Goal: Task Accomplishment & Management: Complete application form

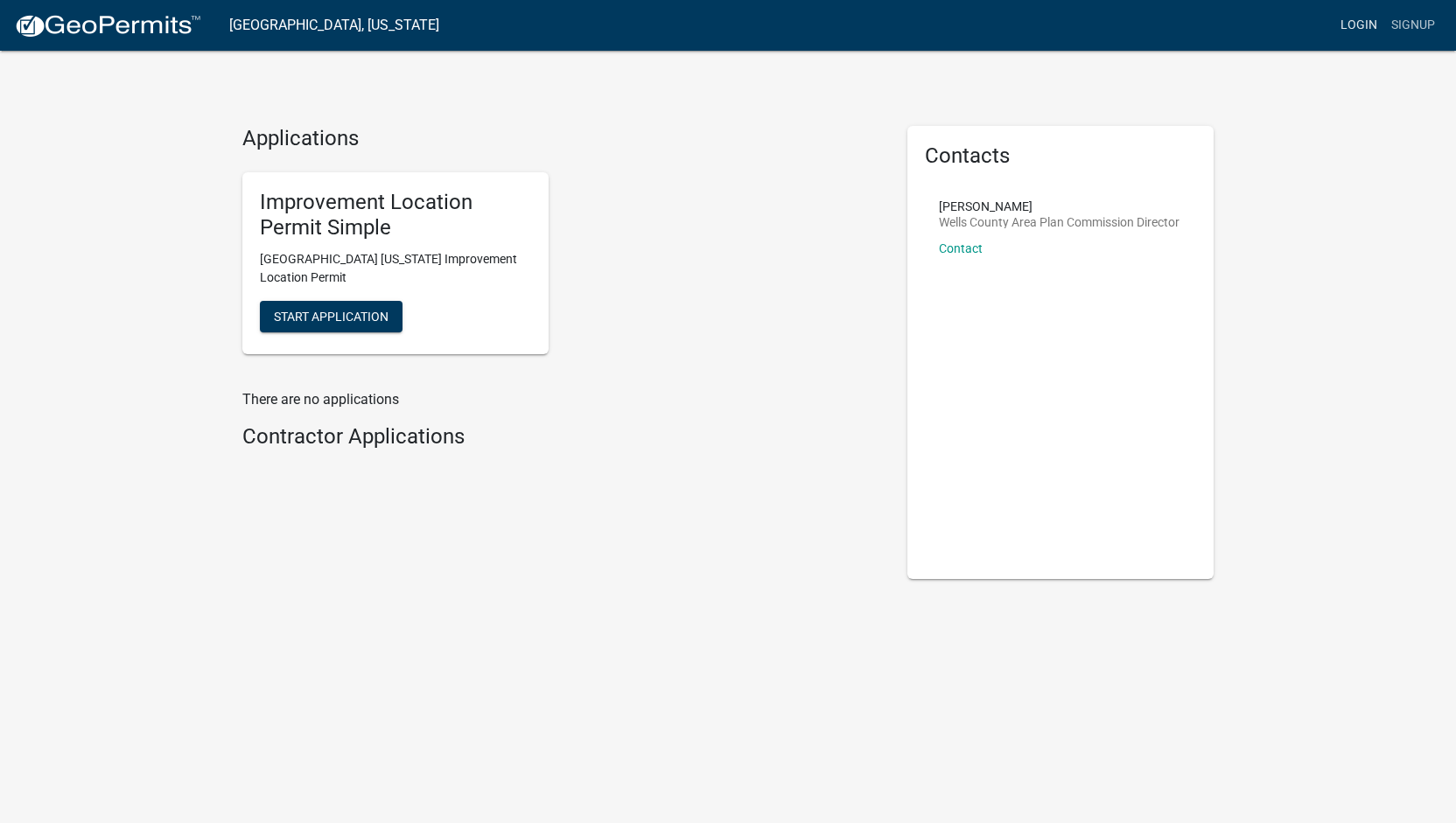
click at [1351, 23] on link "Login" at bounding box center [1358, 25] width 50 height 33
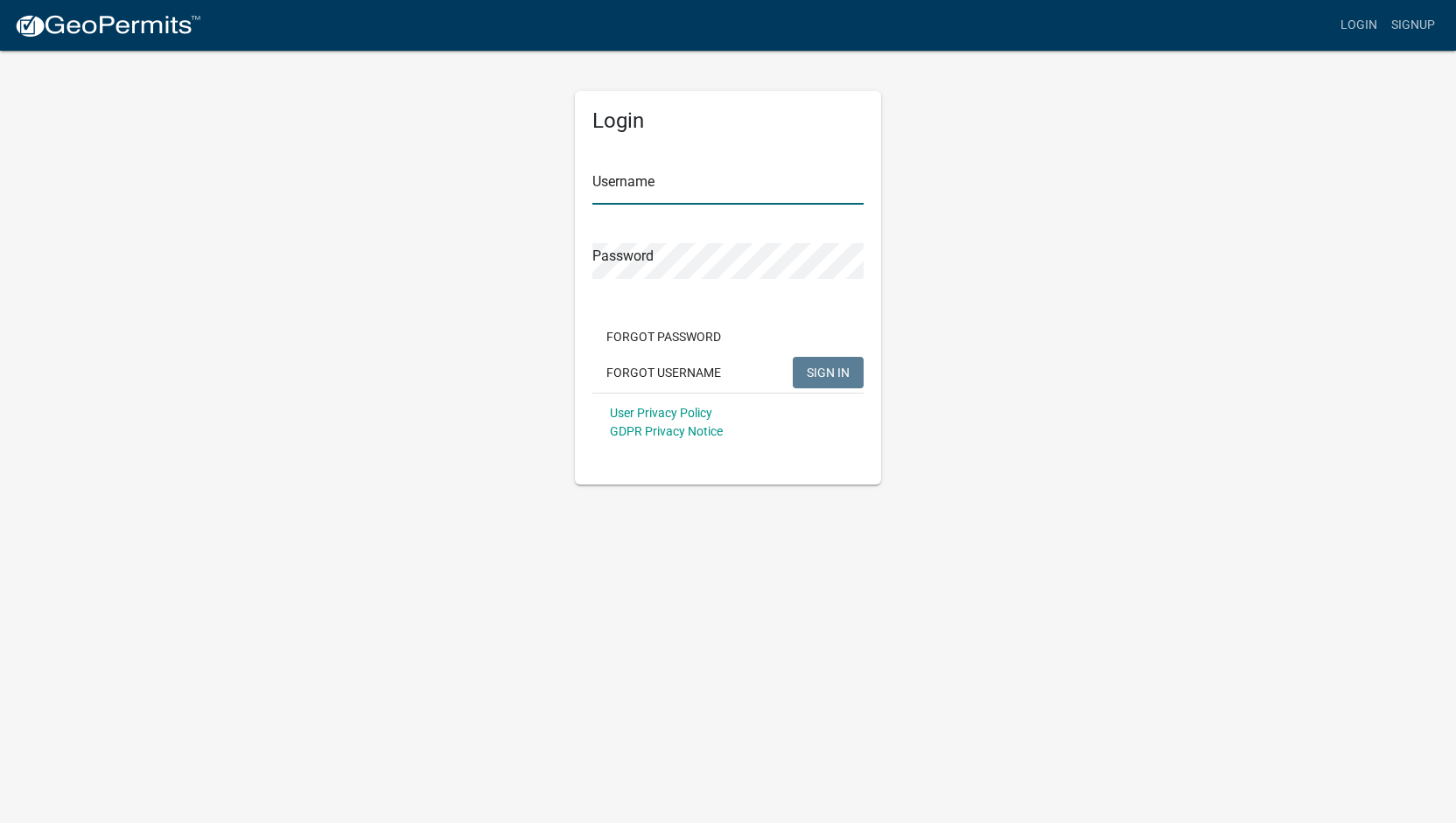
click at [663, 174] on input "Username" at bounding box center [728, 187] width 271 height 36
type input "holskr01"
click at [792, 357] on button "SIGN IN" at bounding box center [827, 372] width 71 height 32
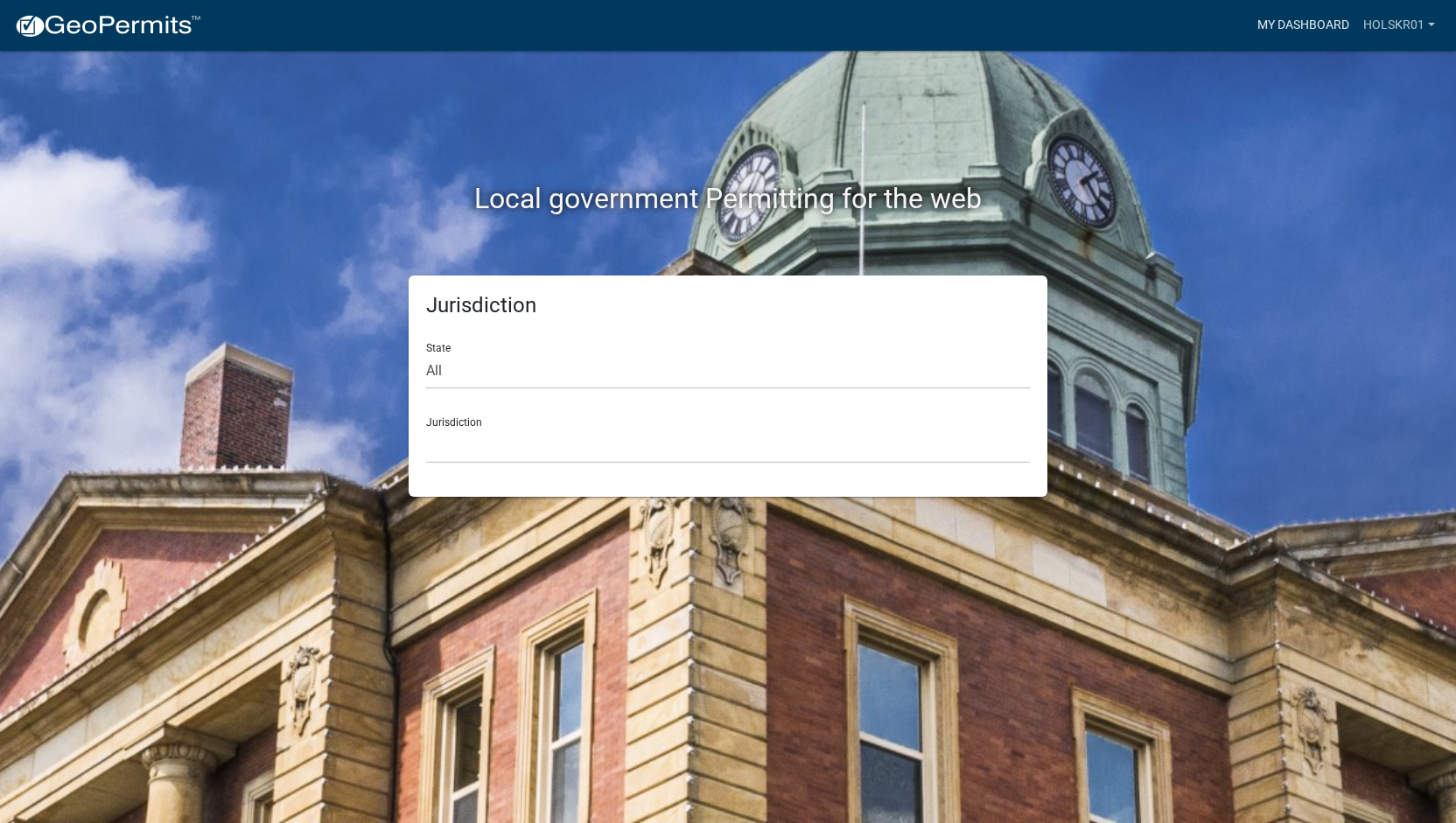
click at [1344, 21] on link "My Dashboard" at bounding box center [1302, 25] width 105 height 33
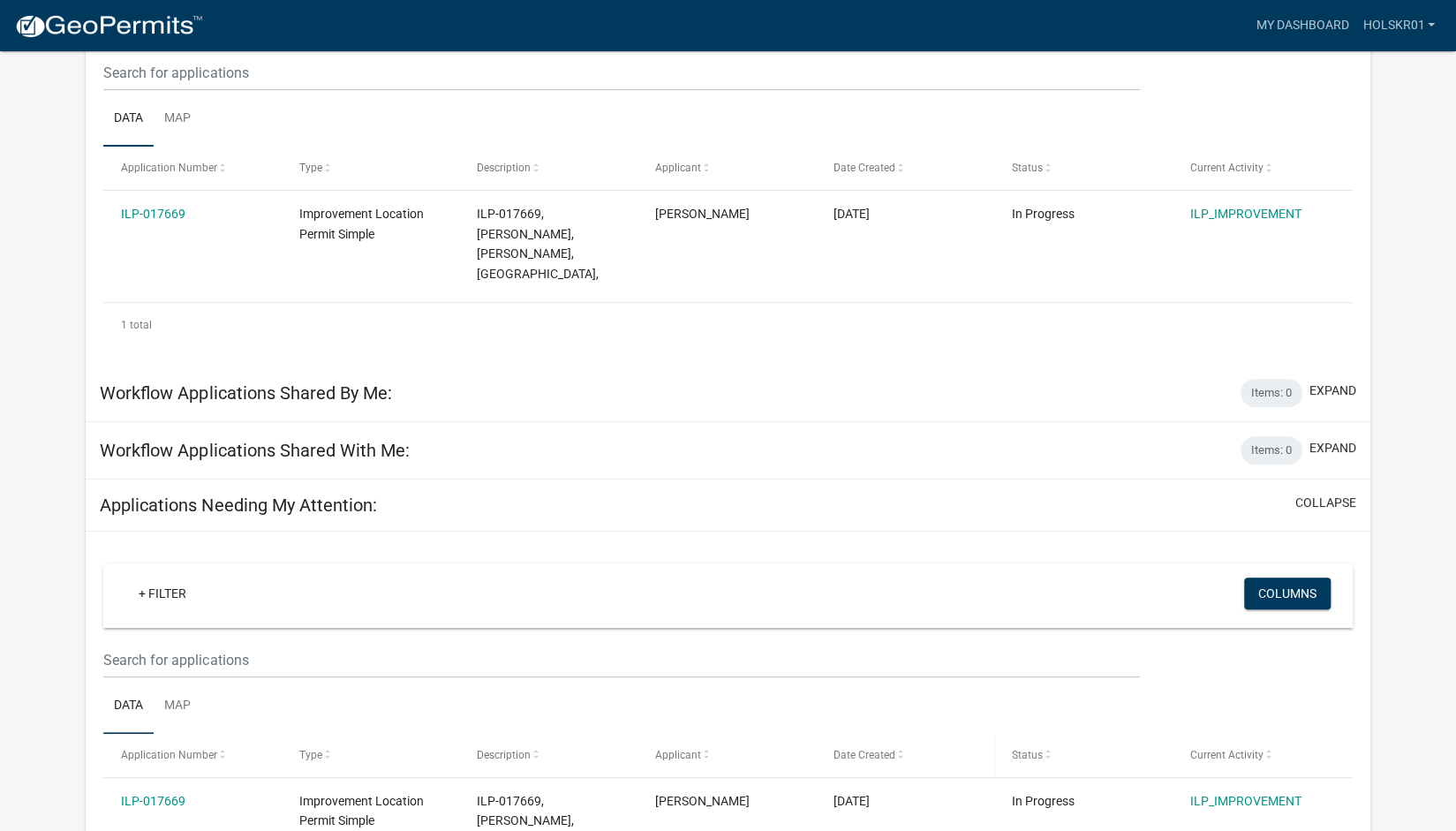
scroll to position [343, 0]
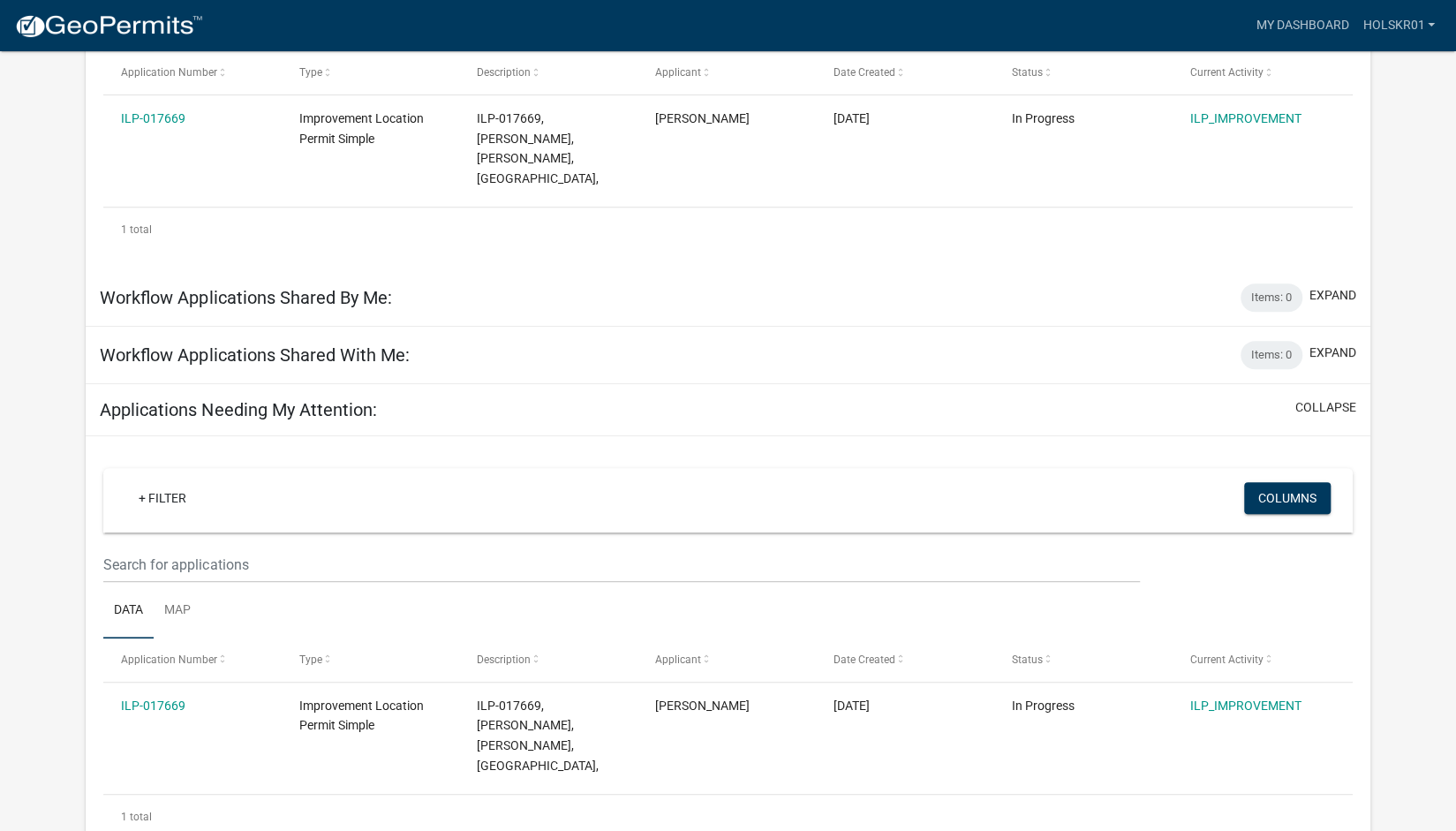
click at [472, 340] on div "Workflow Applications Shared With Me: Items: 0 expand" at bounding box center [728, 355] width 1284 height 58
click at [466, 384] on div "Applications Needing My Attention: collapse" at bounding box center [728, 409] width 1284 height 52
click at [492, 327] on div "Workflow Applications Shared With Me: Items: 0 expand" at bounding box center [728, 355] width 1284 height 58
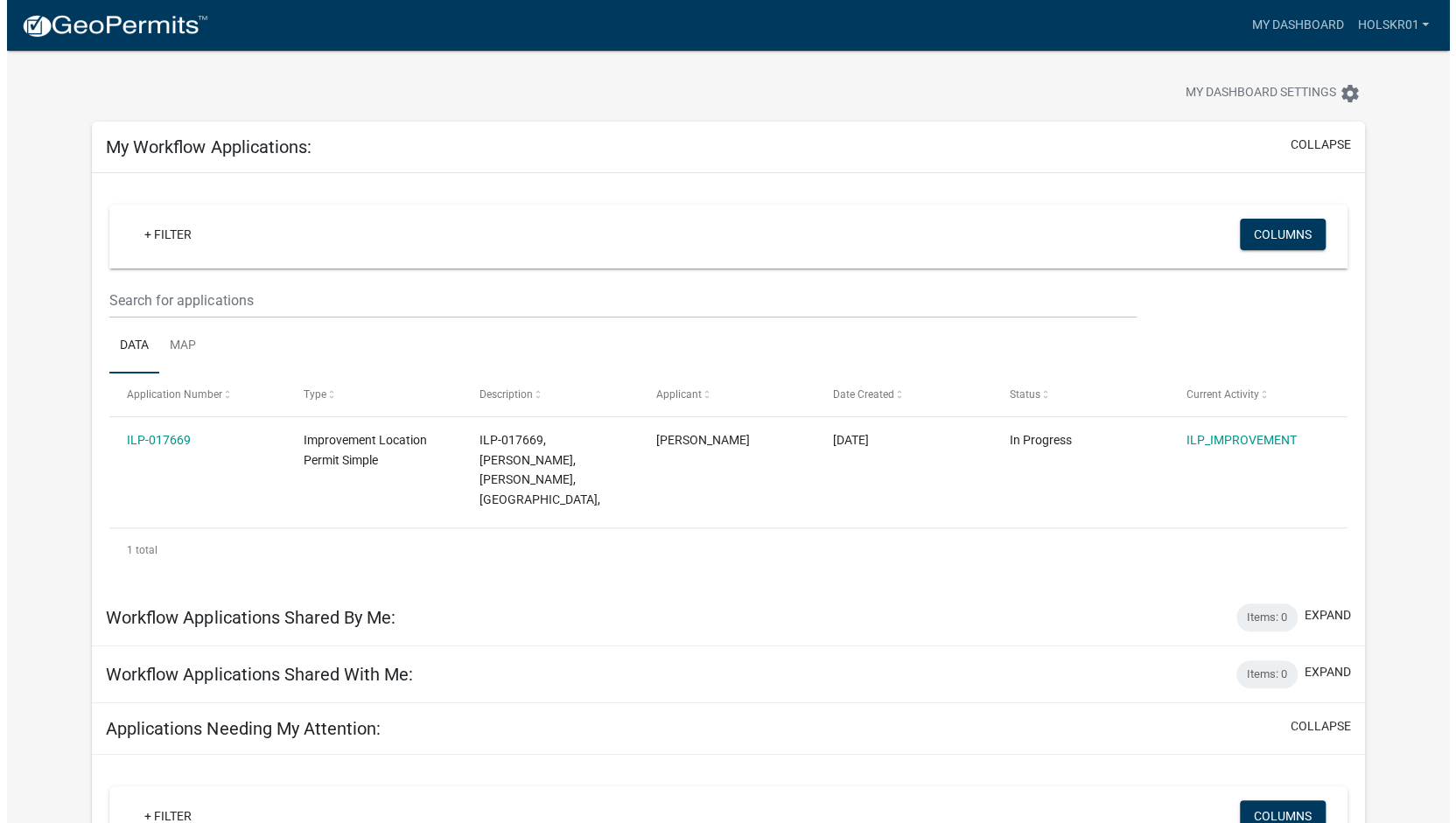
scroll to position [0, 0]
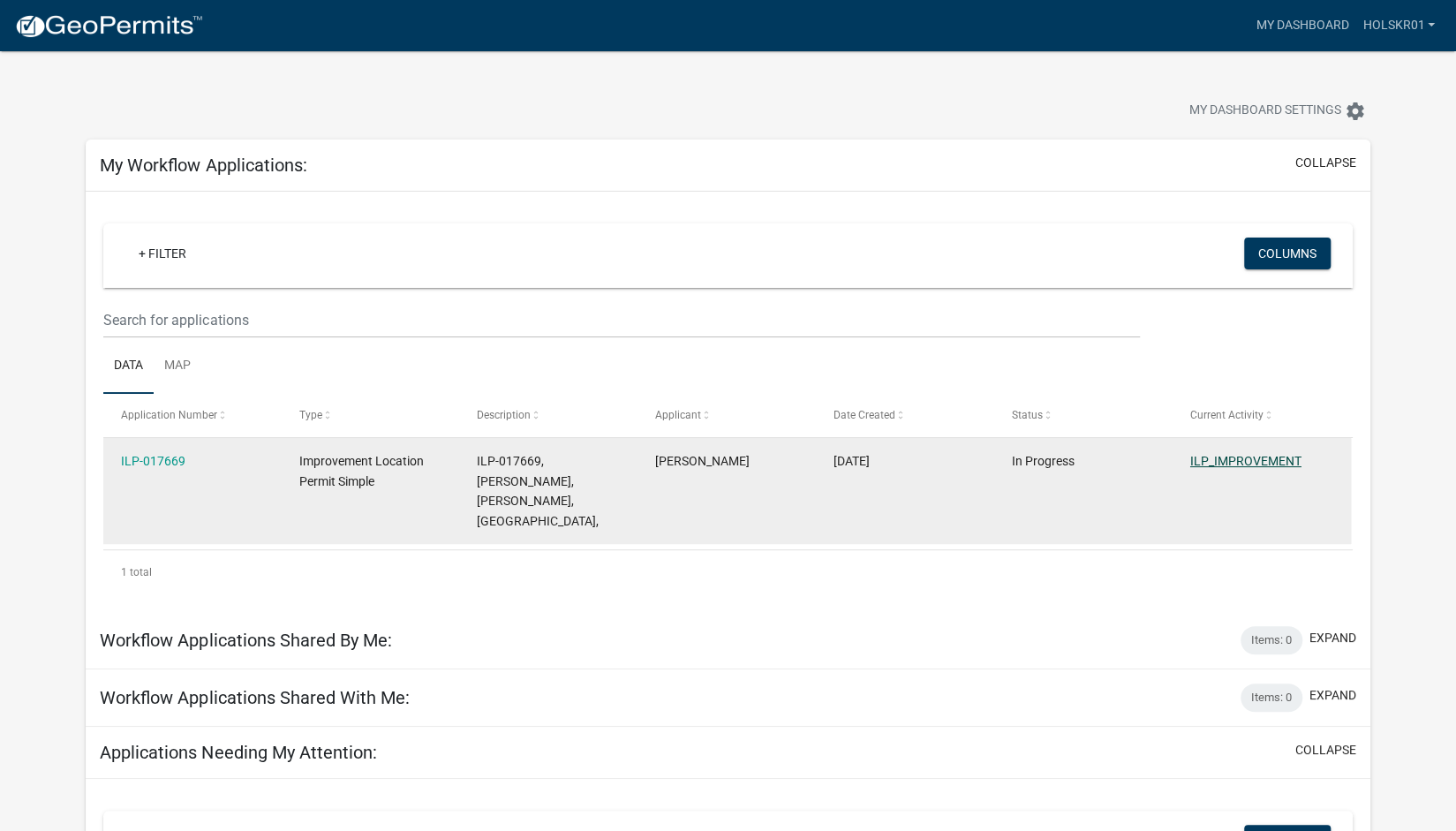
click at [1224, 457] on link "ILP_IMPROVEMENT" at bounding box center [1246, 461] width 111 height 14
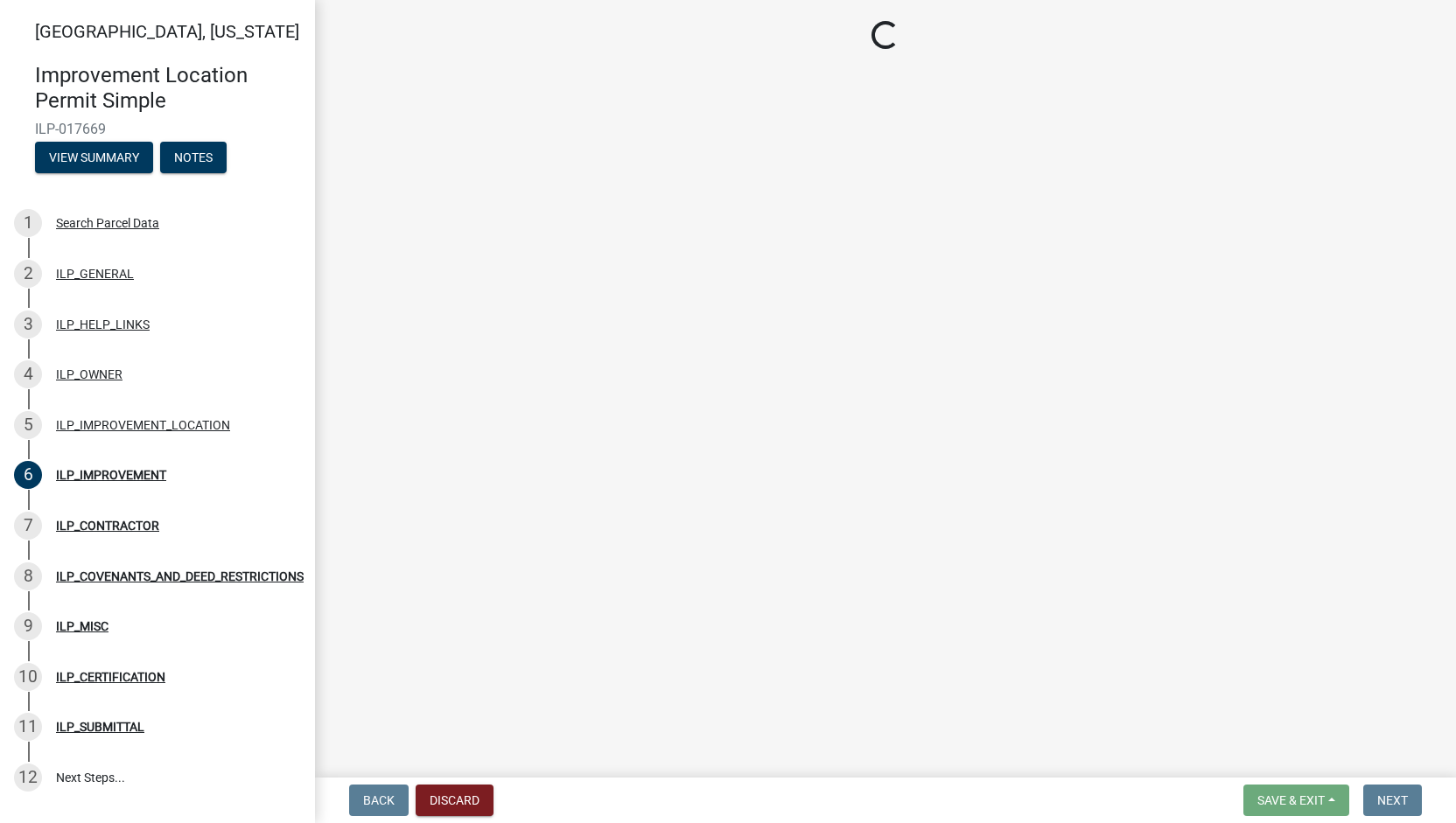
select select "71b507d0-569d-4a0a-b334-f72445909e69"
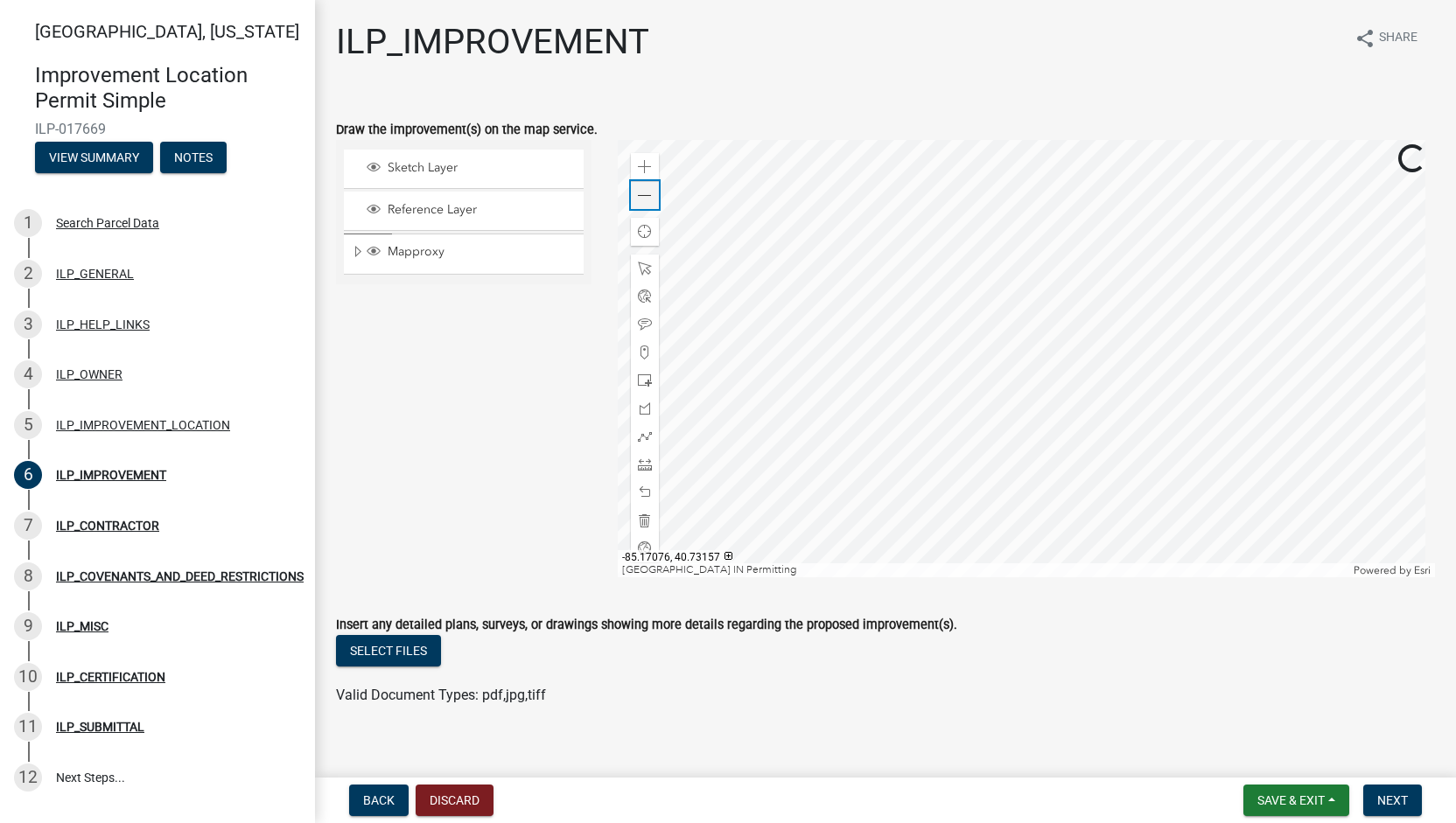
click at [638, 193] on span at bounding box center [644, 195] width 14 height 14
click at [632, 269] on div at bounding box center [644, 268] width 28 height 28
click at [1251, 198] on div at bounding box center [1026, 359] width 818 height 437
click at [969, 379] on div at bounding box center [1026, 359] width 818 height 437
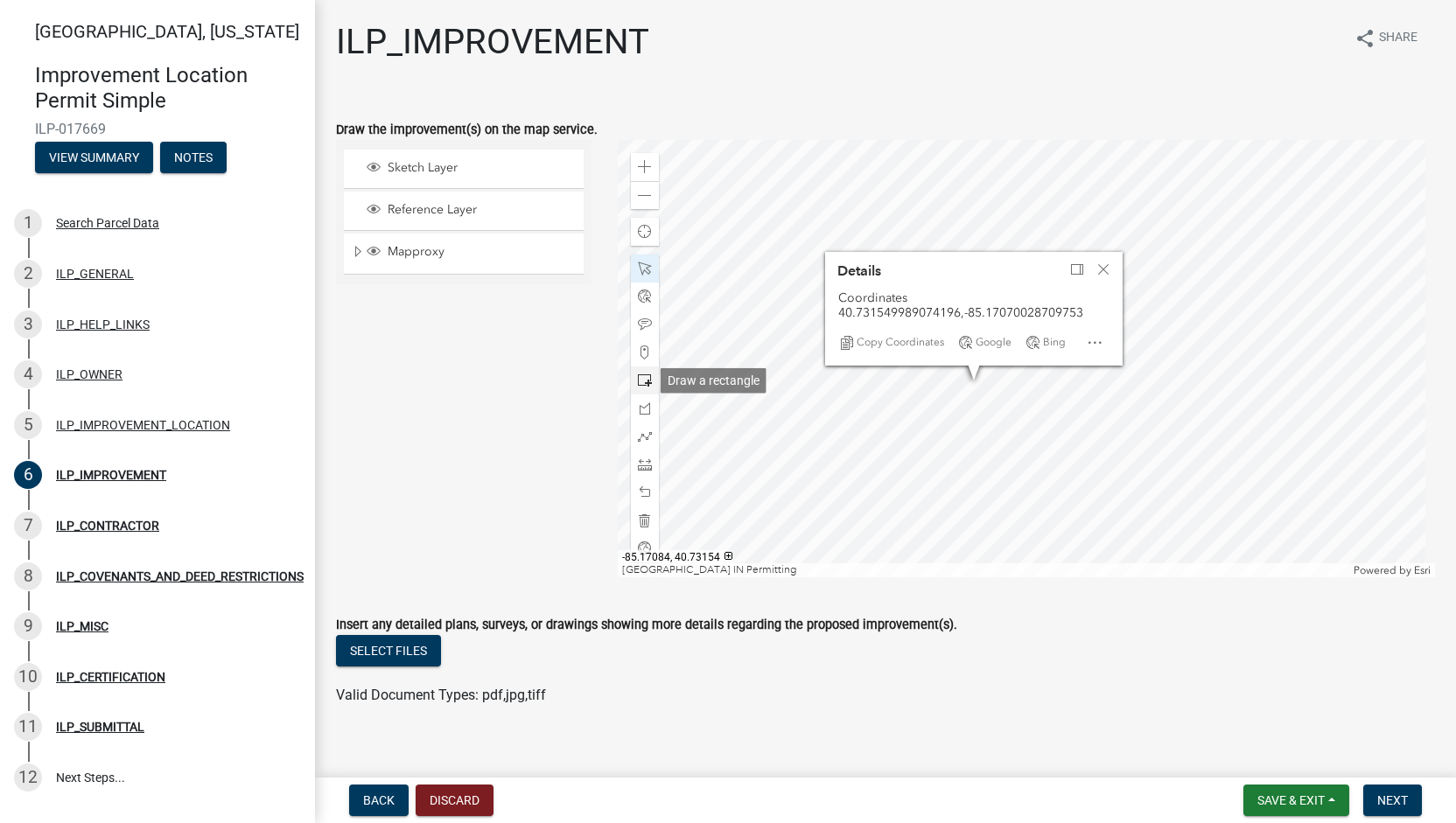
click at [643, 374] on span at bounding box center [644, 380] width 14 height 14
click at [1111, 266] on div "Close" at bounding box center [1103, 269] width 26 height 24
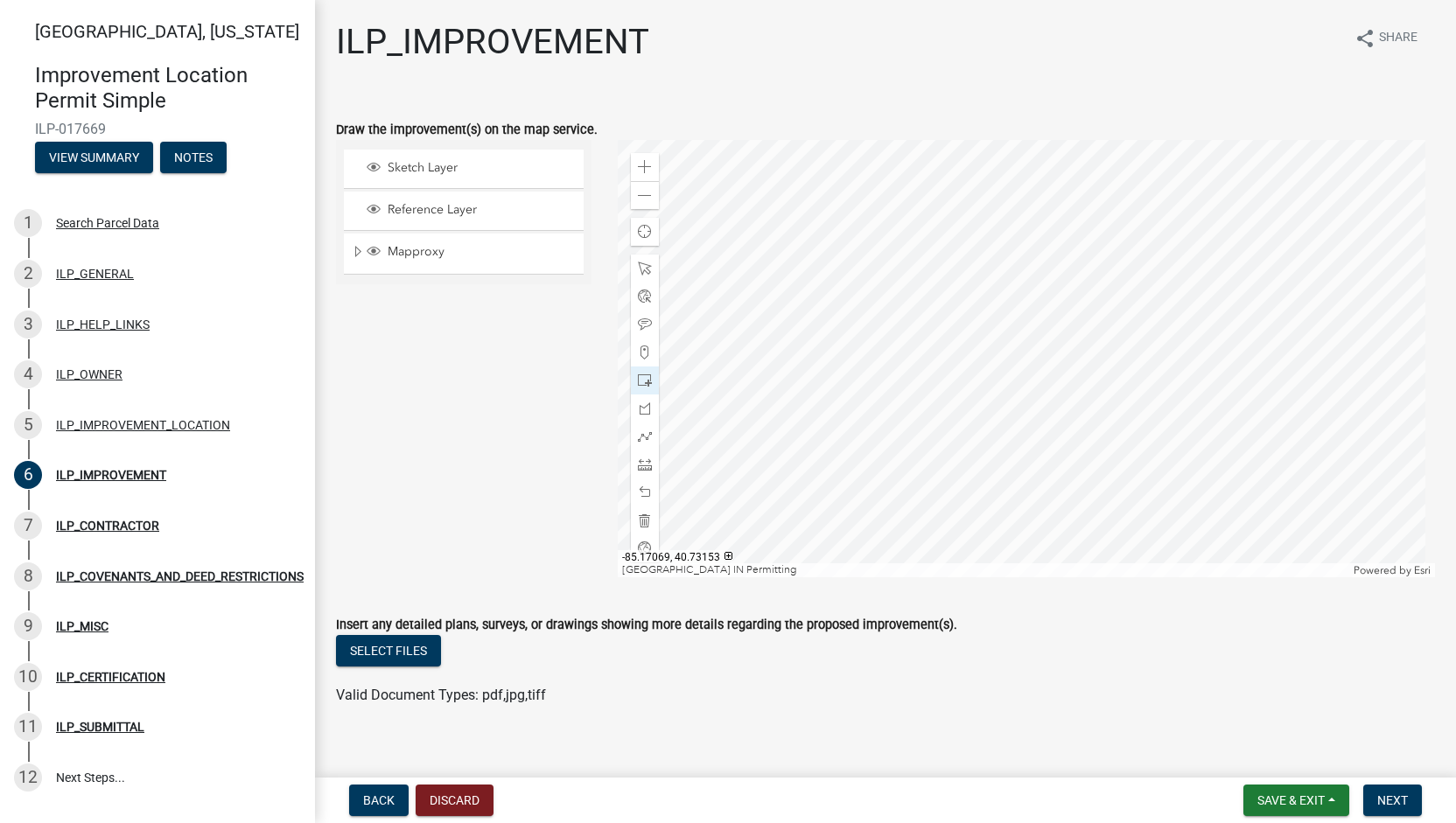
click at [1069, 408] on div at bounding box center [1026, 359] width 818 height 437
click at [1405, 800] on button "Next" at bounding box center [1392, 800] width 59 height 32
click at [1405, 800] on span "Next" at bounding box center [1392, 800] width 31 height 14
click at [1391, 797] on span "Next" at bounding box center [1392, 800] width 31 height 14
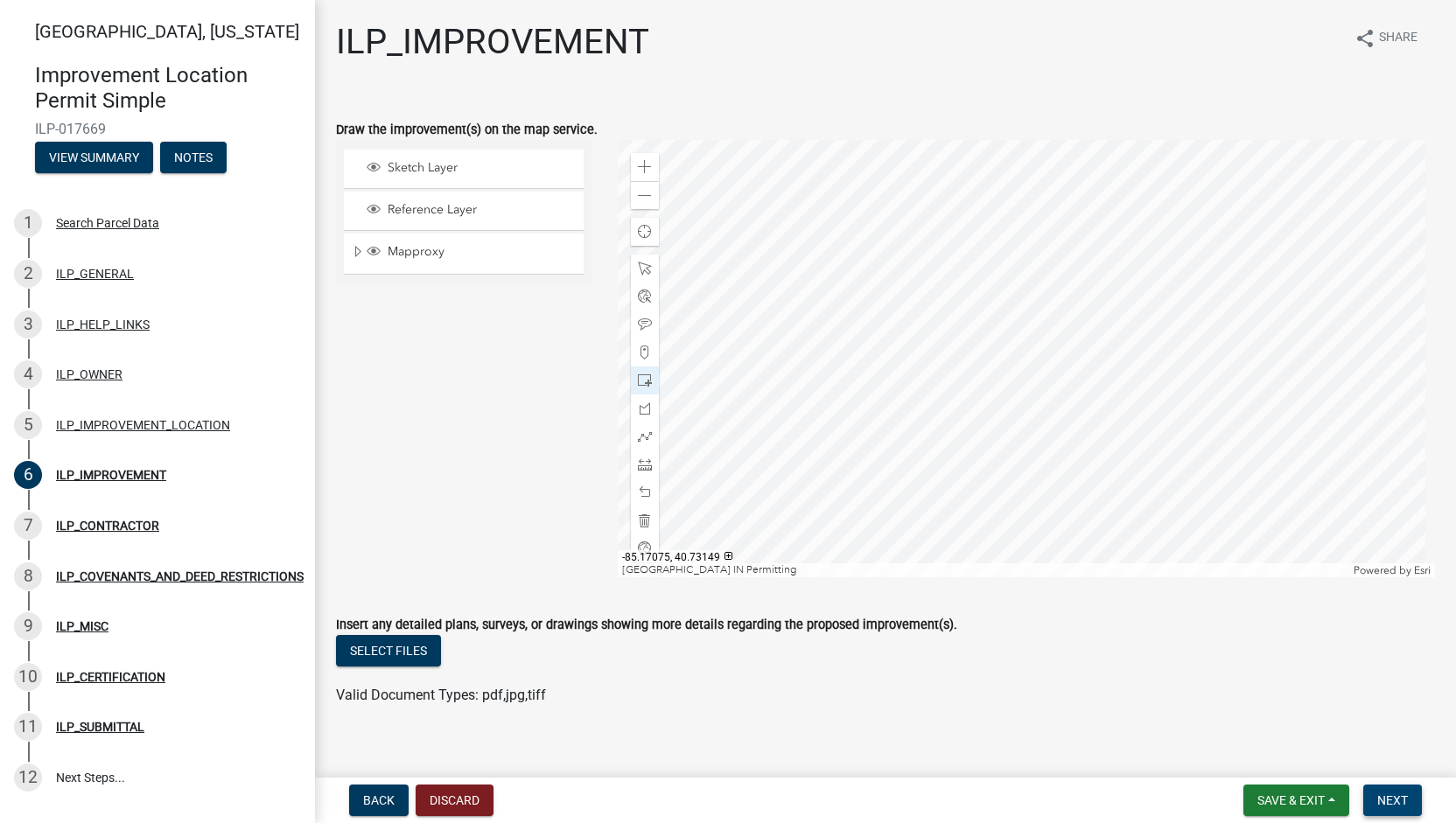
click at [1391, 799] on span "Next" at bounding box center [1392, 800] width 31 height 14
click at [1316, 799] on span "Save & Exit" at bounding box center [1292, 800] width 68 height 14
click at [1240, 699] on button "Save" at bounding box center [1279, 712] width 140 height 42
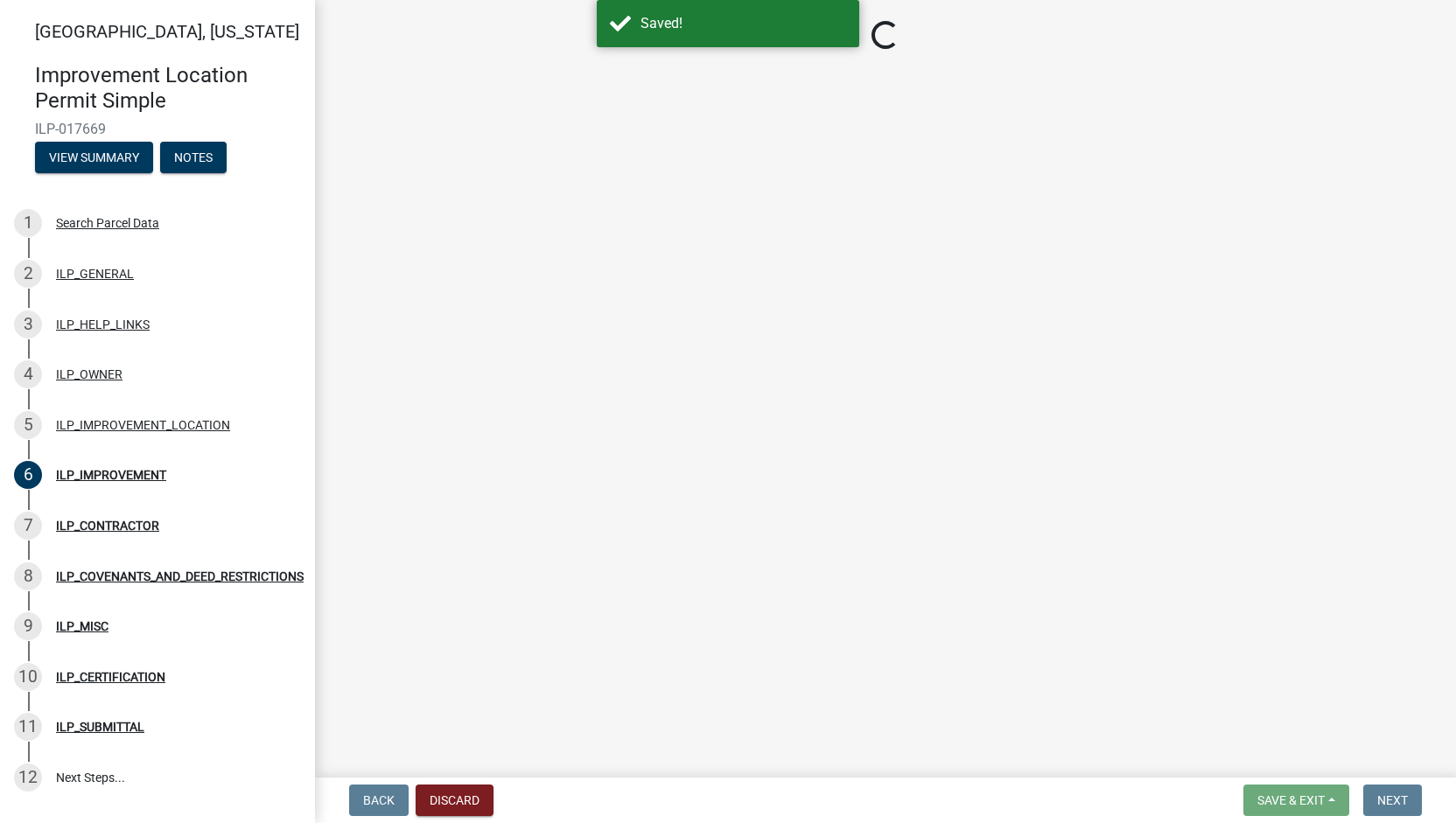
select select "71b507d0-569d-4a0a-b334-f72445909e69"
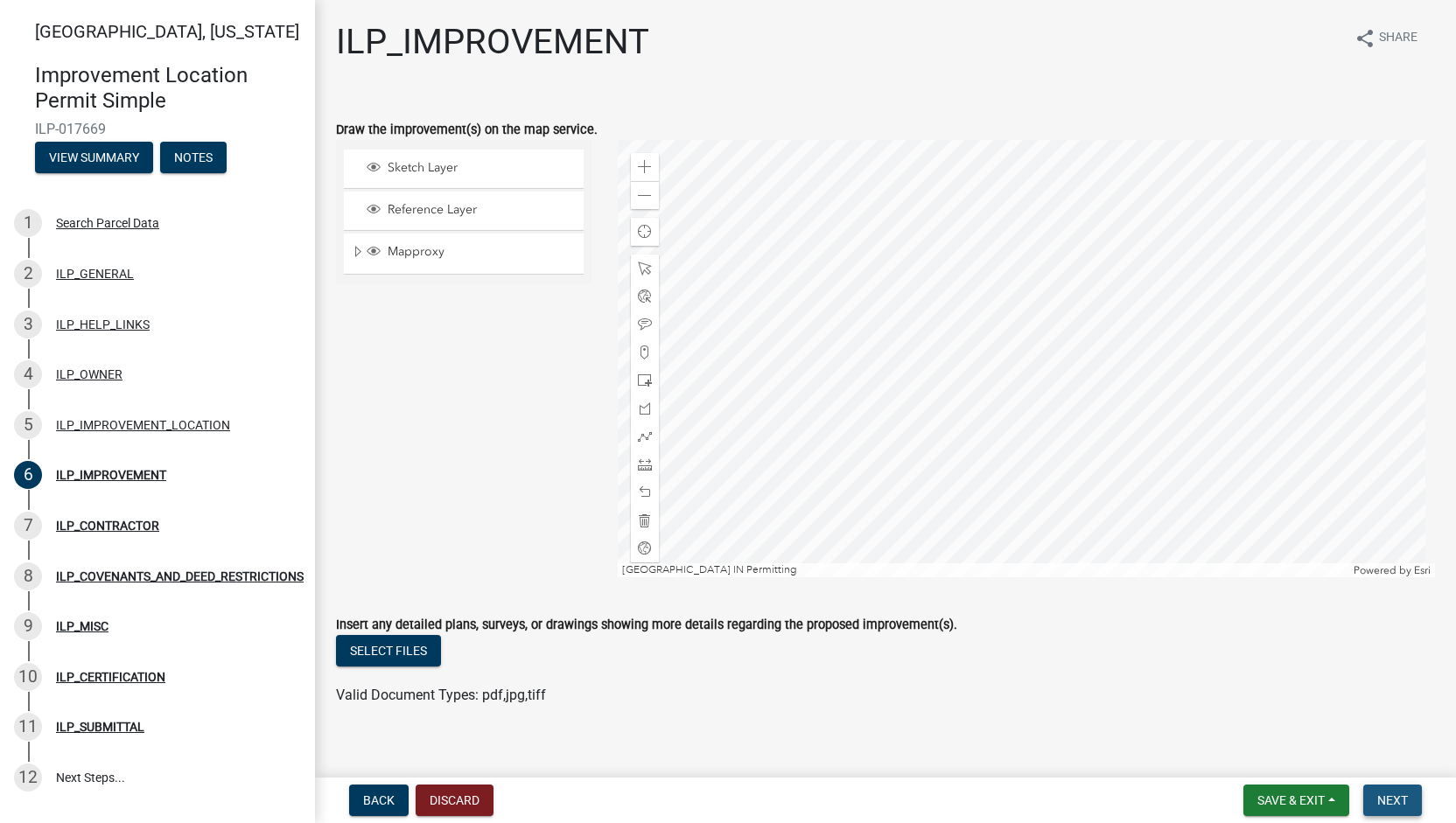
click at [1395, 797] on span "Next" at bounding box center [1392, 800] width 31 height 14
click at [1394, 794] on span "Next" at bounding box center [1392, 800] width 31 height 14
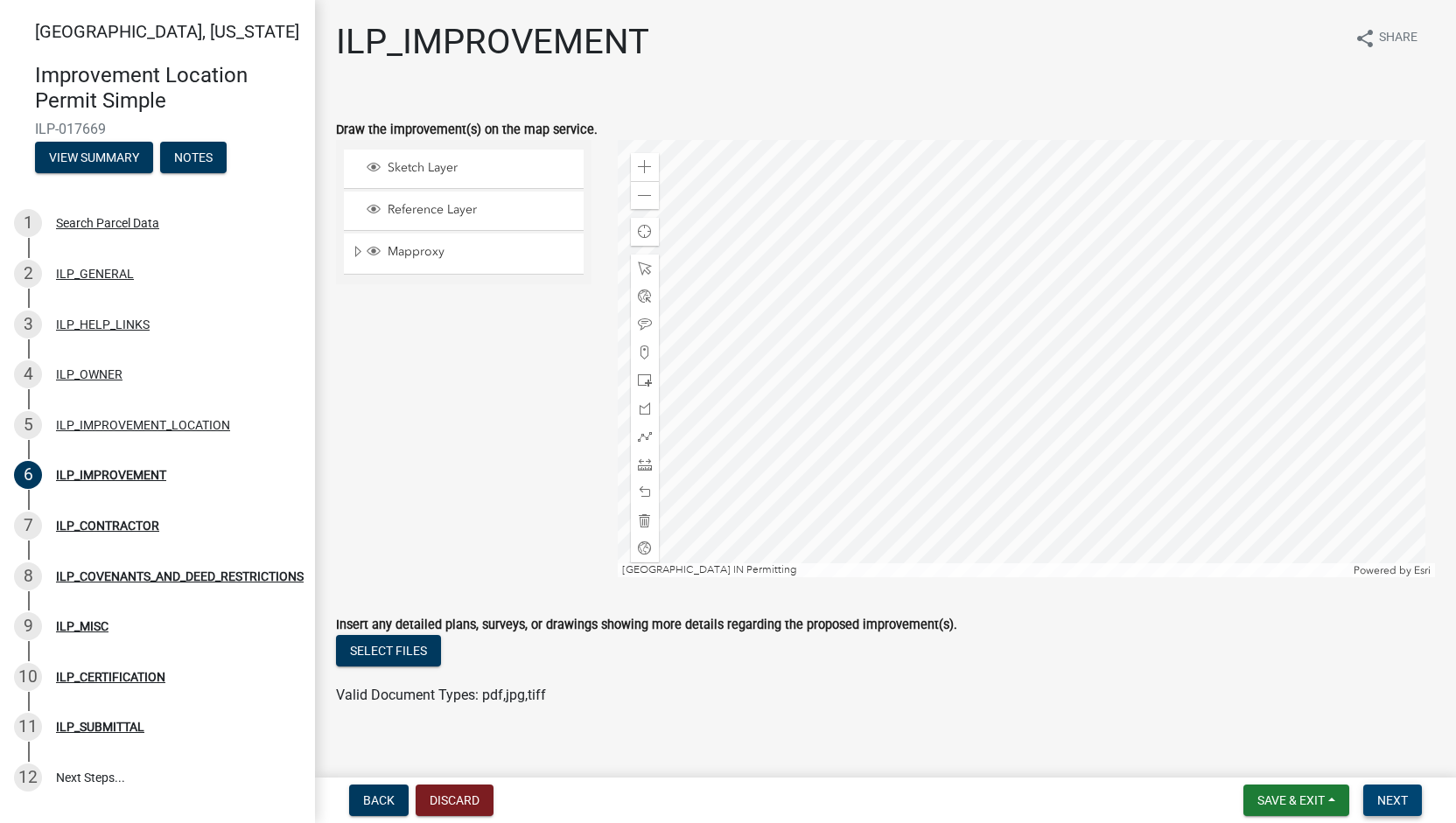
click at [1394, 794] on span "Next" at bounding box center [1392, 800] width 31 height 14
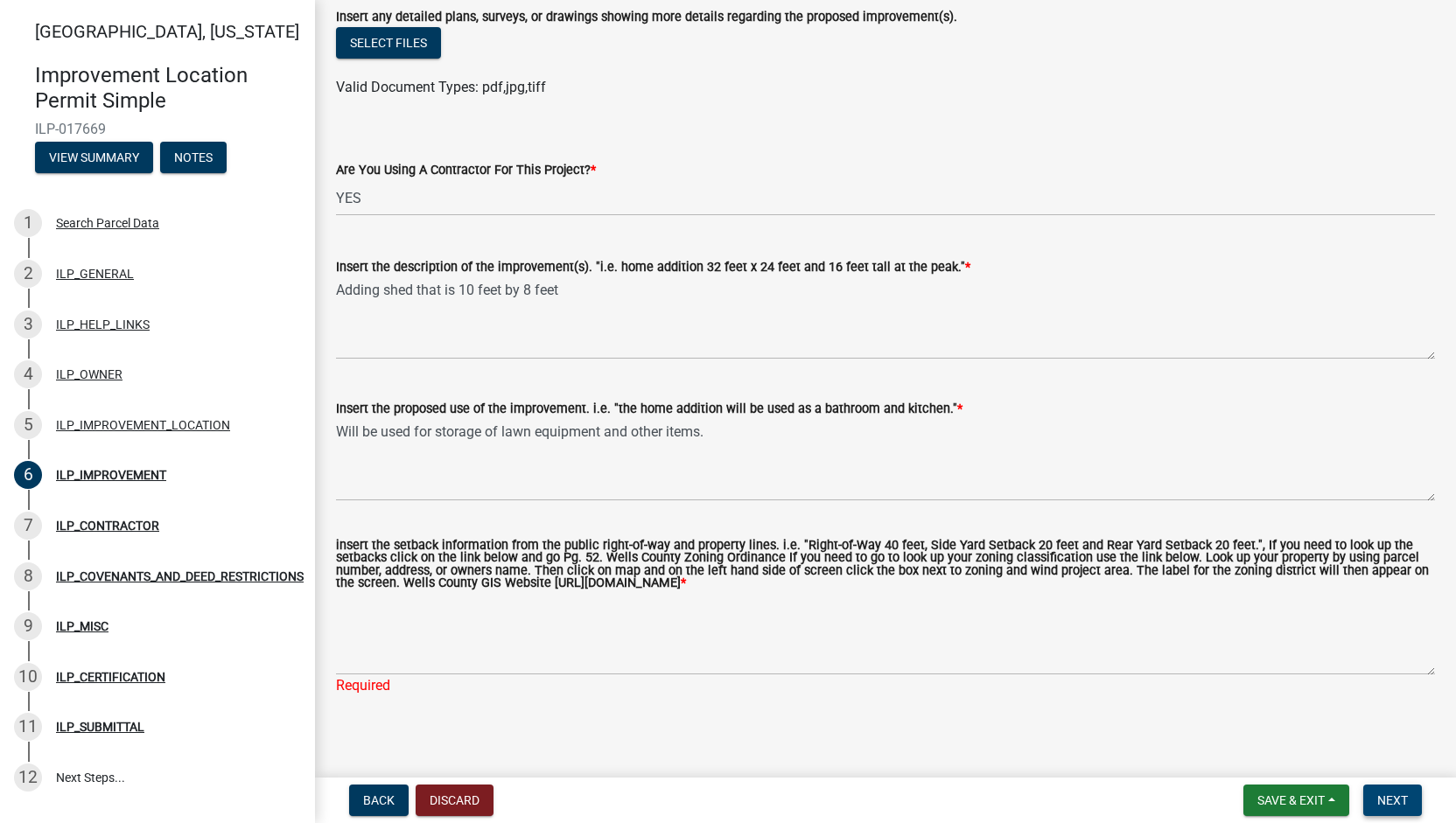
scroll to position [616, 0]
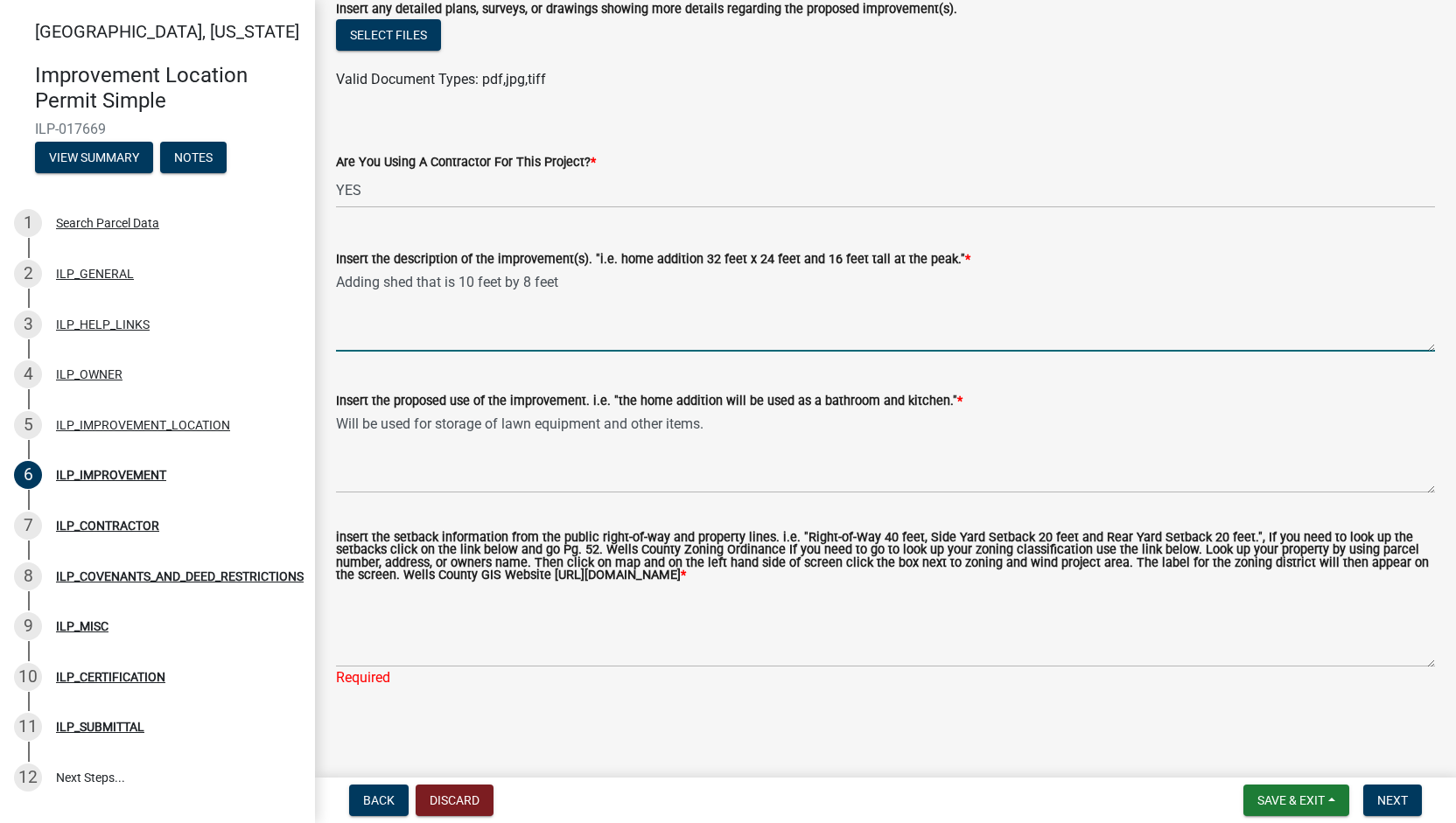
click at [729, 282] on textarea "Adding shed that is 10 feet by 8 feet" at bounding box center [885, 310] width 1099 height 82
drag, startPoint x: 1274, startPoint y: 574, endPoint x: 529, endPoint y: 573, distance: 745.0
click at [529, 573] on label "insert the setback information from the public right-of-way and property lines.…" at bounding box center [885, 557] width 1099 height 50
copy label "[URL][DOMAIN_NAME]"
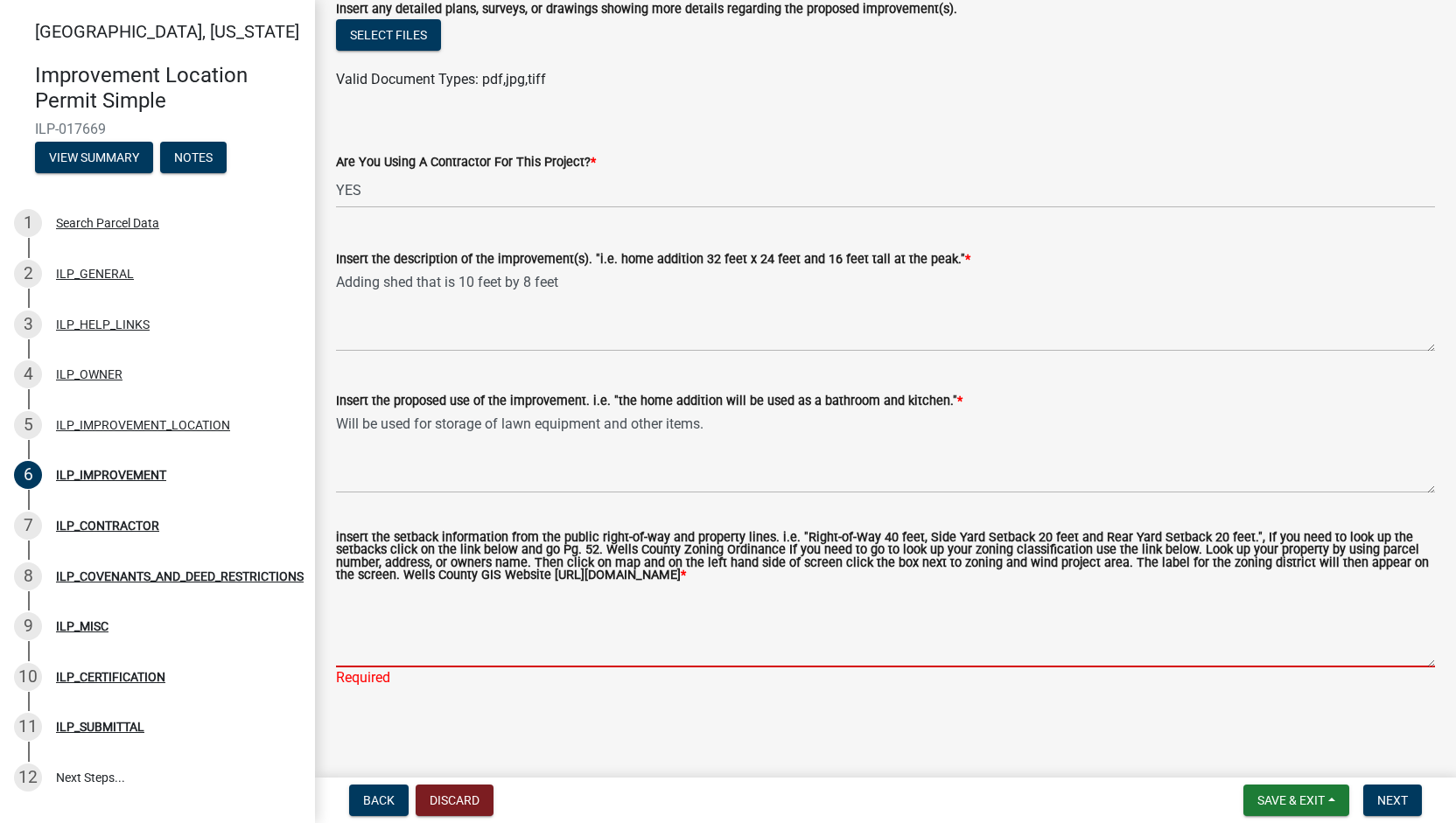
click at [528, 610] on textarea "insert the setback information from the public right-of-way and property lines.…" at bounding box center [885, 626] width 1099 height 82
click at [528, 617] on textarea "insert the setback information from the public right-of-way and property lines.…" at bounding box center [885, 626] width 1099 height 82
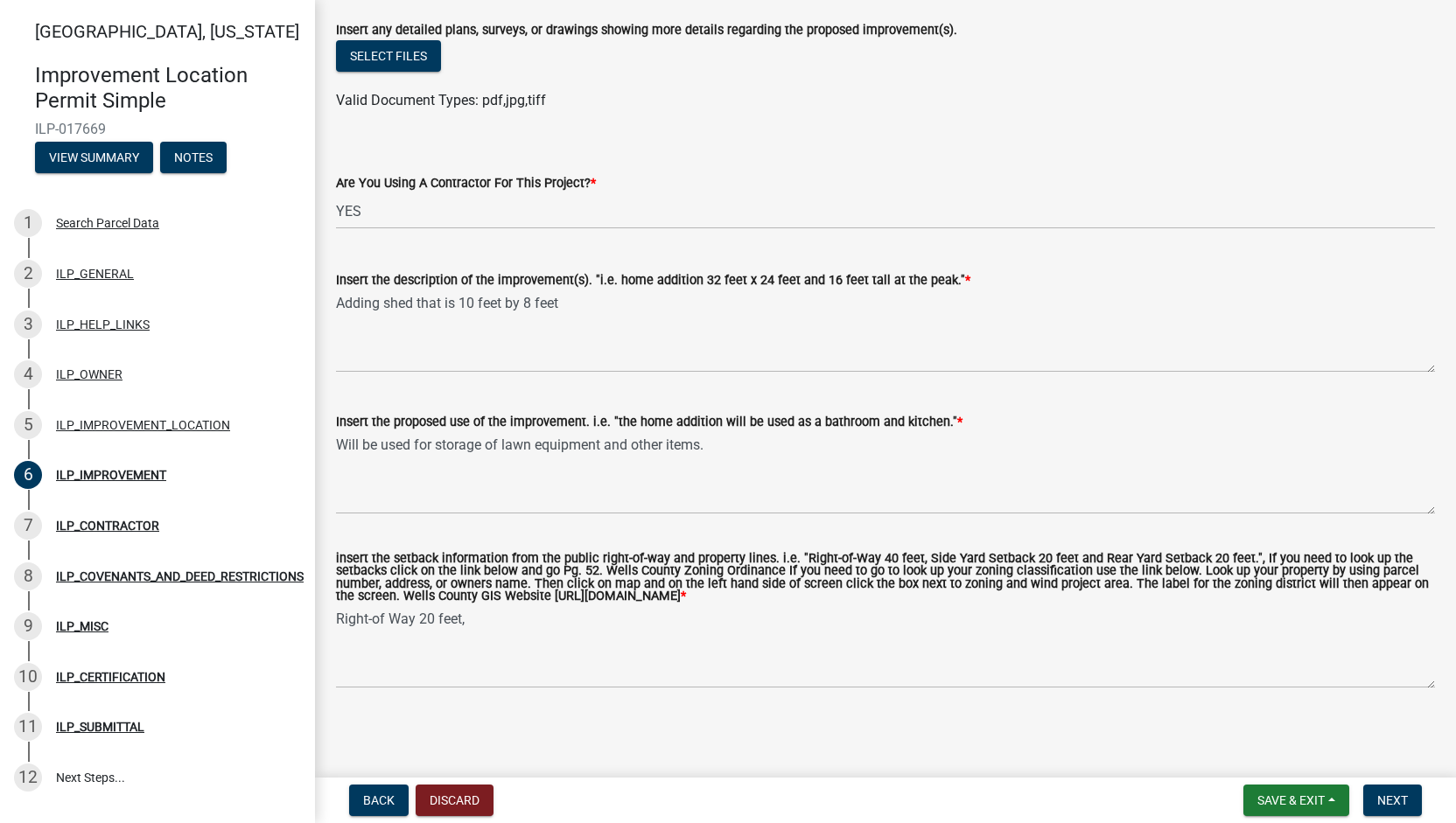
scroll to position [595, 0]
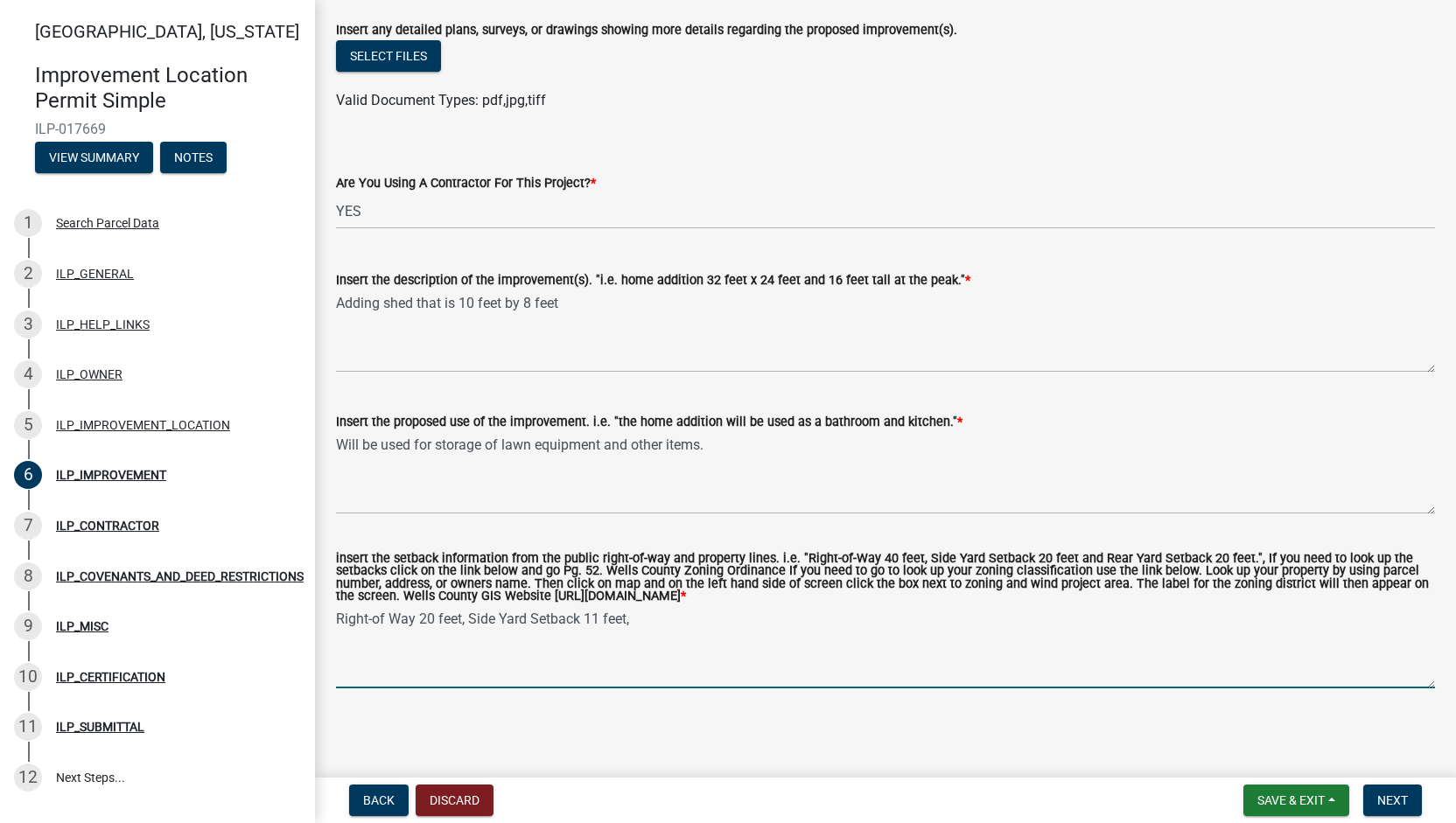
click at [594, 615] on textarea "Right-of Way 20 feet, Side Yard Setback 11 feet," at bounding box center [885, 647] width 1099 height 82
click at [605, 612] on textarea "Right-of Way 20 feet, Side Yard Setback 11 feet," at bounding box center [885, 647] width 1099 height 82
type textarea "Right-of Way 20 feet, Side Yard Setback 8 feet and Rear Yard Setback"
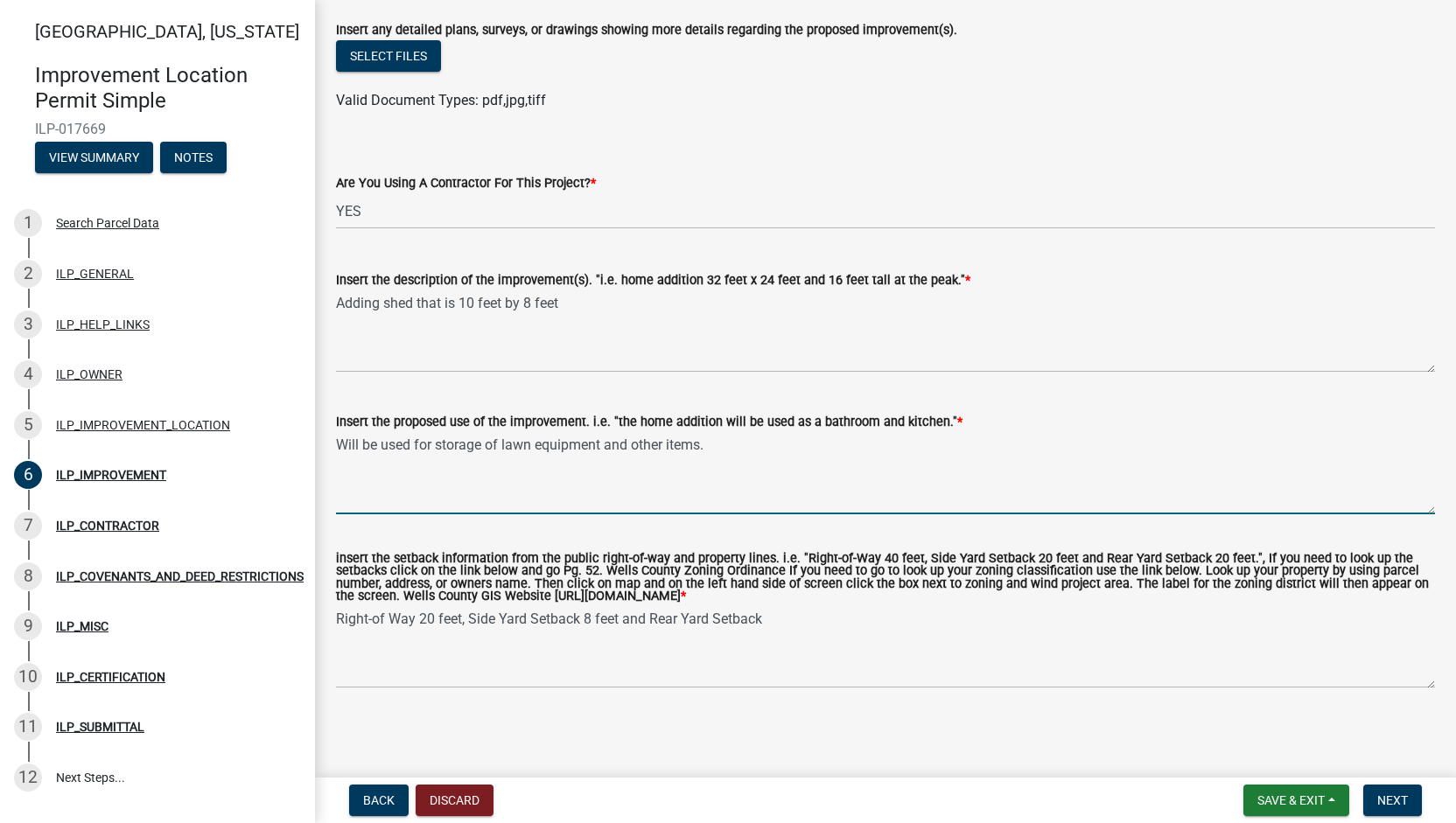
click at [671, 441] on textarea "Will be used for storage of lawn equipment and other items." at bounding box center [885, 473] width 1099 height 82
type textarea "Will be used for storage of lawn equipment and other similar items."
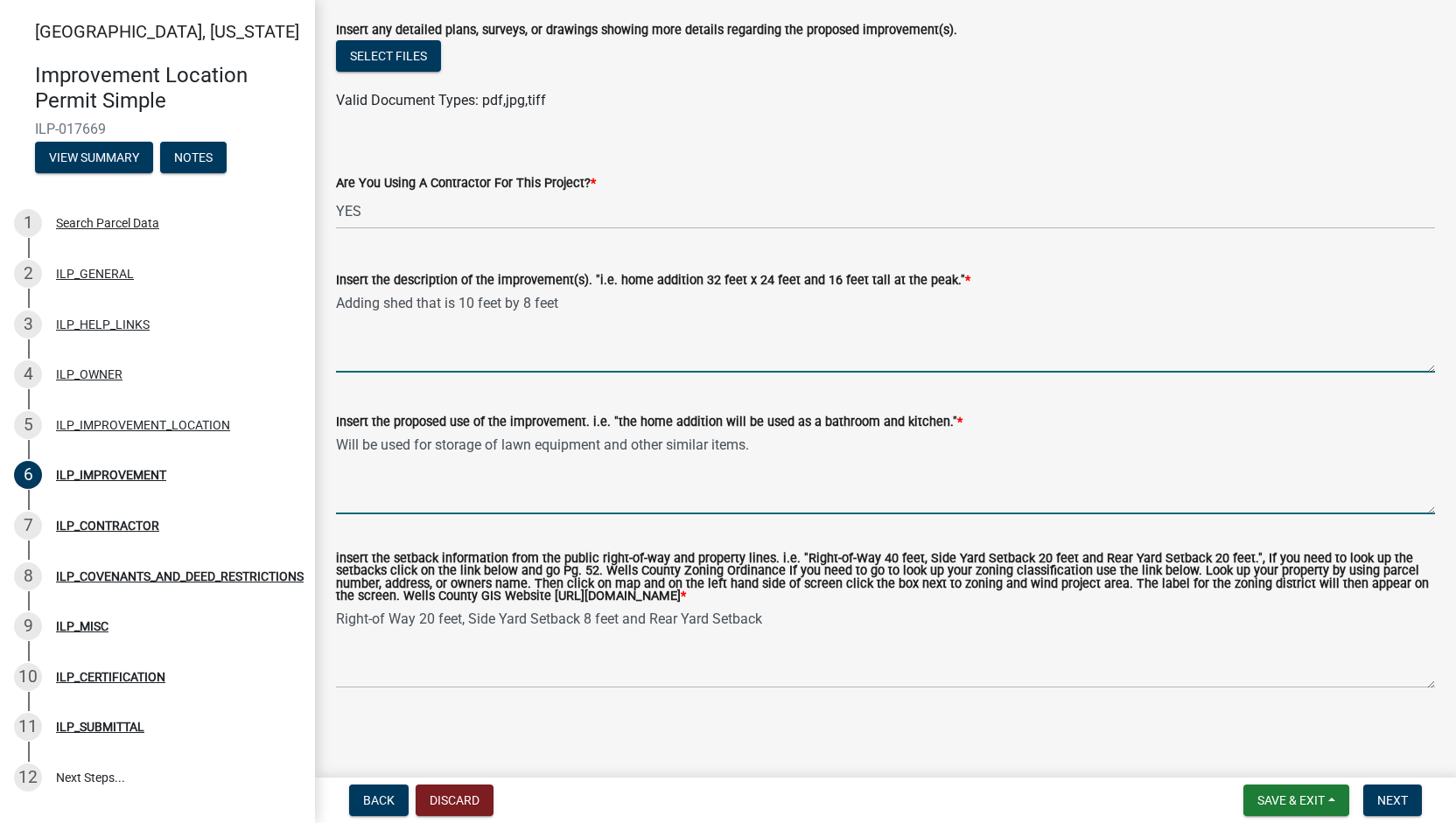
click at [588, 305] on textarea "Adding shed that is 10 feet by 8 feet" at bounding box center [885, 331] width 1099 height 82
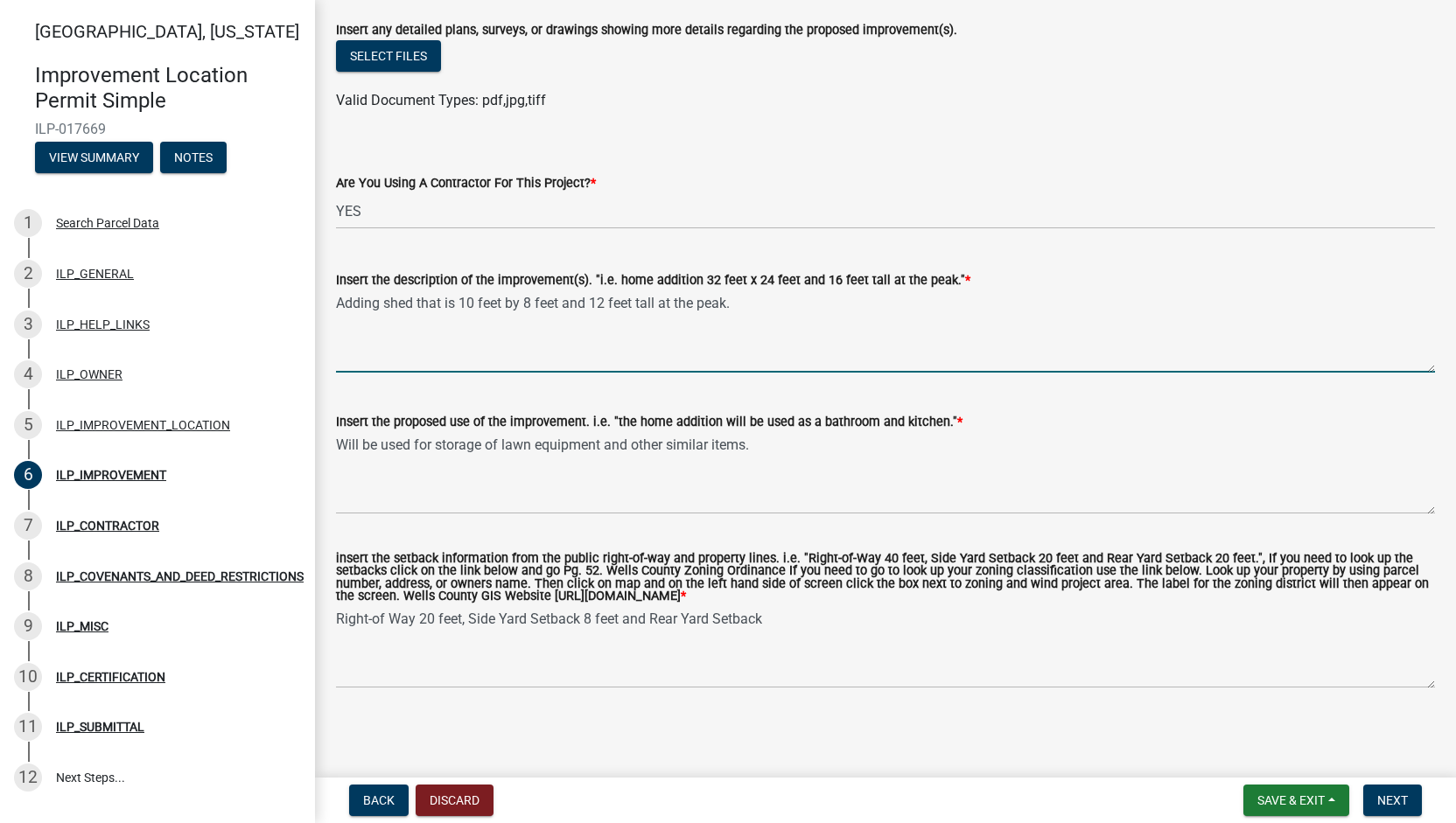
type textarea "Adding shed that is 10 feet by 8 feet and 12 feet tall at the peak."
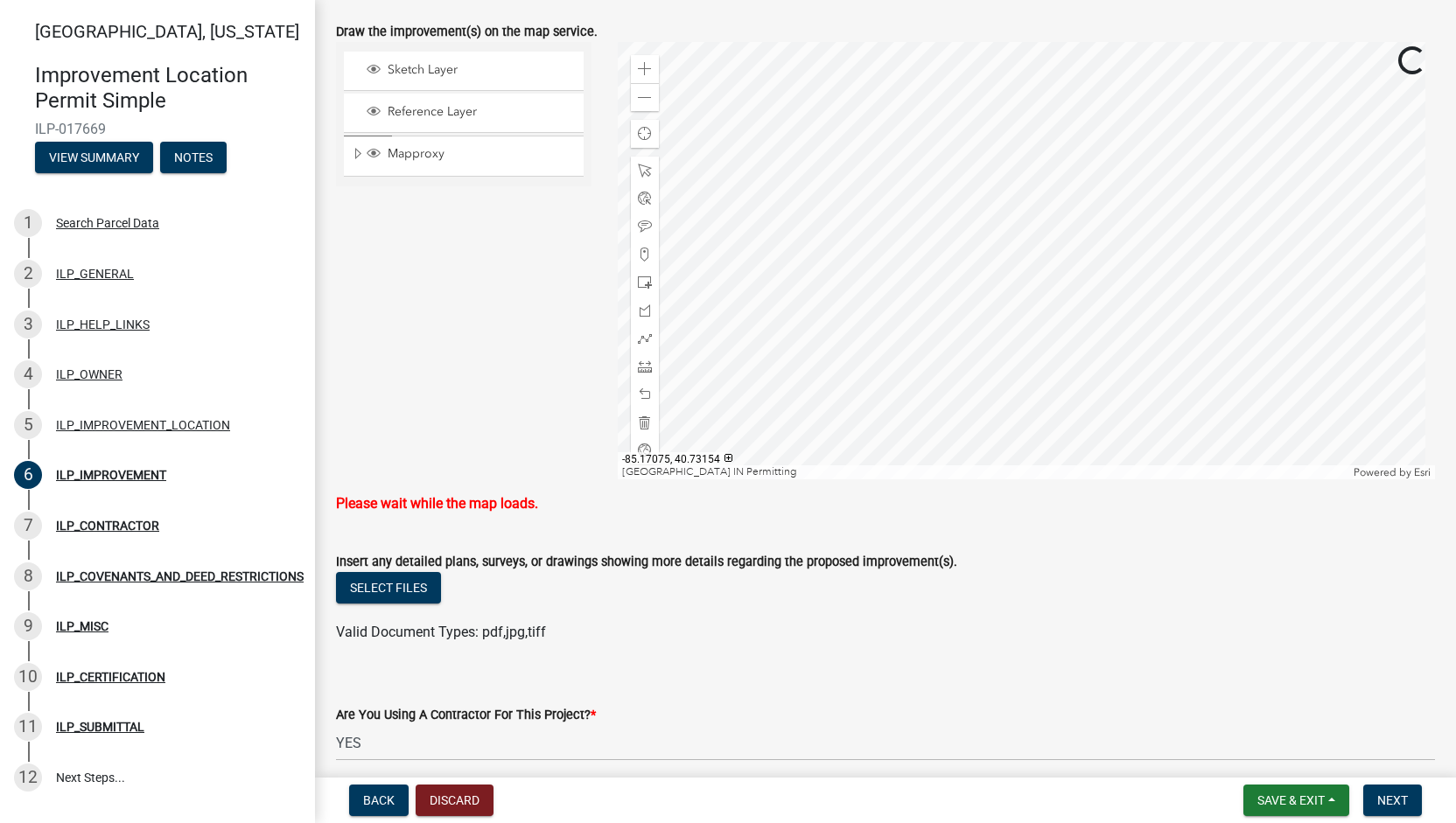
scroll to position [70, 0]
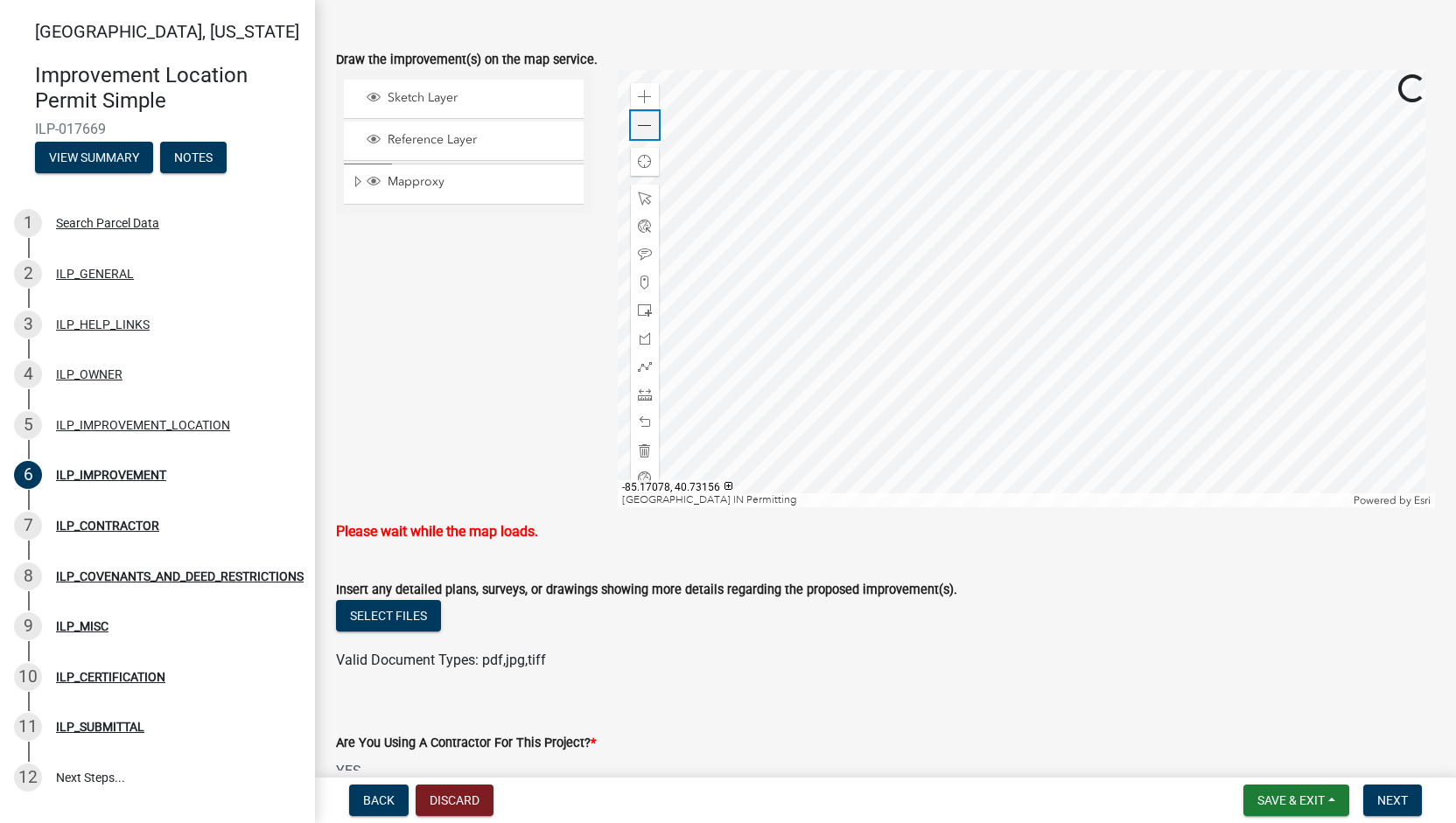
click at [645, 122] on span at bounding box center [644, 126] width 14 height 14
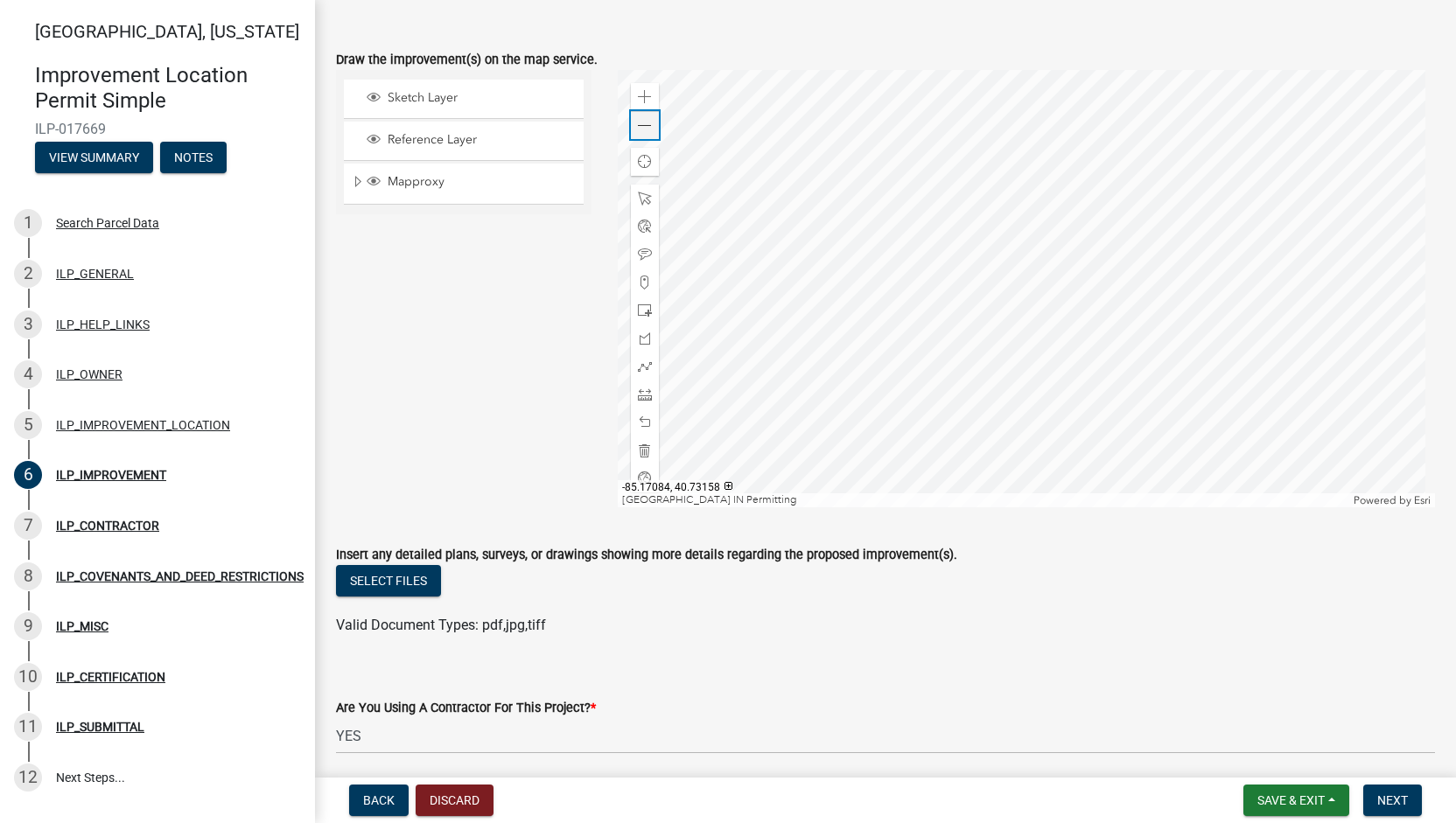
click at [642, 124] on span at bounding box center [644, 126] width 14 height 14
click at [1020, 271] on div at bounding box center [1026, 288] width 818 height 437
click at [978, 254] on div at bounding box center [1026, 288] width 818 height 437
drag, startPoint x: 894, startPoint y: 196, endPoint x: 988, endPoint y: 191, distance: 94.1
click at [988, 191] on div "Coordinates 40.73154536226287,-85.17071592167002" at bounding box center [1023, 197] width 271 height 30
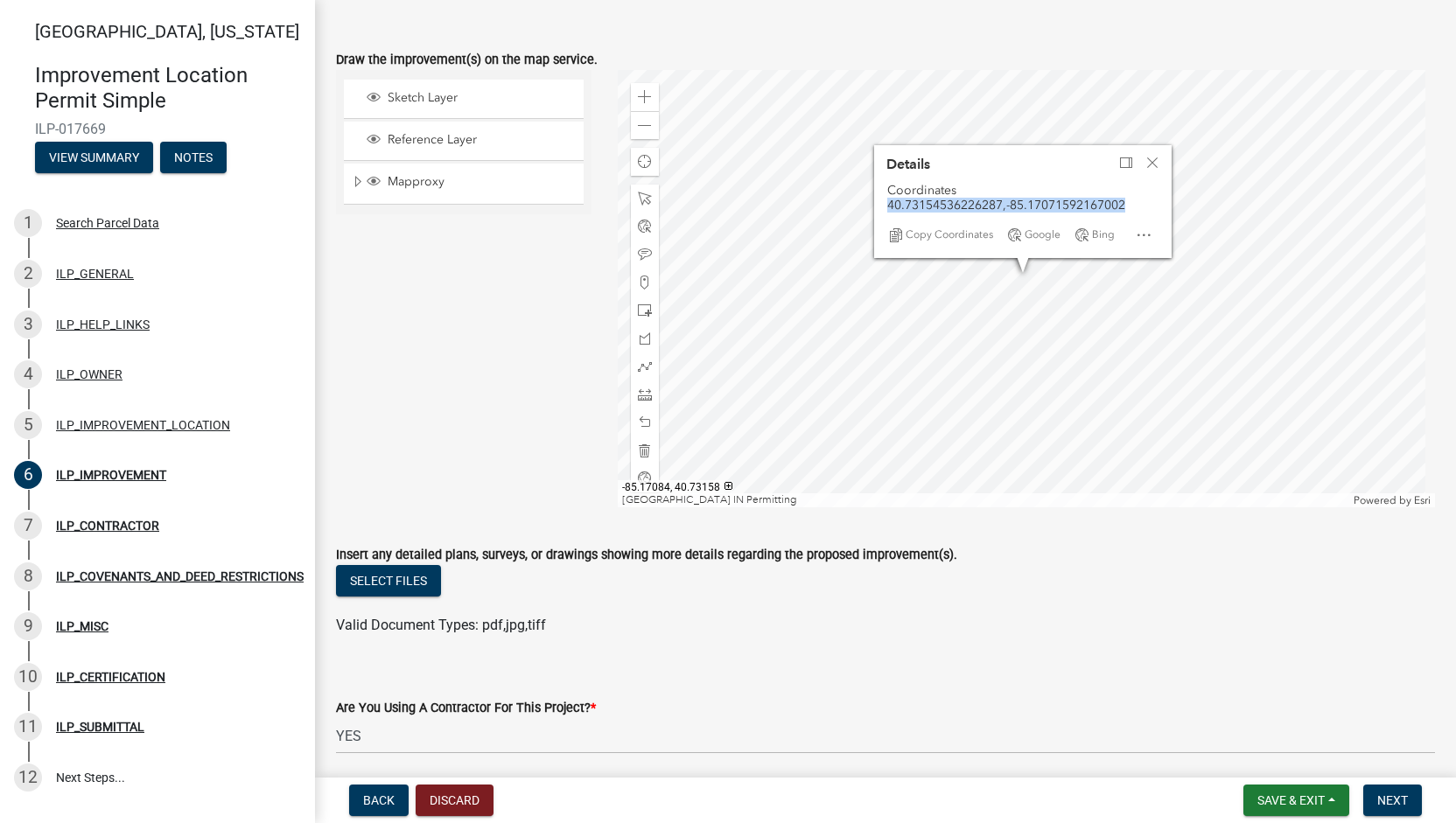
drag, startPoint x: 885, startPoint y: 203, endPoint x: 1122, endPoint y: 202, distance: 237.0
click at [1122, 202] on div "Coordinates 40.73154536226287,-85.17071592167002" at bounding box center [1023, 197] width 271 height 30
click at [1153, 162] on span "Close" at bounding box center [1152, 162] width 14 height 14
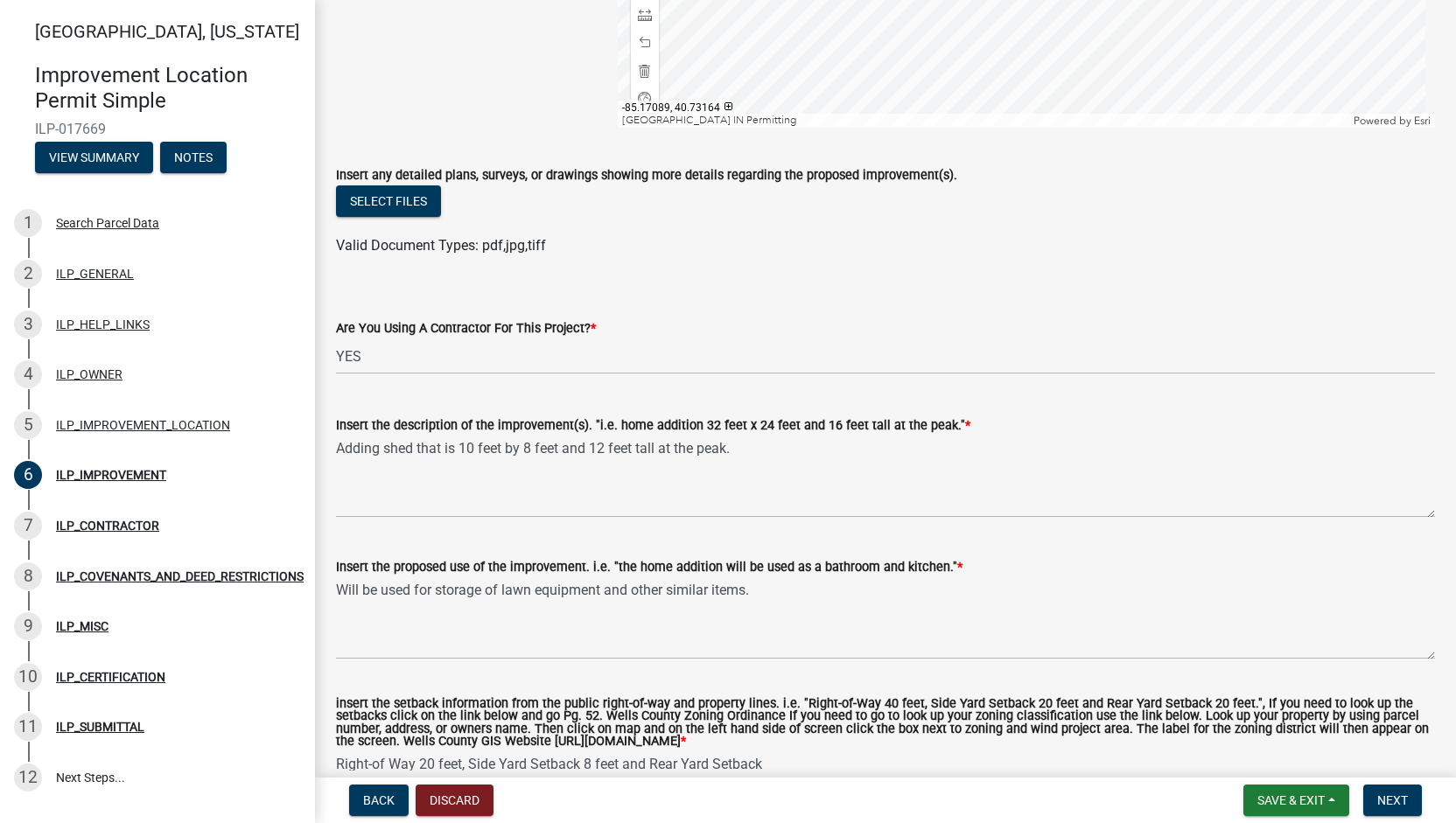
scroll to position [595, 0]
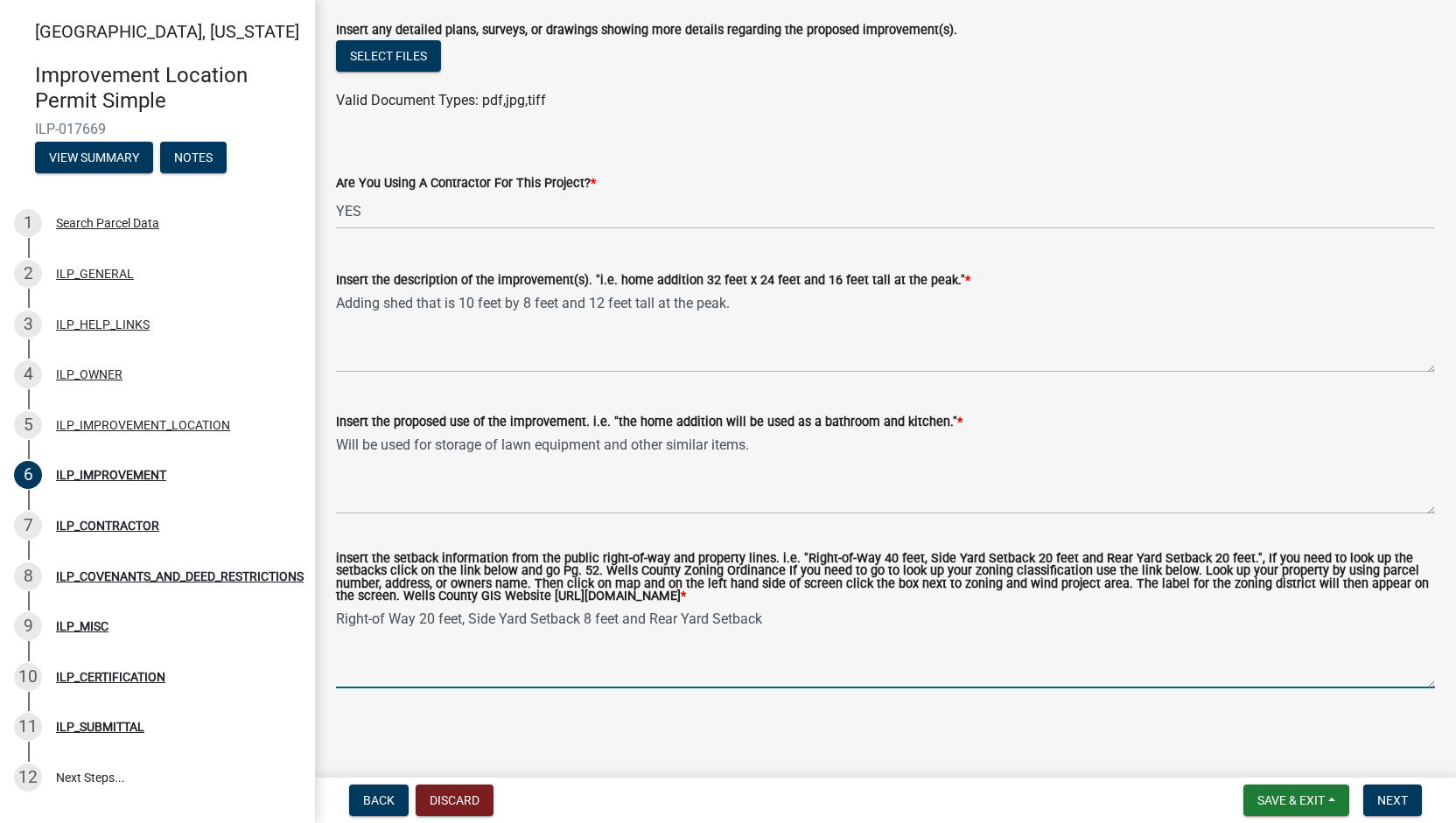
click at [590, 612] on textarea "Right-of Way 20 feet, Side Yard Setback 8 feet and Rear Yard Setback" at bounding box center [885, 647] width 1099 height 82
click at [792, 613] on textarea "Right-of Way 20 feet, Side Yard Setback 8 feet and Rear Yard Setback" at bounding box center [885, 647] width 1099 height 82
click at [431, 621] on textarea "Right-of Way 20 feet, Side Yard Setback 8 feet and Rear Yard Setback 20 feet" at bounding box center [885, 647] width 1099 height 82
drag, startPoint x: 465, startPoint y: 619, endPoint x: 279, endPoint y: 631, distance: 186.4
click at [279, 631] on div "[GEOGRAPHIC_DATA], [US_STATE] Improvement Location Permit Simple ILP-017669 Vie…" at bounding box center [728, 411] width 1456 height 823
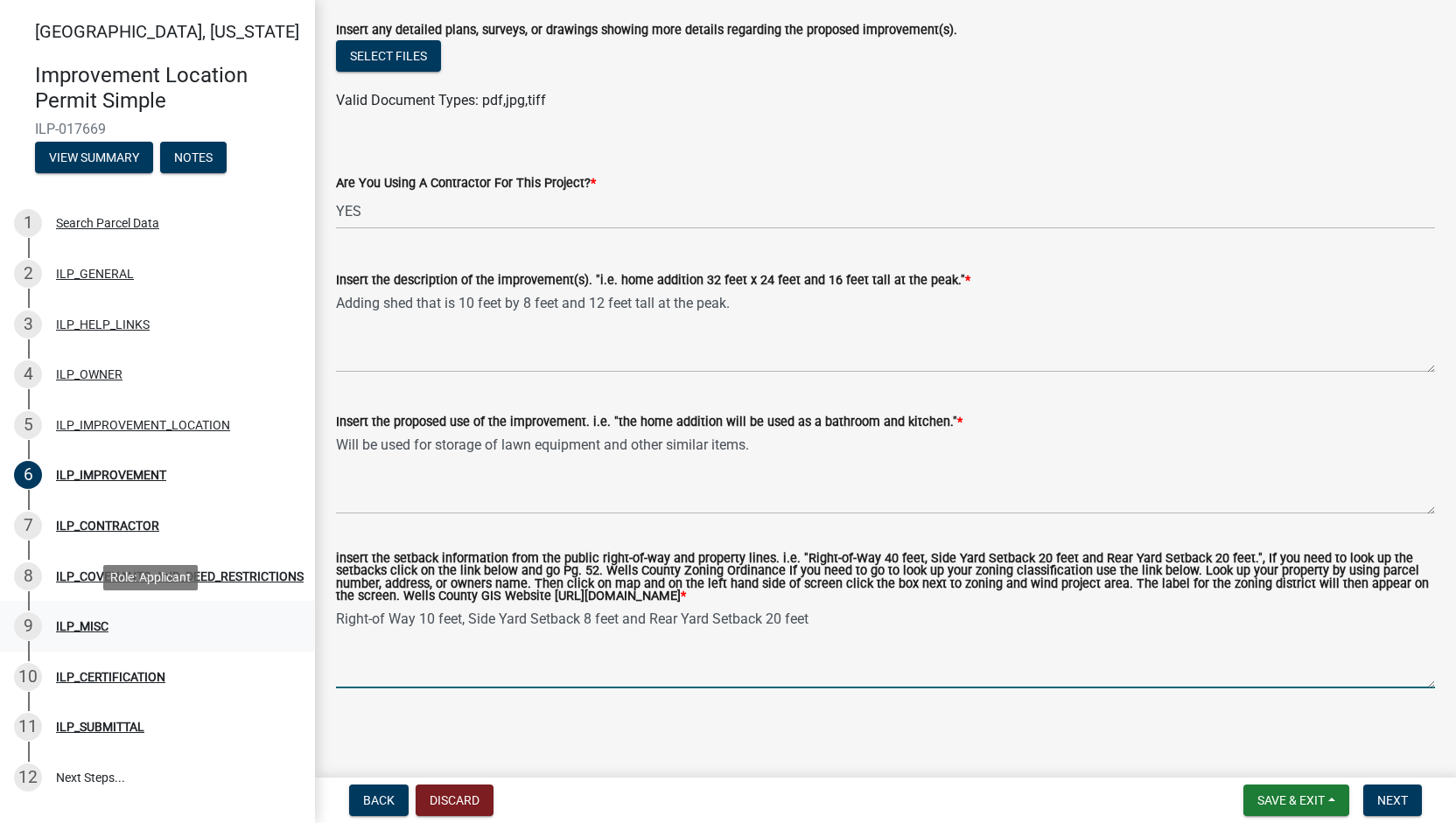
click at [279, 631] on link "9 ILP_MISC" at bounding box center [158, 626] width 315 height 50
click at [475, 630] on textarea "Right-of Way 10 feet, Side Yard Setback 8 feet and Rear Yard Setback 20 feet" at bounding box center [885, 647] width 1099 height 82
drag, startPoint x: 469, startPoint y: 618, endPoint x: 358, endPoint y: 618, distance: 111.0
click at [358, 618] on textarea "Right-of Way 10 feet, Side Yard Setback 8 feet and Rear Yard Setback 20 feet" at bounding box center [885, 647] width 1099 height 82
type textarea "Side Yard Setback 8 feet and Rear Yard Setback 20 feet"
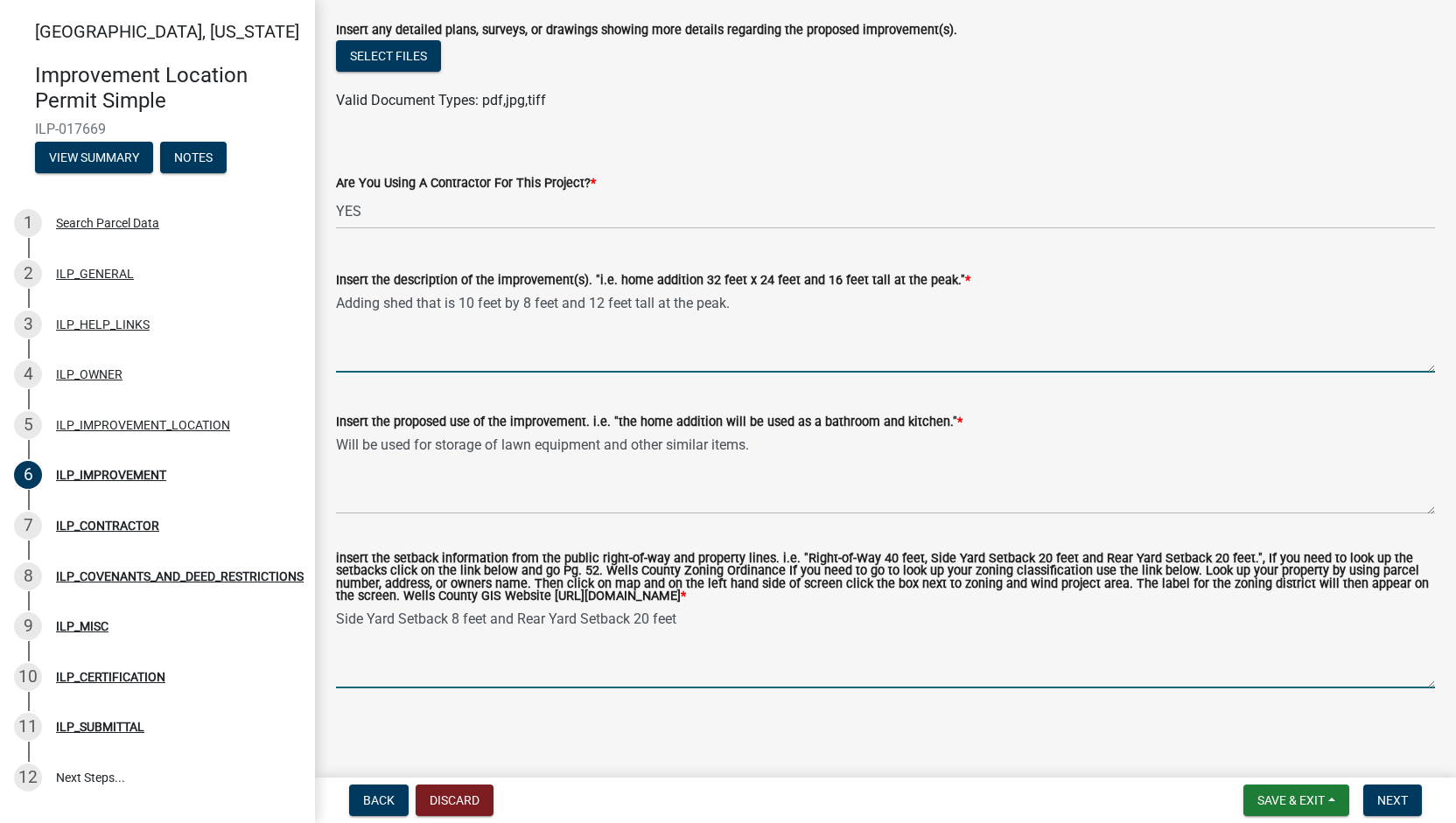
click at [585, 295] on textarea "Adding shed that is 10 feet by 8 feet and 12 feet tall at the peak." at bounding box center [885, 331] width 1099 height 82
type textarea "Adding shed that is 10 feet by 8 feet and up to 12 feet tall at the peak."
click at [458, 618] on textarea "Side Yard Setback 8 feet and Rear Yard Setback 20 feet" at bounding box center [885, 647] width 1099 height 82
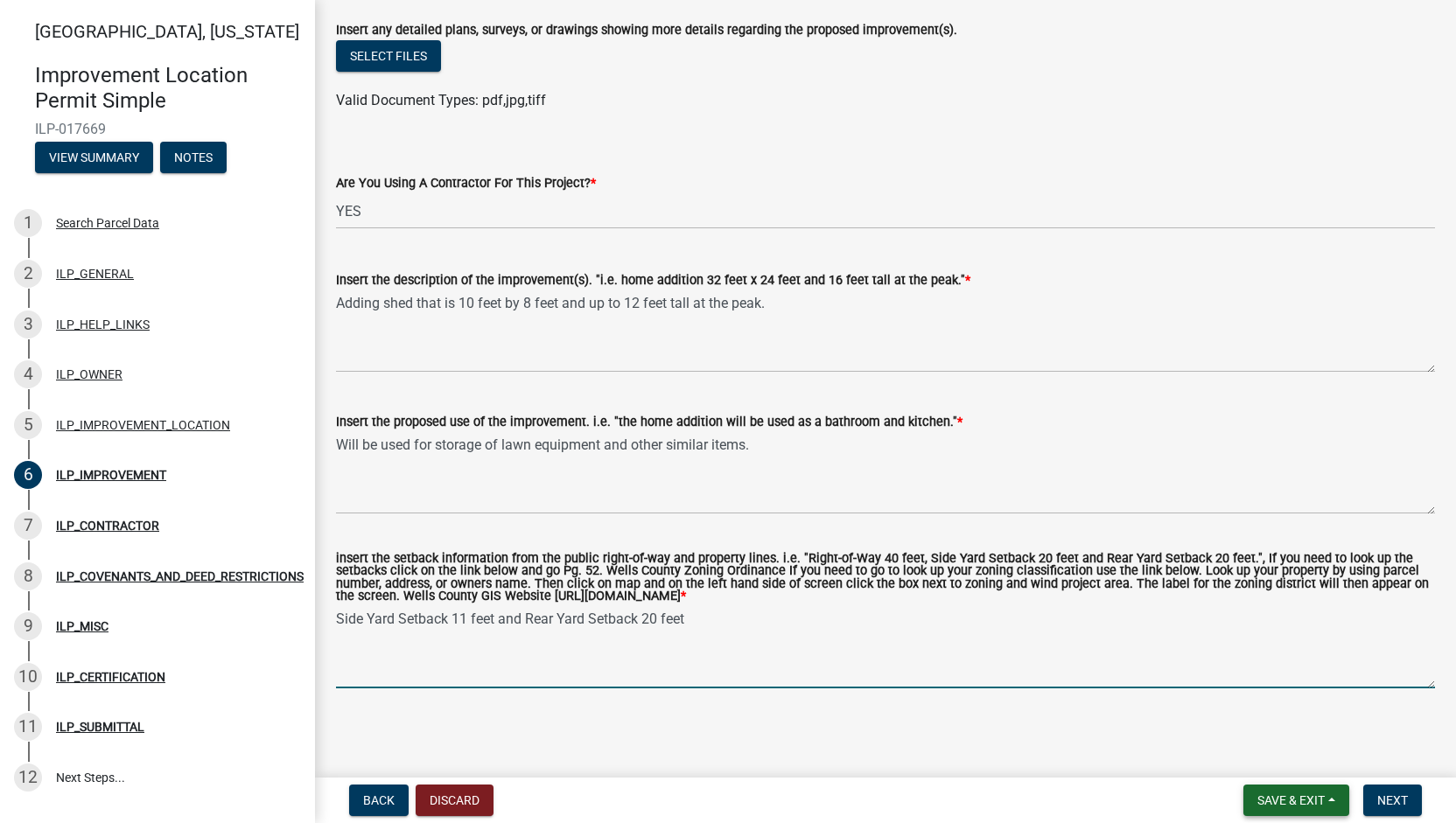
type textarea "Side Yard Setback 11 feet and Rear Yard Setback 20 feet"
click at [1270, 809] on button "Save & Exit" at bounding box center [1295, 800] width 105 height 32
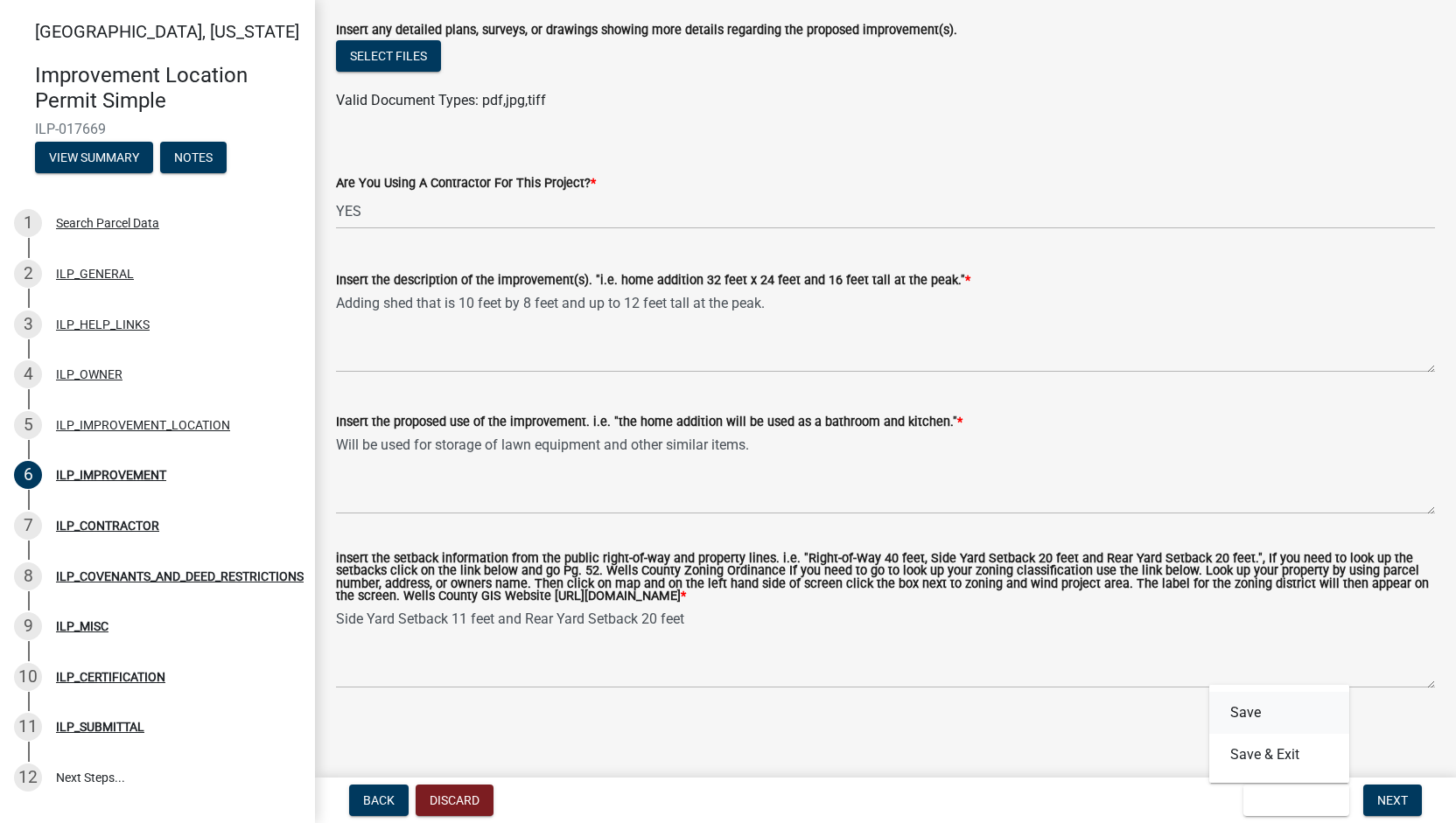
click at [1258, 714] on button "Save" at bounding box center [1279, 712] width 140 height 42
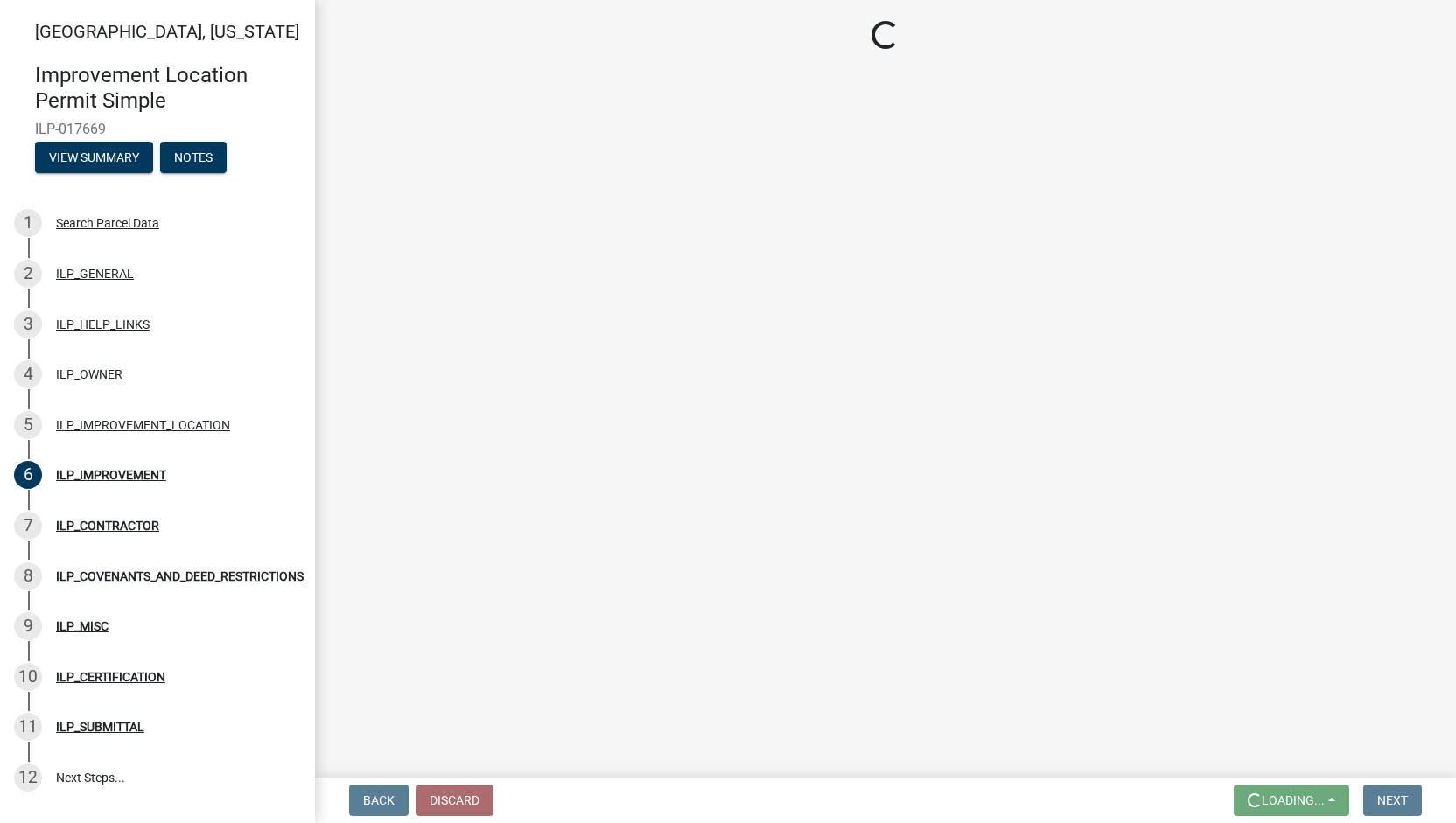
scroll to position [0, 0]
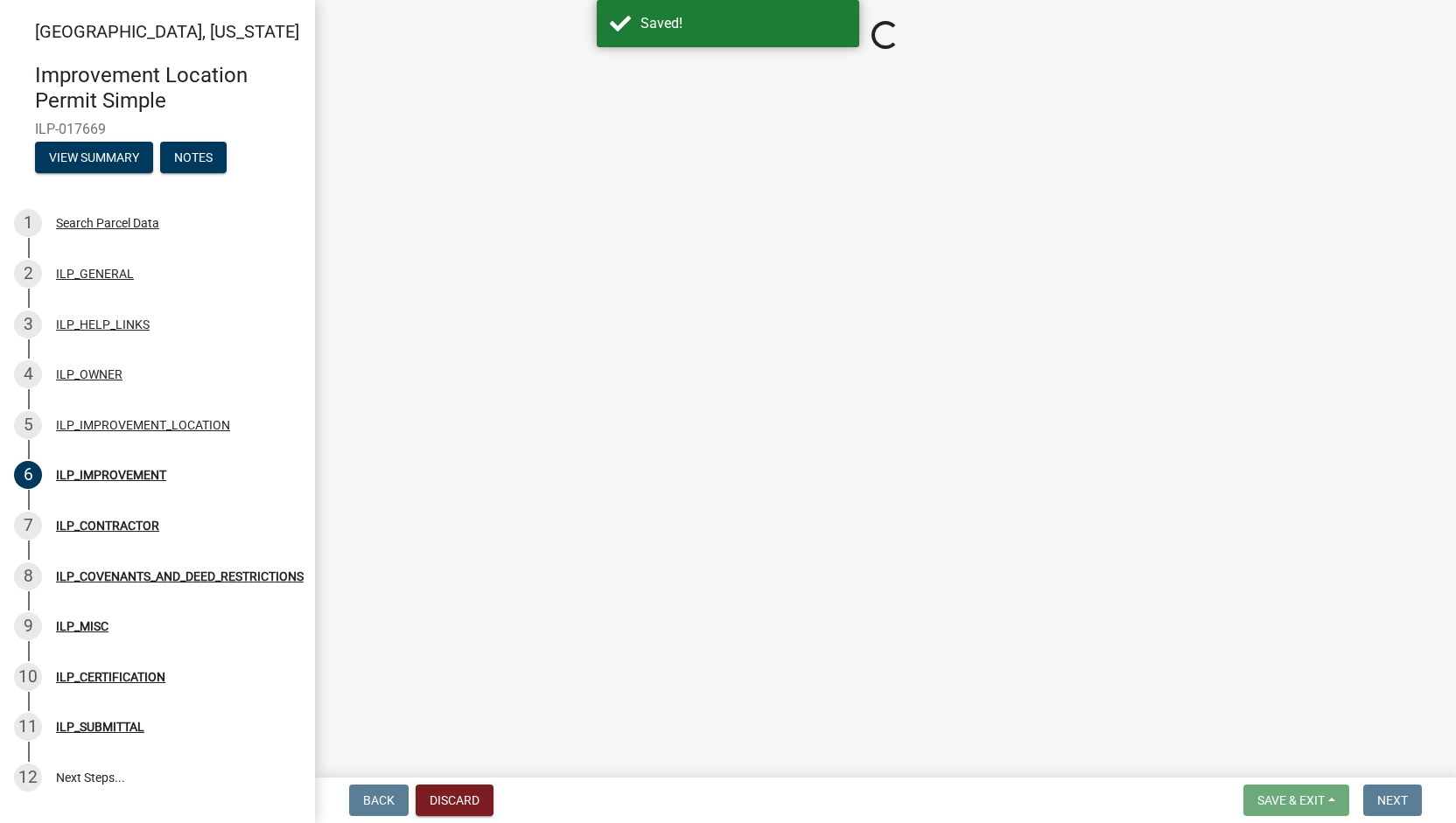
select select "71b507d0-569d-4a0a-b334-f72445909e69"
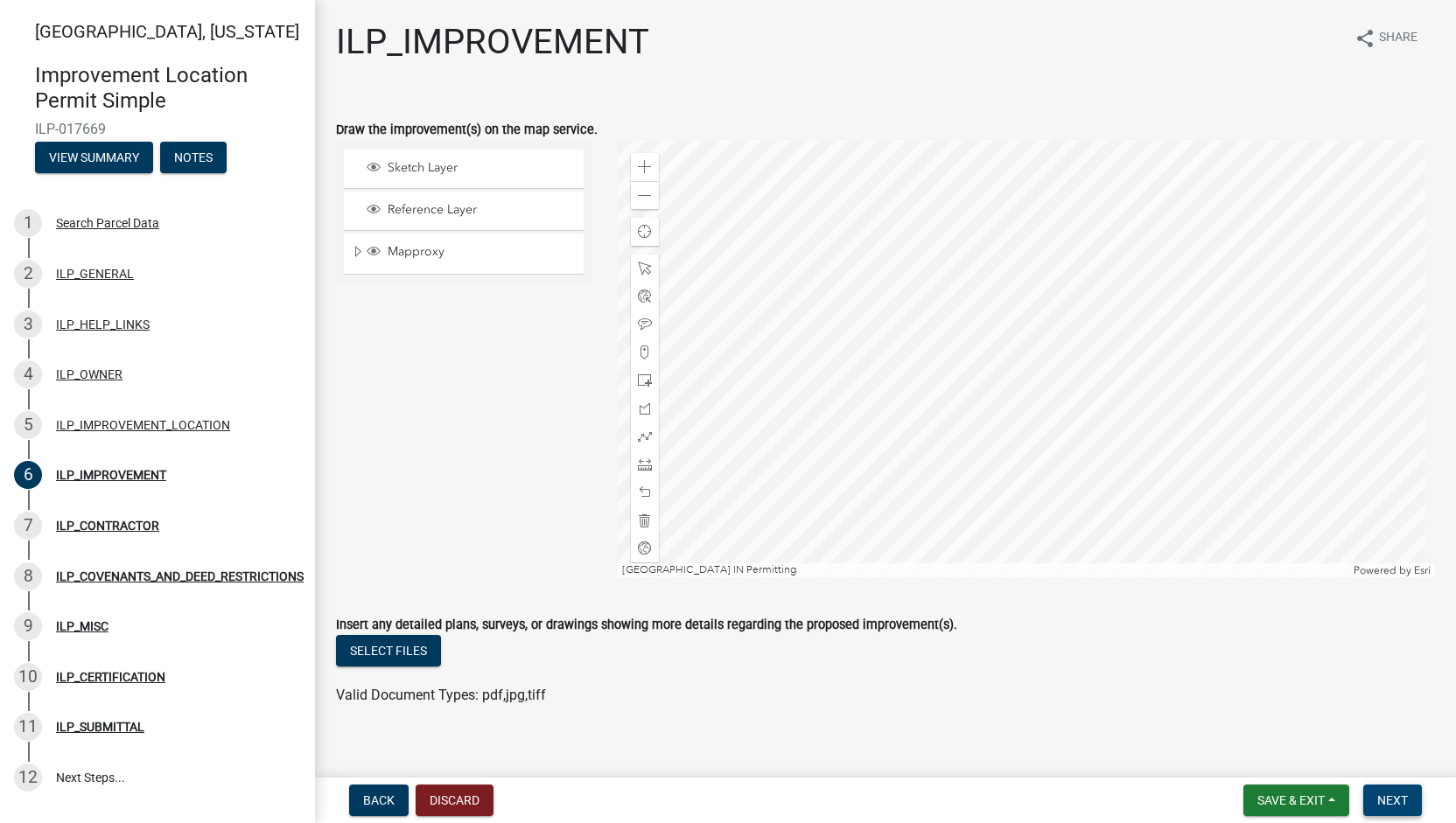
click at [1398, 800] on span "Next" at bounding box center [1392, 800] width 31 height 14
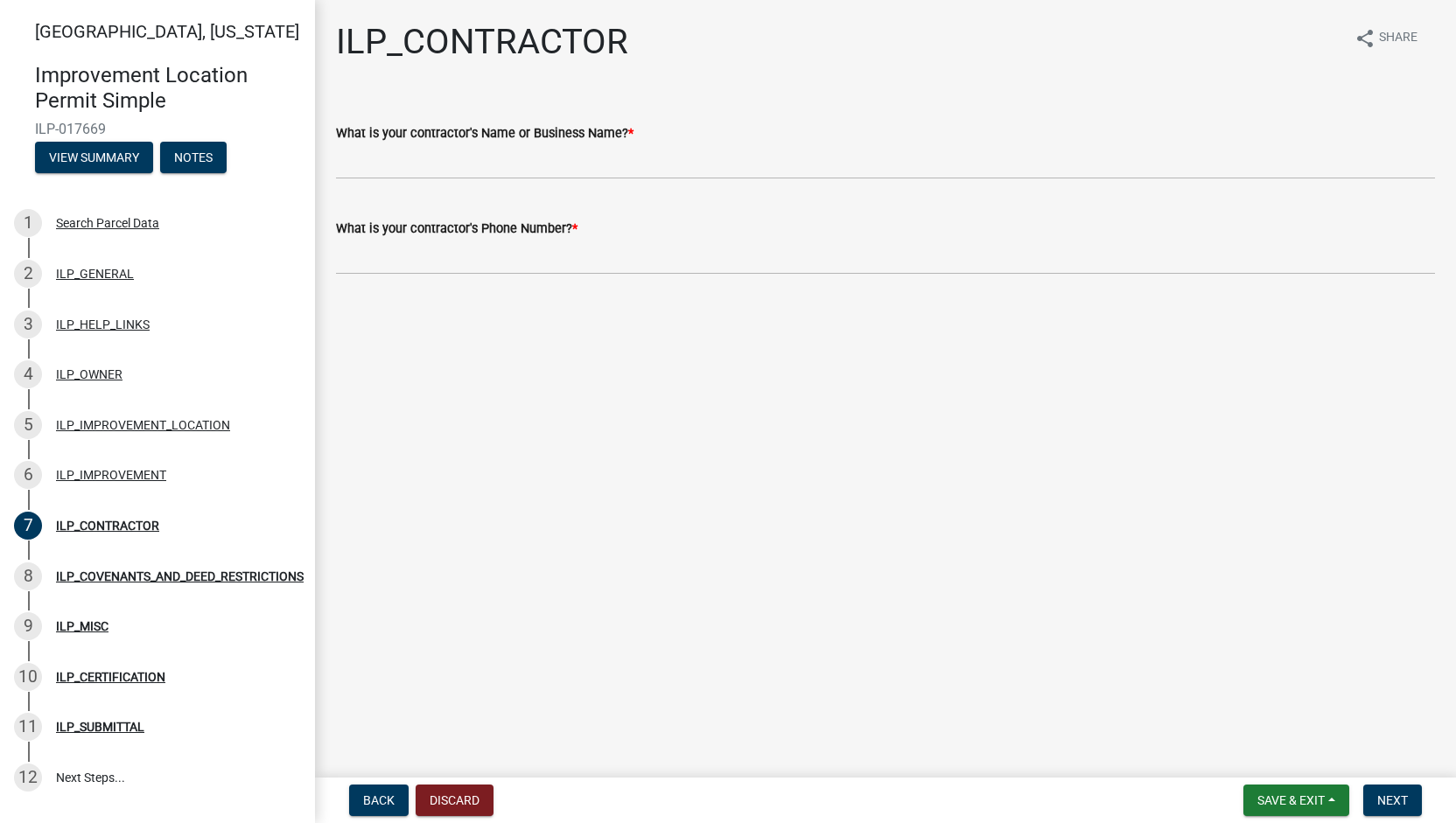
click at [526, 133] on label "What is your contractor's Name or Business Name? *" at bounding box center [484, 133] width 297 height 13
click at [526, 143] on input "What is your contractor's Name or Business Name? *" at bounding box center [885, 161] width 1099 height 36
click at [526, 235] on div "What is your contractor's Phone Number? *" at bounding box center [885, 255] width 1099 height 81
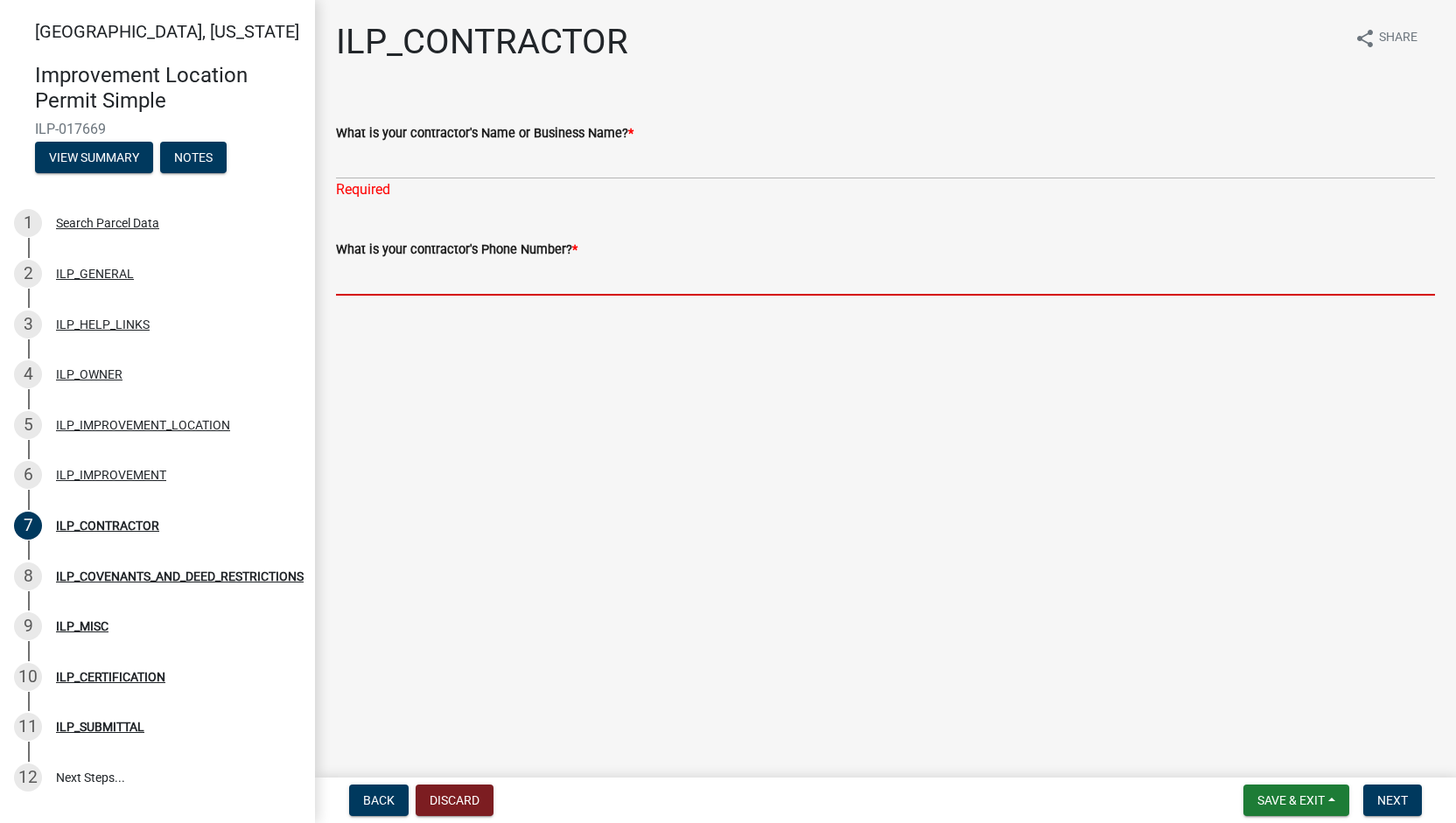
drag, startPoint x: 498, startPoint y: 268, endPoint x: 490, endPoint y: 270, distance: 8.2
click at [490, 270] on input "What is your contractor's Phone Number? *" at bounding box center [885, 278] width 1099 height 36
click at [457, 140] on label "What is your contractor's Name or Business Name? *" at bounding box center [484, 133] width 297 height 13
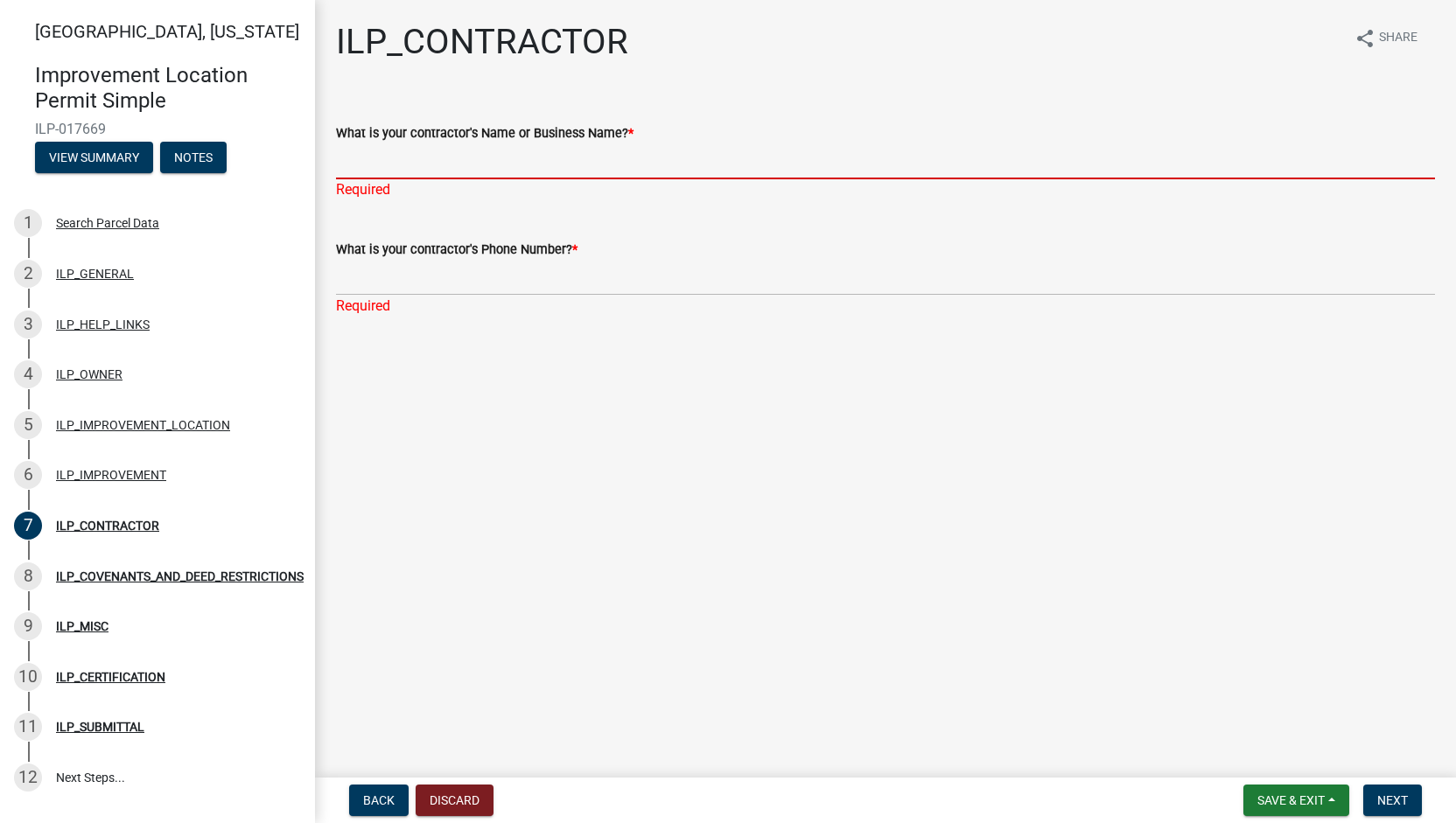
click at [452, 162] on input "What is your contractor's Name or Business Name? *" at bounding box center [885, 161] width 1099 height 36
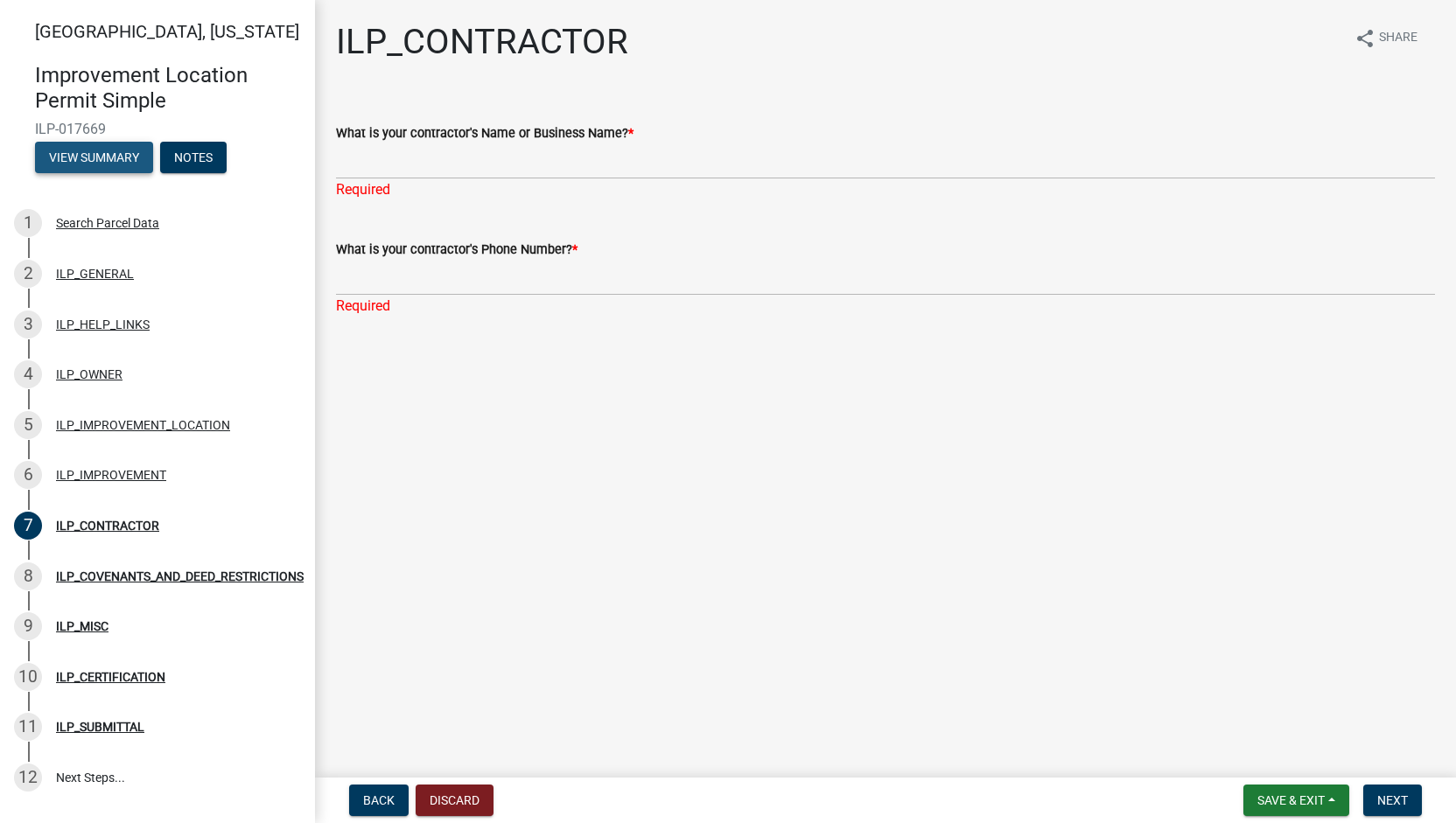
click at [104, 161] on button "View Summary" at bounding box center [94, 158] width 118 height 32
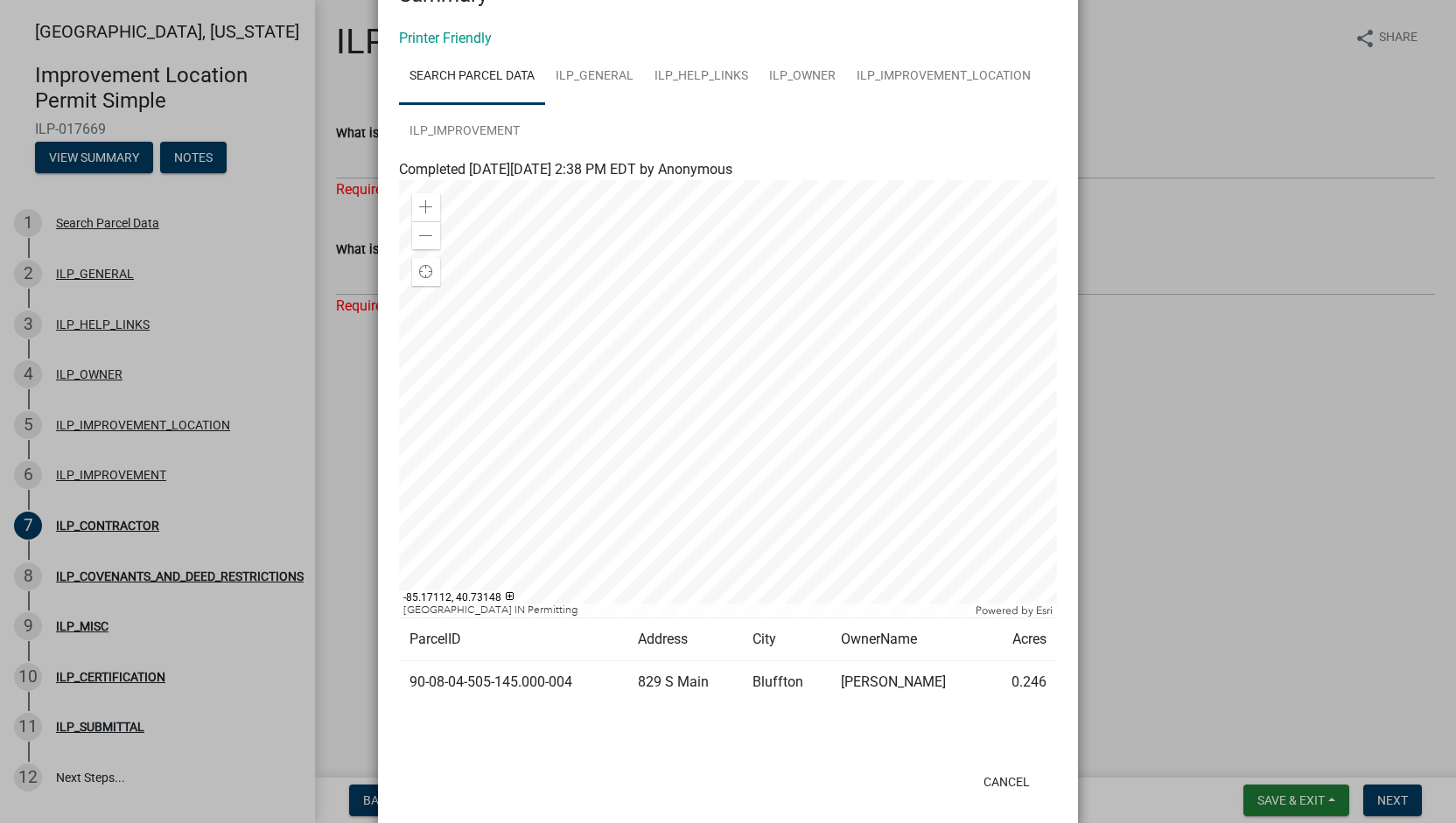
scroll to position [91, 0]
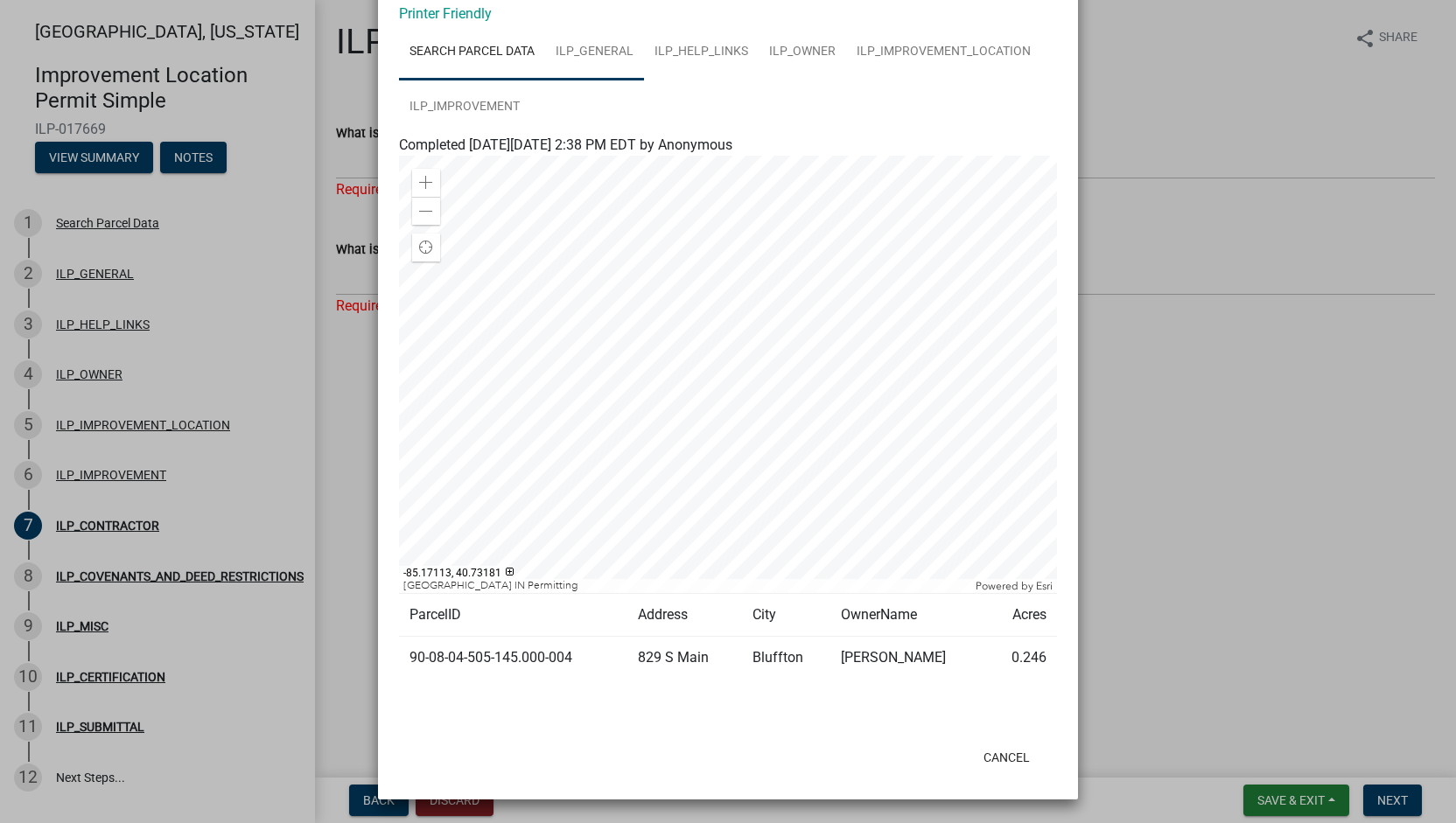
click at [584, 55] on link "ILP_GENERAL" at bounding box center [594, 52] width 99 height 56
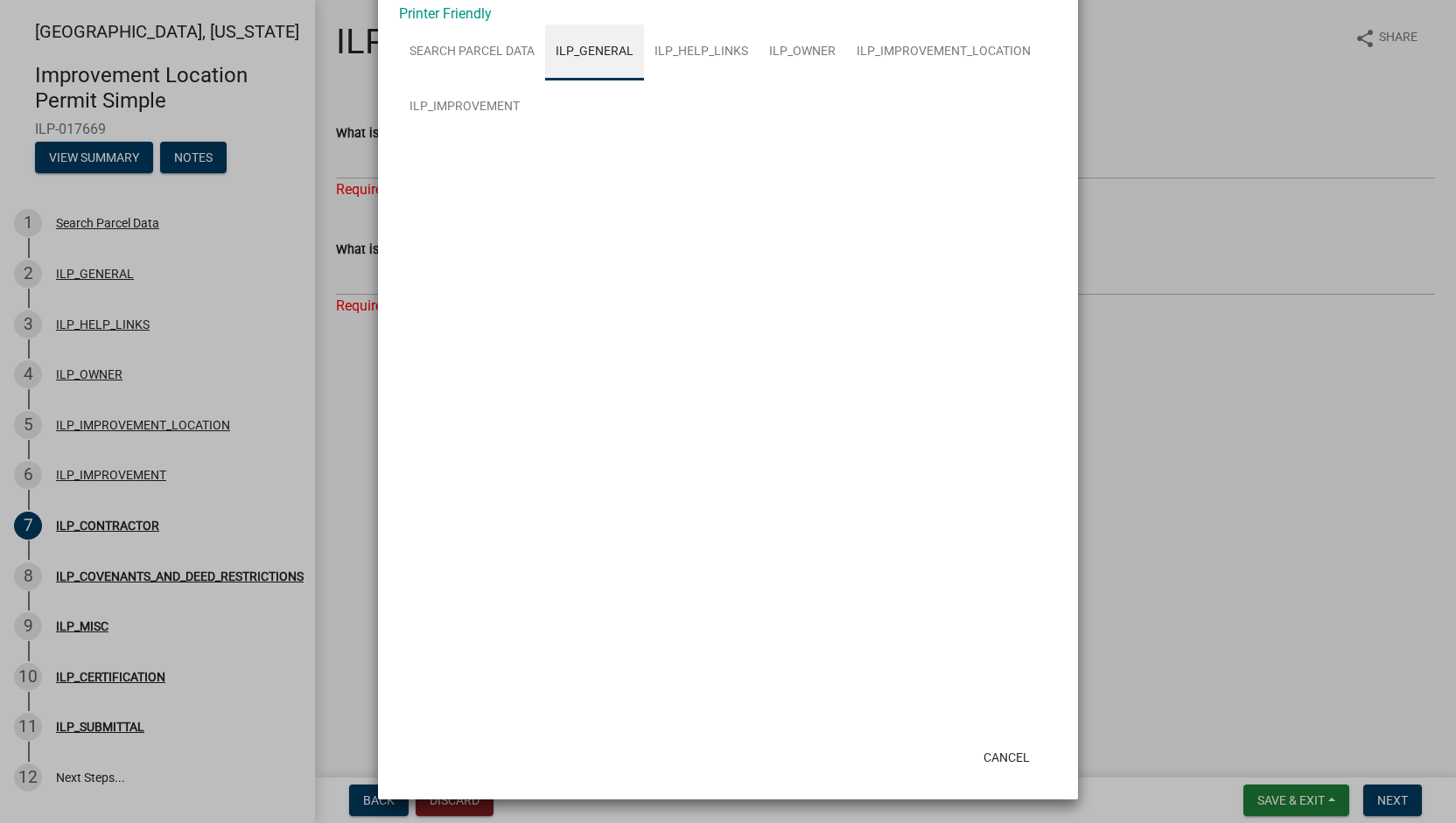
scroll to position [0, 0]
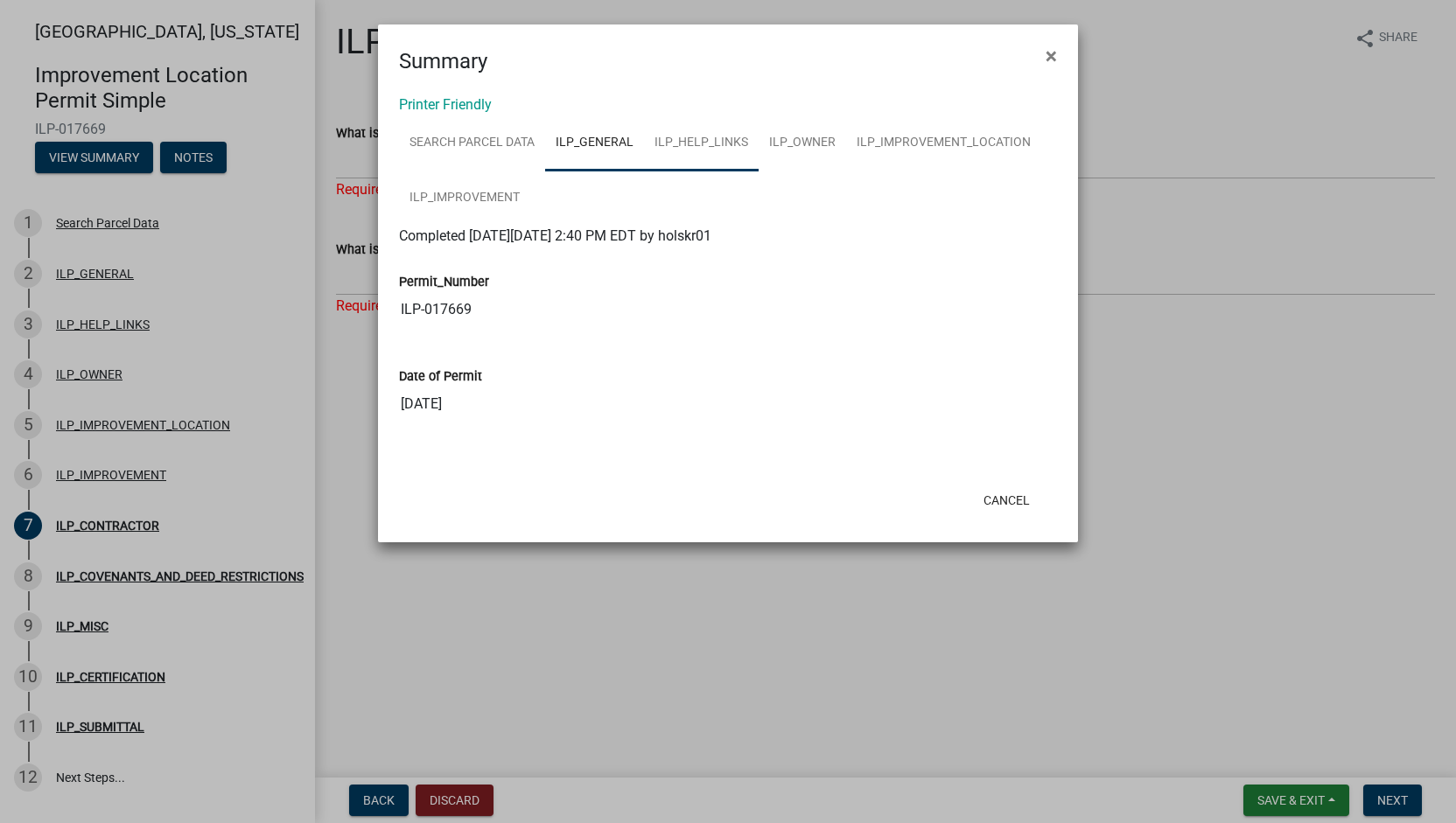
click at [675, 149] on link "ILP_HELP_LINKS" at bounding box center [701, 143] width 114 height 56
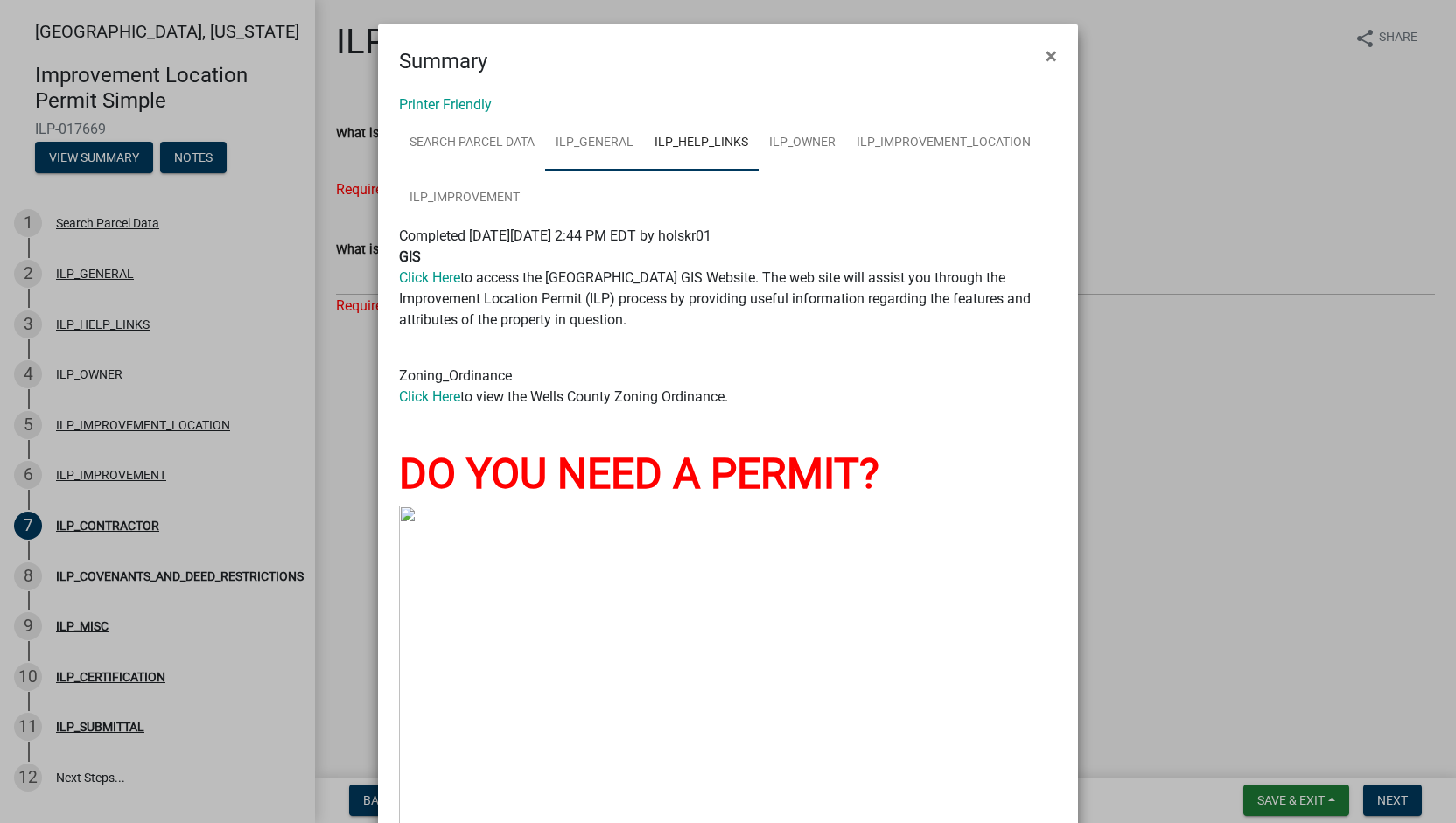
click at [590, 148] on link "ILP_GENERAL" at bounding box center [594, 143] width 99 height 56
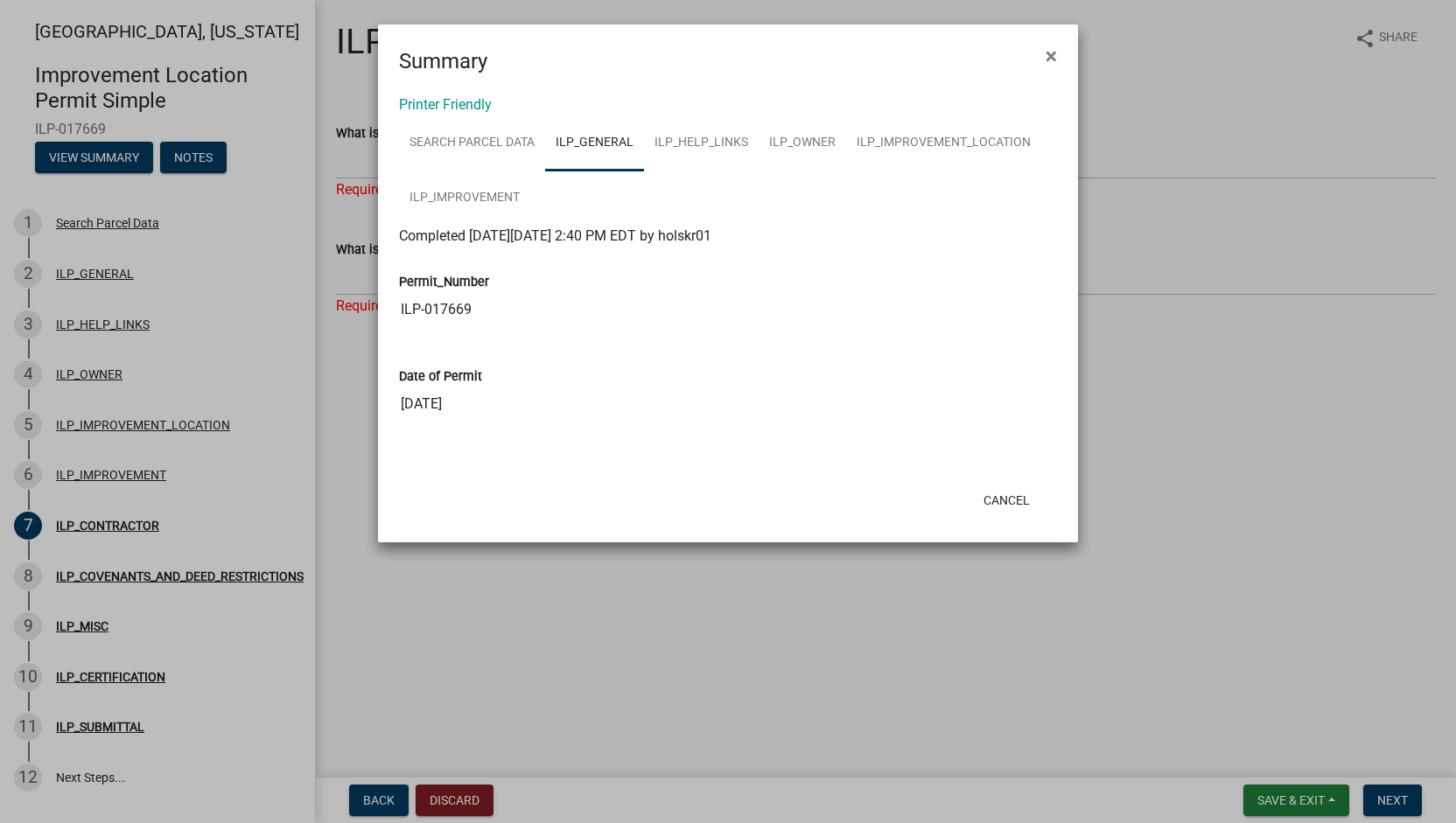
click at [606, 146] on link "ILP_GENERAL" at bounding box center [594, 143] width 99 height 56
click at [699, 132] on link "ILP_HELP_LINKS" at bounding box center [701, 143] width 114 height 56
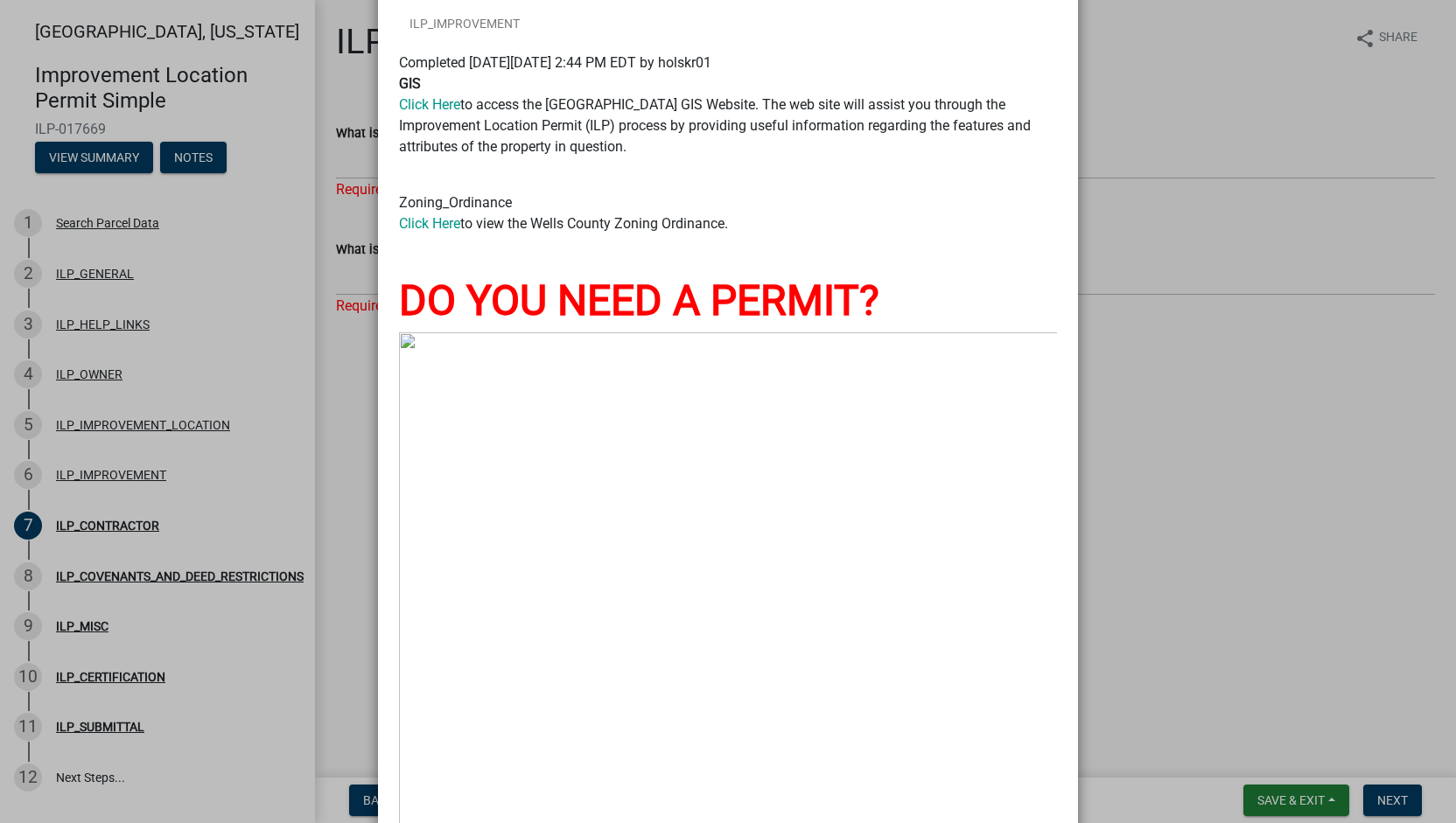
scroll to position [42, 0]
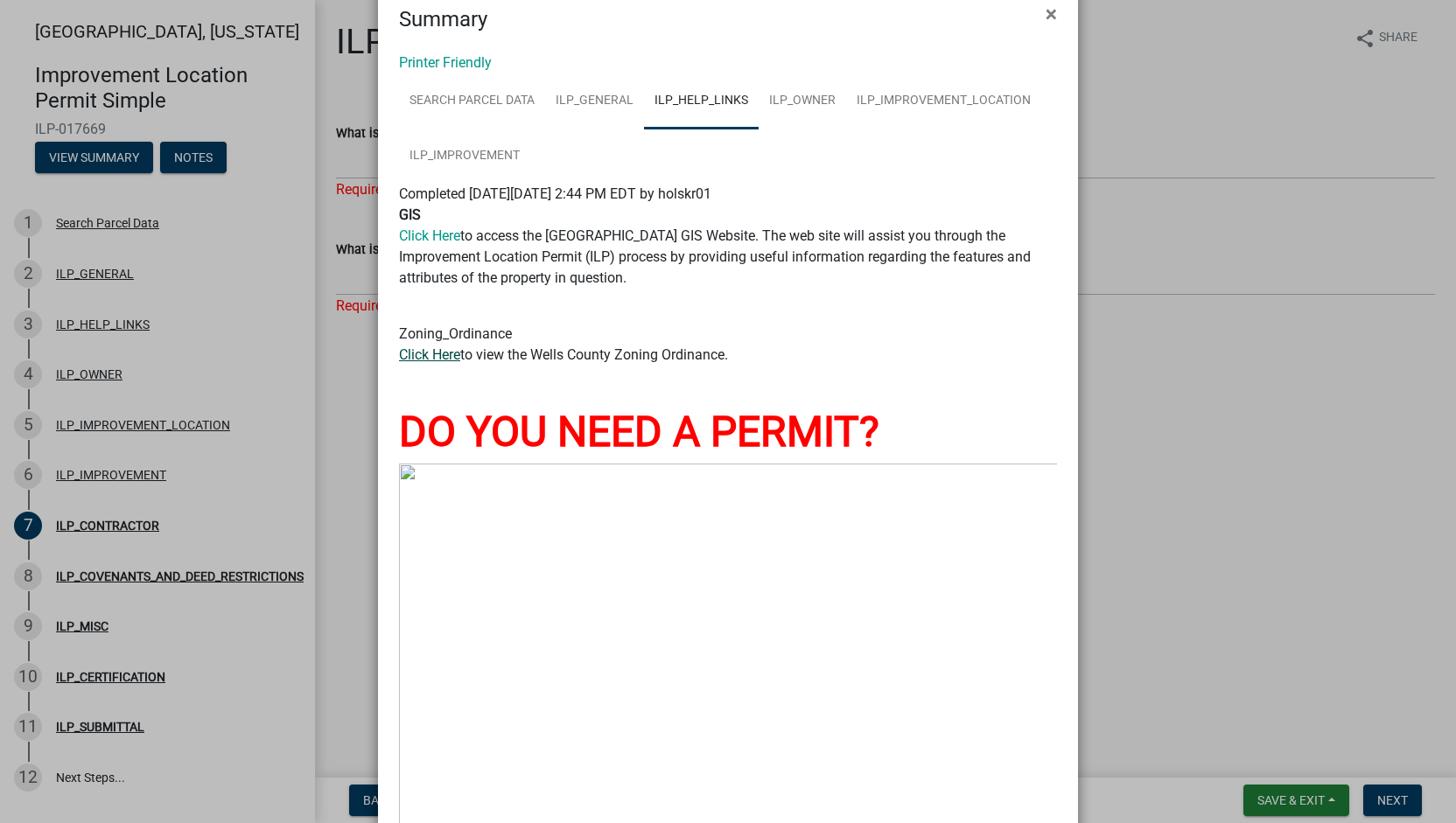
click at [413, 355] on link "Click Here" at bounding box center [429, 354] width 61 height 16
drag, startPoint x: 453, startPoint y: 235, endPoint x: 792, endPoint y: 250, distance: 339.3
click at [792, 250] on div "GIS Click Here to access the [GEOGRAPHIC_DATA] GIS Website. The web site will a…" at bounding box center [728, 247] width 658 height 84
click at [774, 91] on link "ILP_OWNER" at bounding box center [802, 102] width 87 height 56
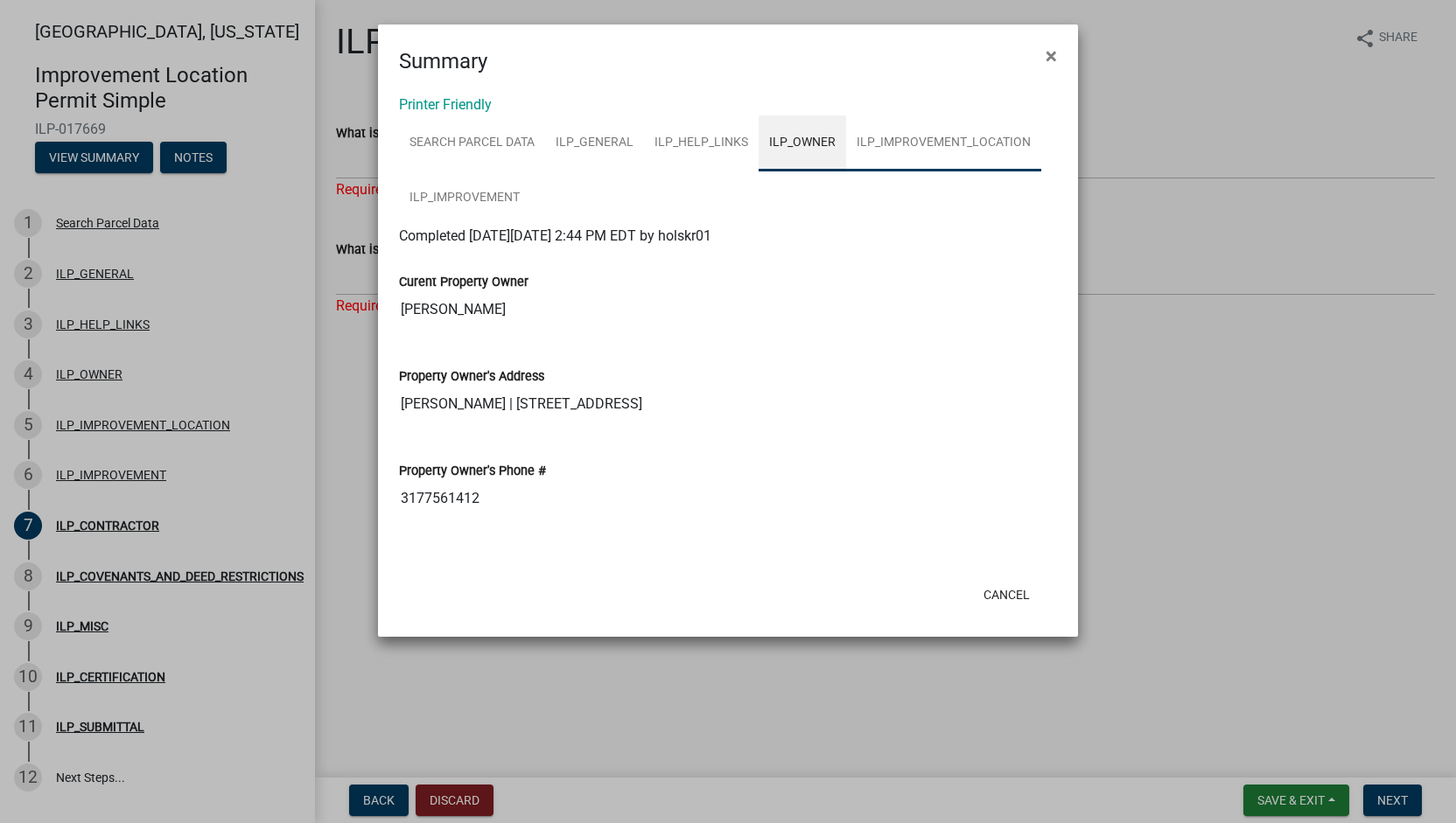
scroll to position [0, 0]
click at [895, 150] on link "ILP_IMPROVEMENT_LOCATION" at bounding box center [944, 143] width 195 height 56
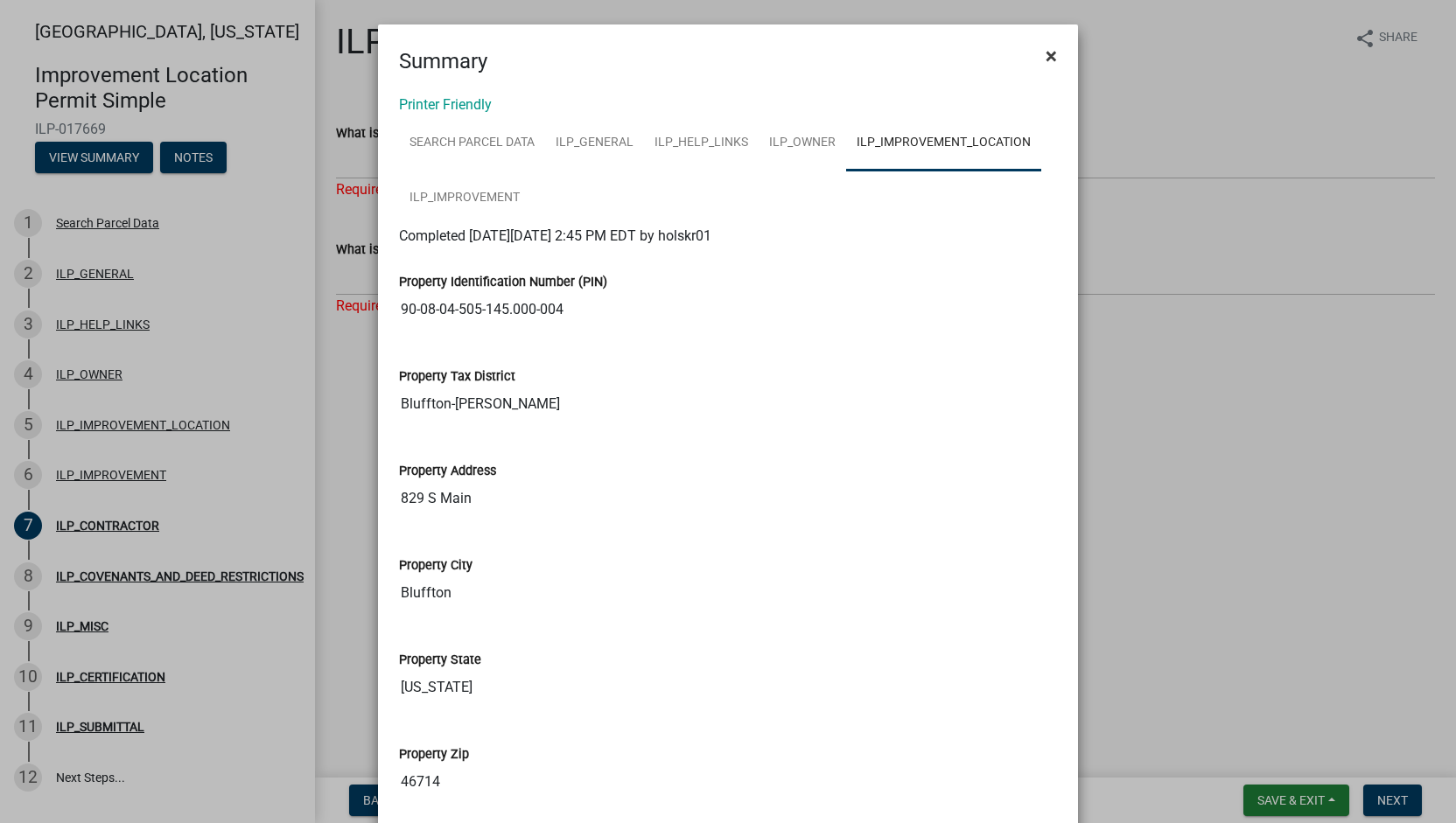
click at [1046, 47] on span "×" at bounding box center [1052, 55] width 12 height 24
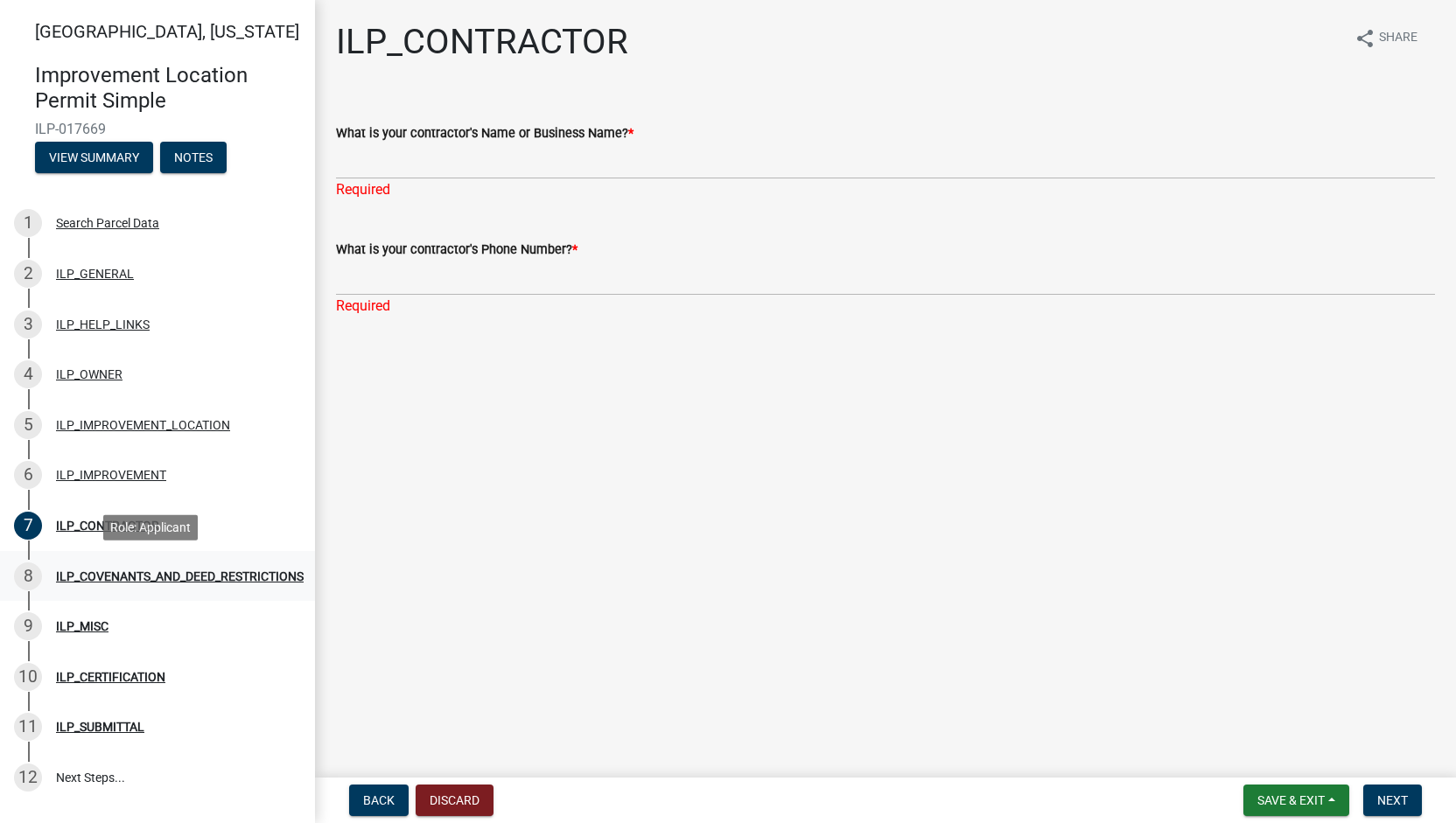
click at [160, 581] on div "ILP_COVENANTS_AND_DEED_RESTRICTIONS" at bounding box center [180, 576] width 248 height 13
click at [136, 580] on div "ILP_COVENANTS_AND_DEED_RESTRICTIONS" at bounding box center [180, 576] width 248 height 13
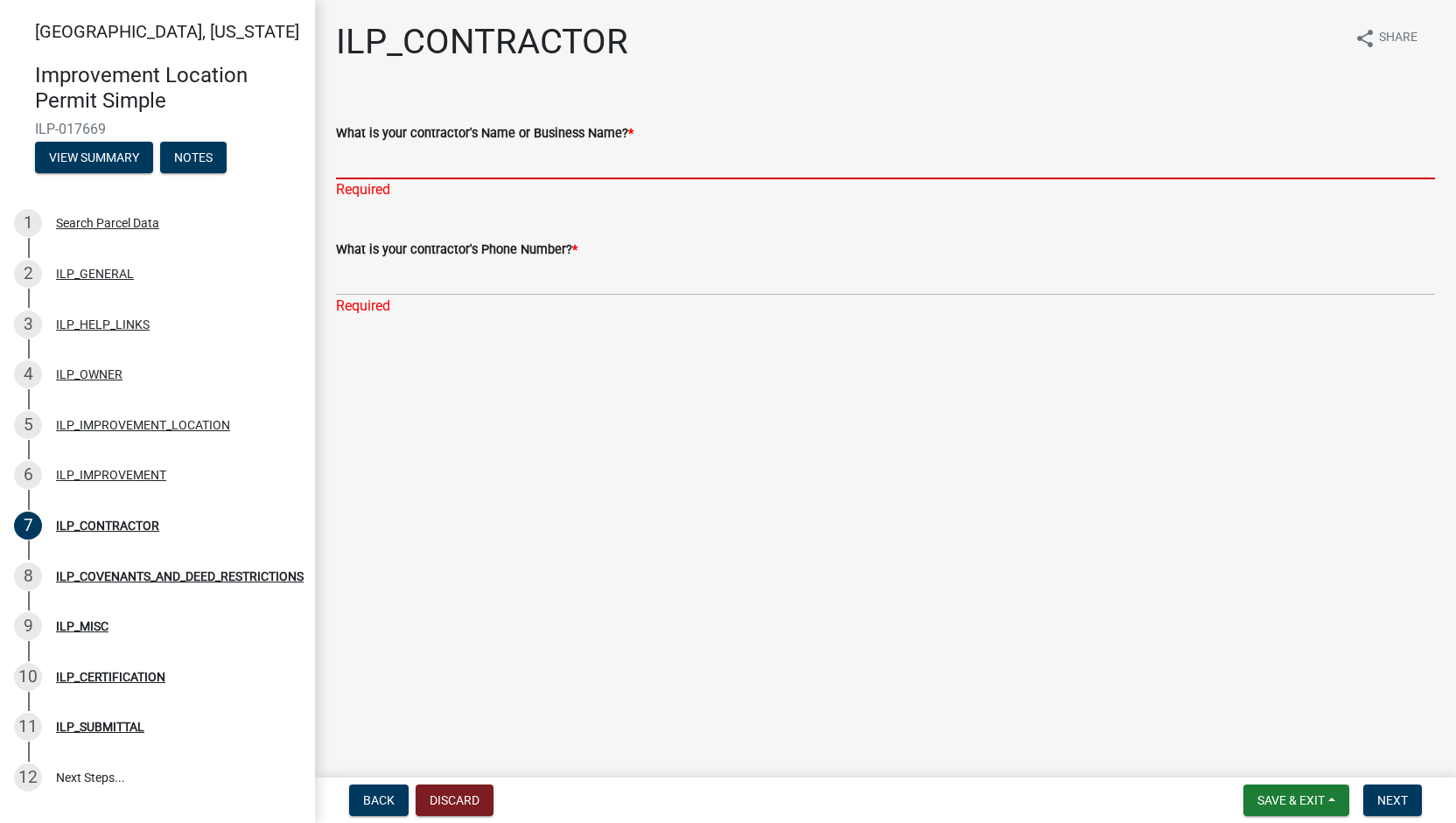
click at [530, 169] on input "What is your contractor's Name or Business Name? *" at bounding box center [885, 161] width 1099 height 36
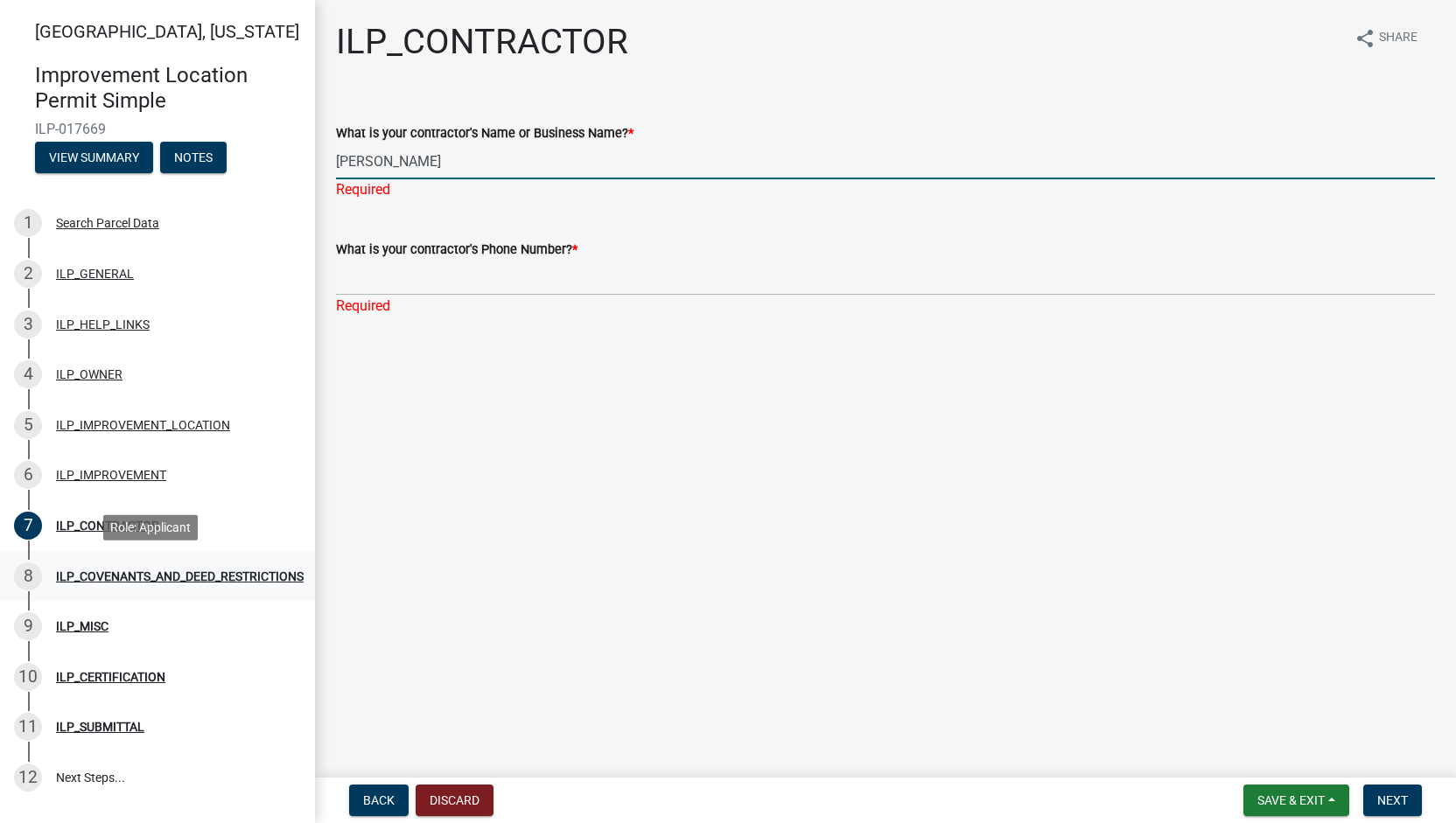
type input "[PERSON_NAME]"
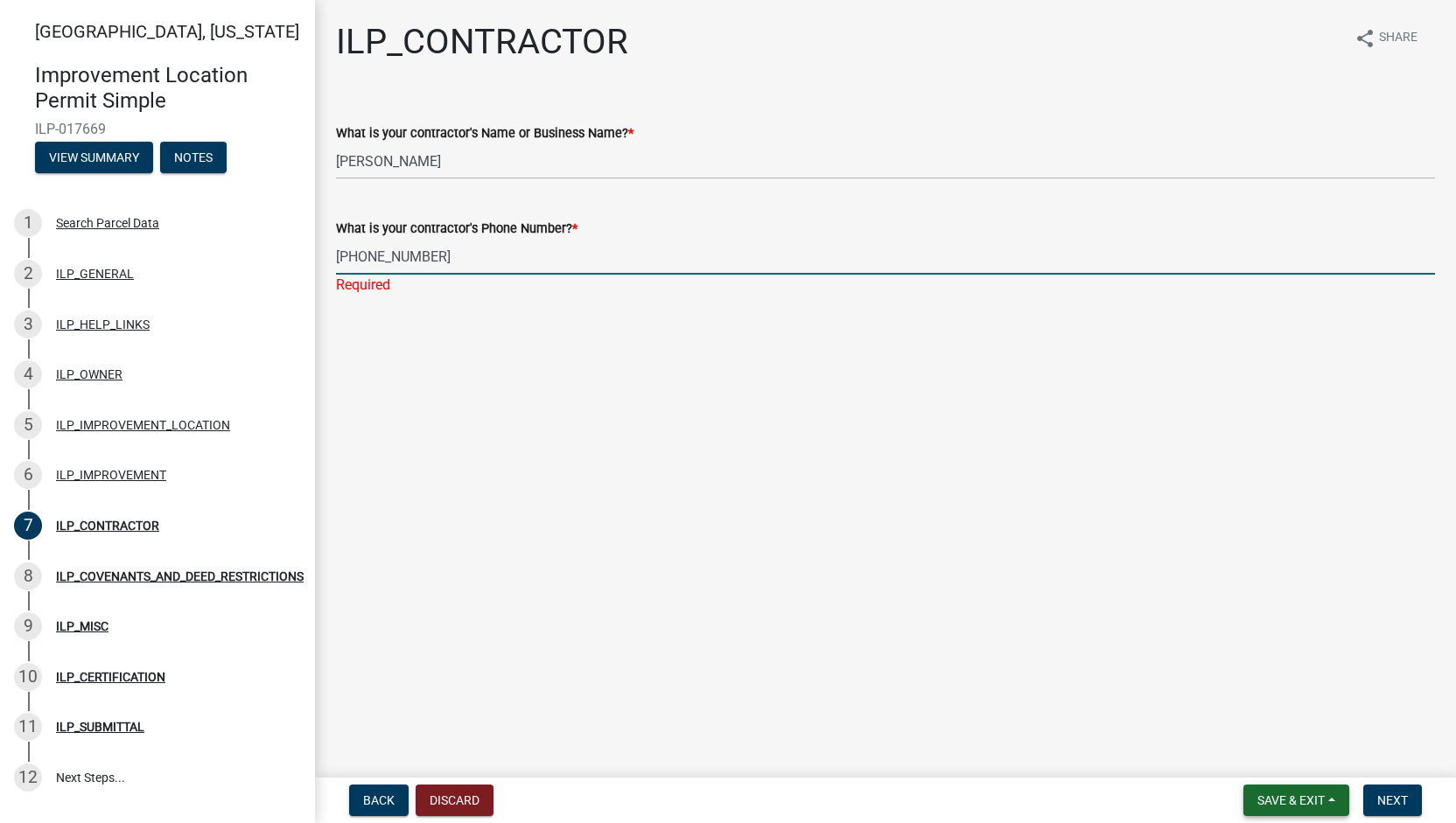
type input "[PHONE_NUMBER]"
click at [1278, 791] on button "Save & Exit" at bounding box center [1295, 800] width 105 height 32
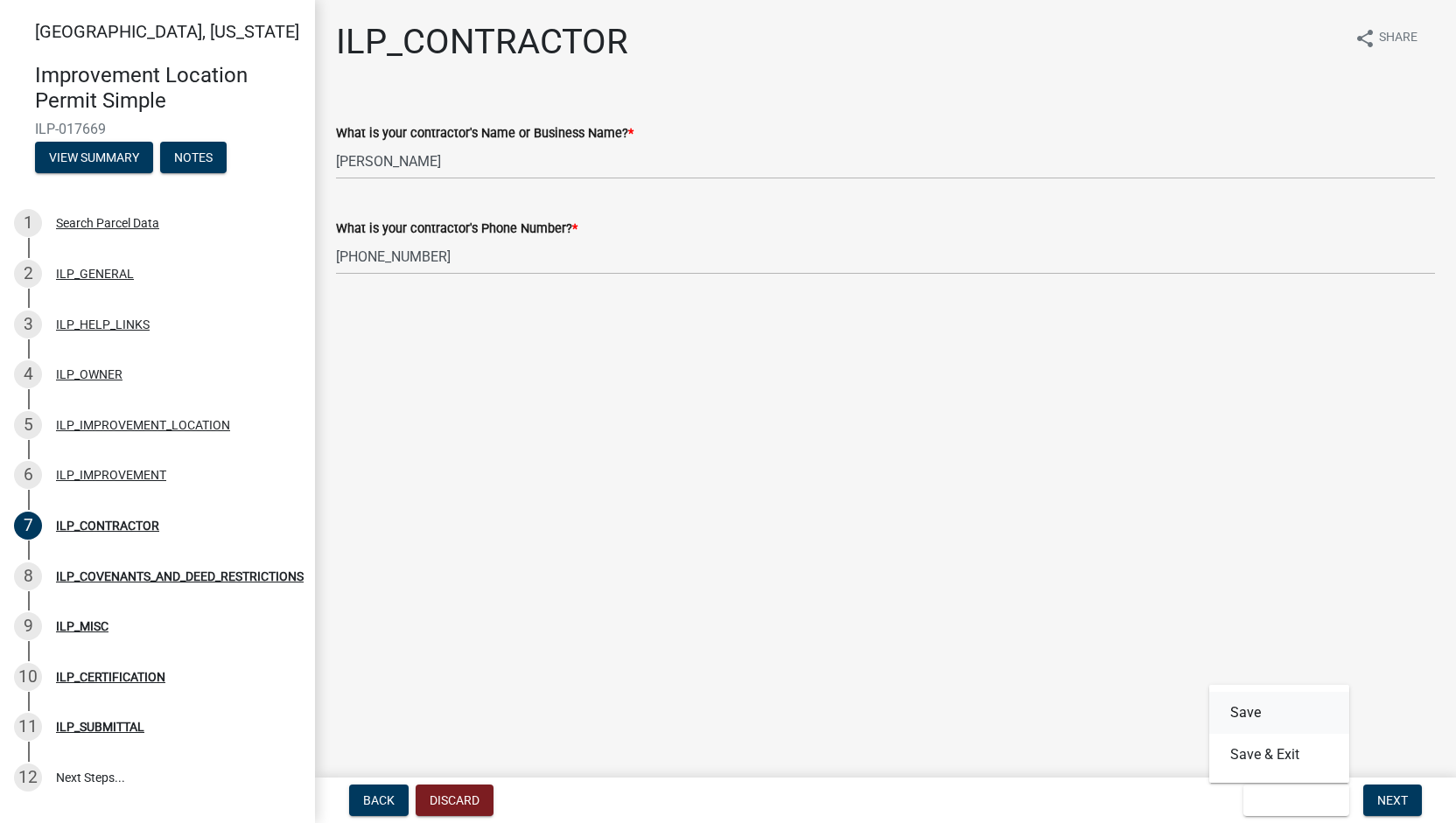
click at [1265, 711] on button "Save" at bounding box center [1279, 712] width 140 height 42
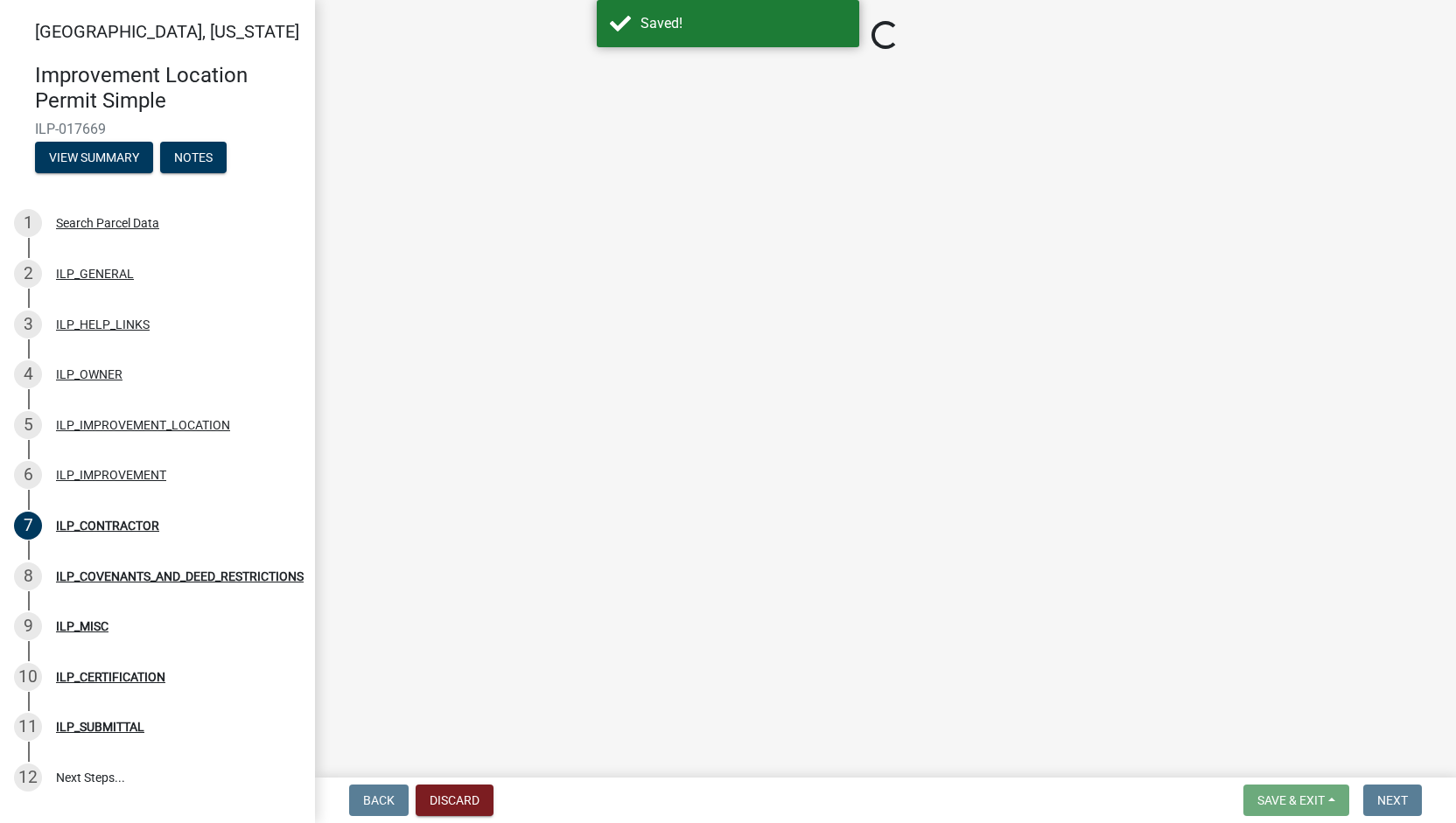
select select "71b507d0-569d-4a0a-b334-f72445909e69"
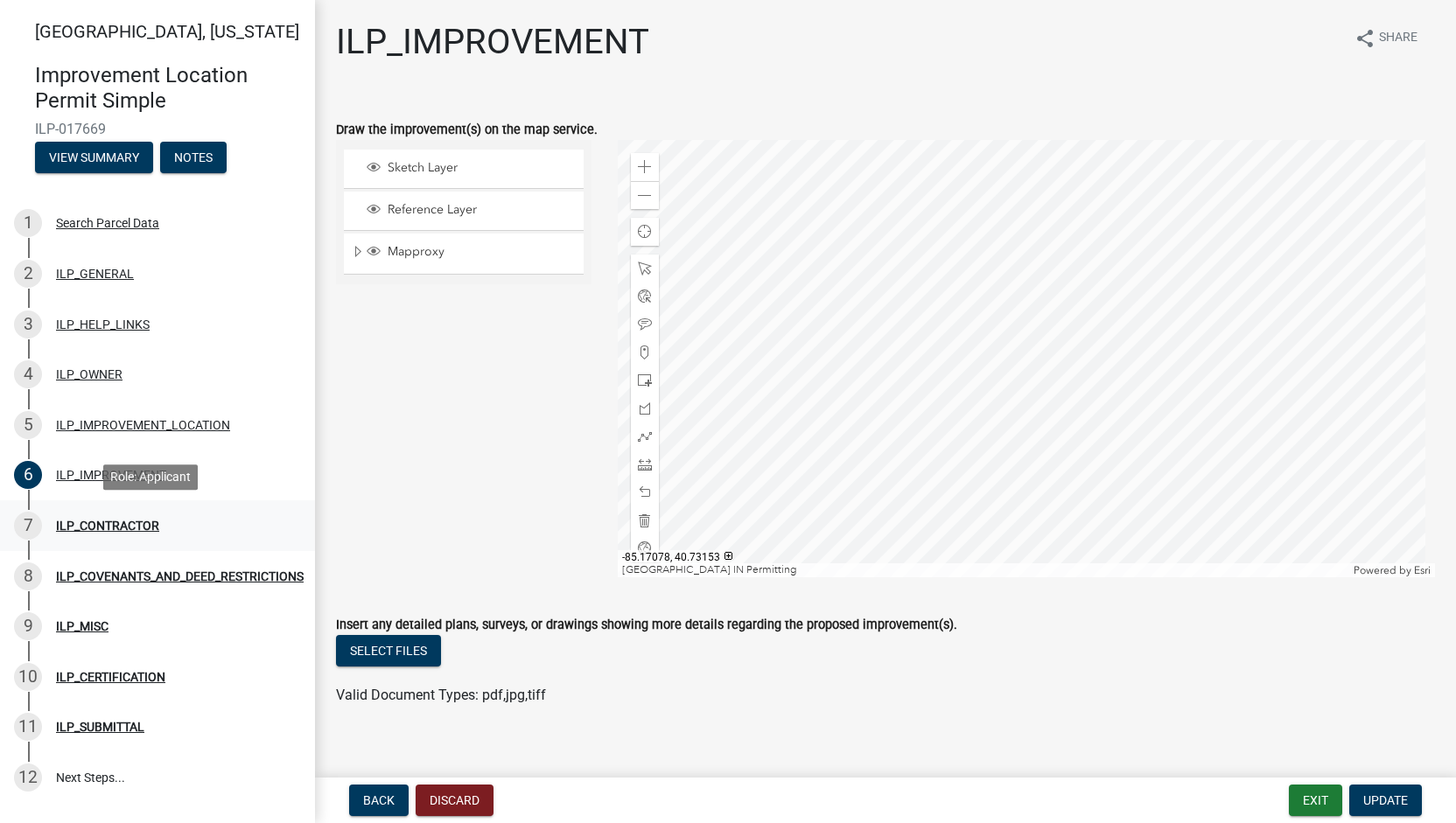
click at [117, 526] on div "ILP_CONTRACTOR" at bounding box center [107, 525] width 104 height 13
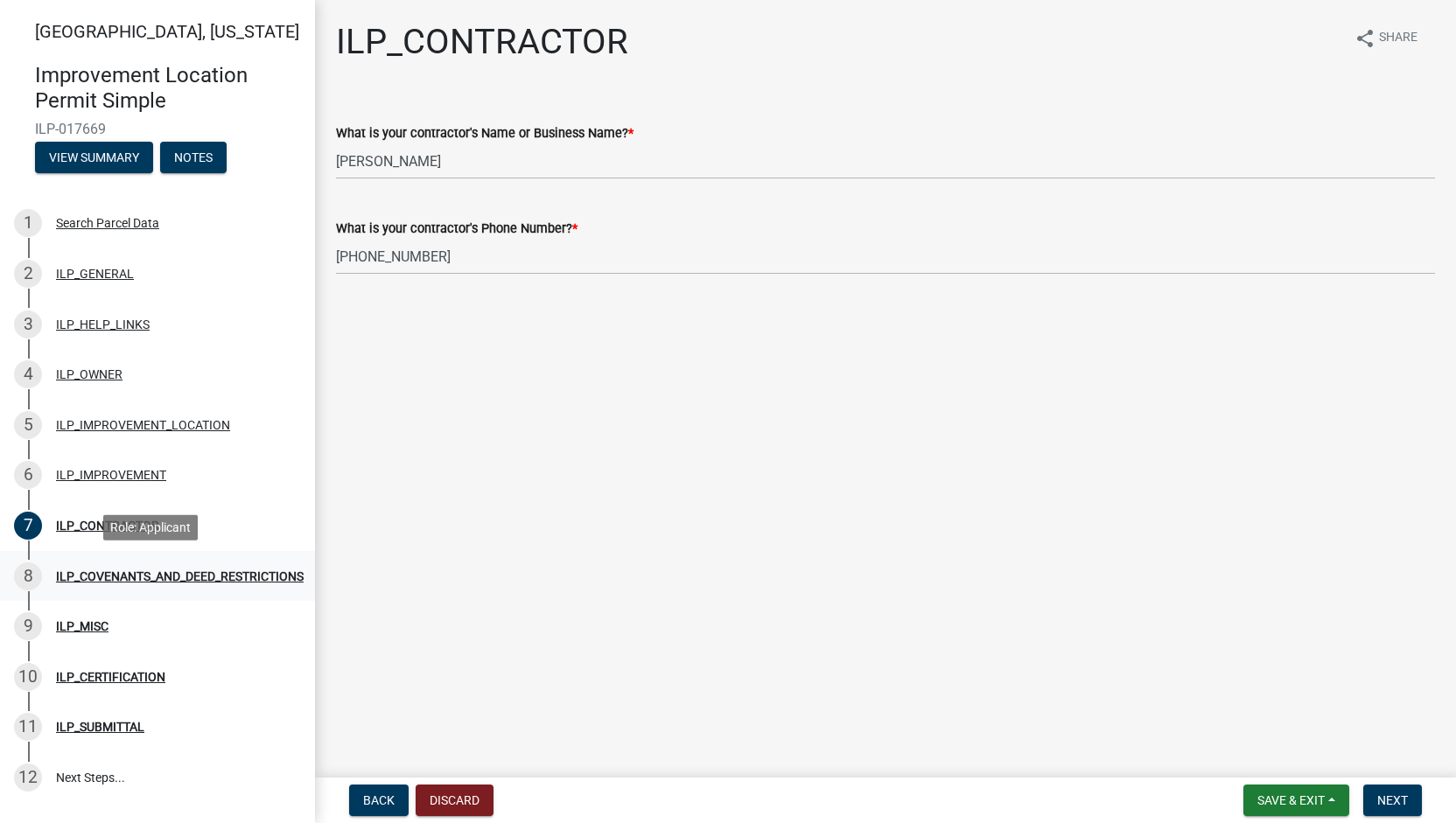
click at [127, 553] on link "8 ILP_COVENANTS_AND_DEED_RESTRICTIONS" at bounding box center [158, 576] width 315 height 50
click at [122, 574] on div "ILP_COVENANTS_AND_DEED_RESTRICTIONS" at bounding box center [180, 576] width 248 height 13
click at [1382, 806] on span "Next" at bounding box center [1392, 800] width 31 height 14
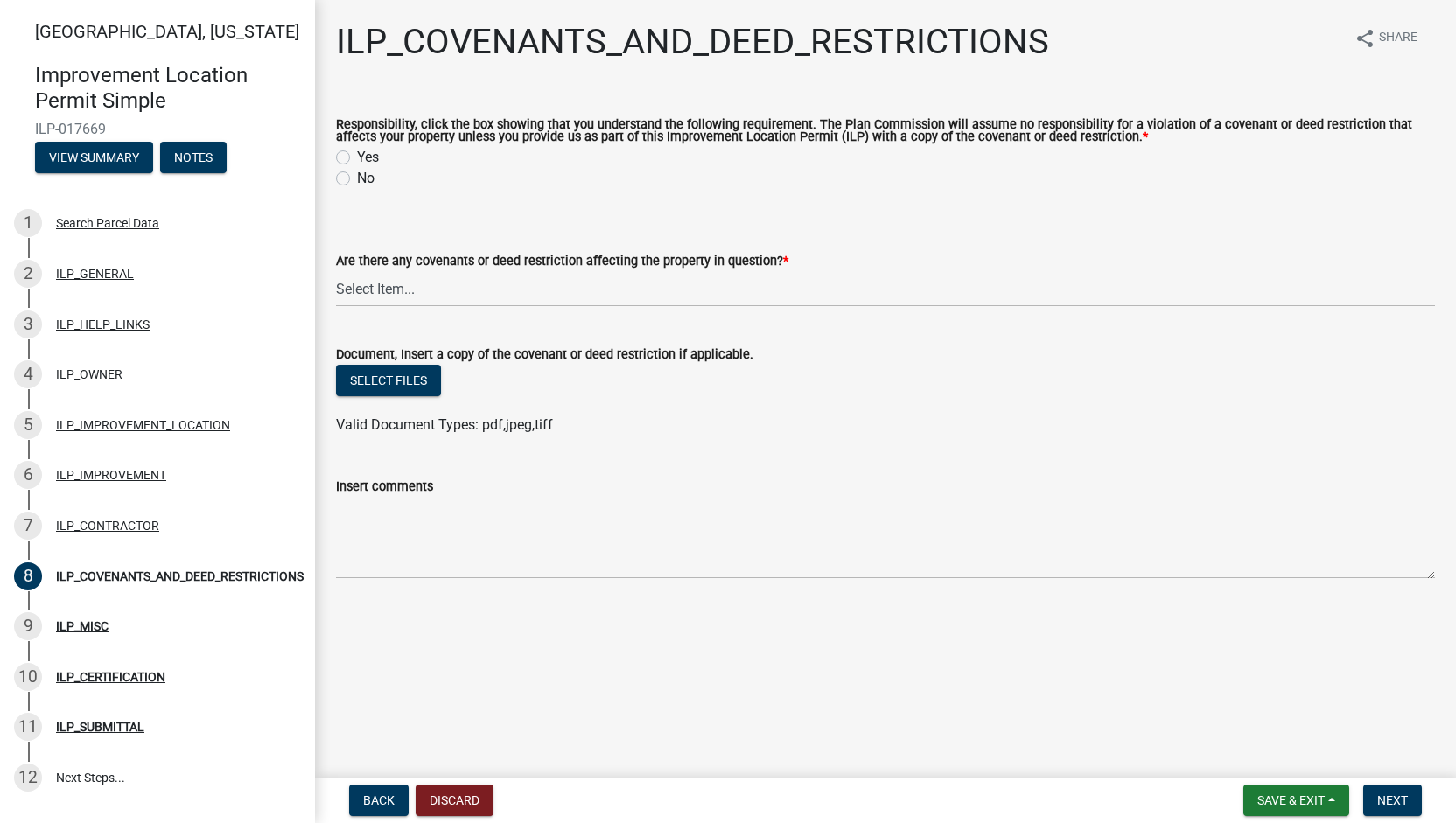
click at [369, 151] on label "Yes" at bounding box center [368, 158] width 22 height 21
click at [369, 151] on input "Yes" at bounding box center [363, 153] width 12 height 12
radio input "true"
click at [432, 288] on select "Select Item... YES NO" at bounding box center [885, 288] width 1099 height 36
click at [336, 272] on select "Select Item... YES NO" at bounding box center [885, 288] width 1099 height 36
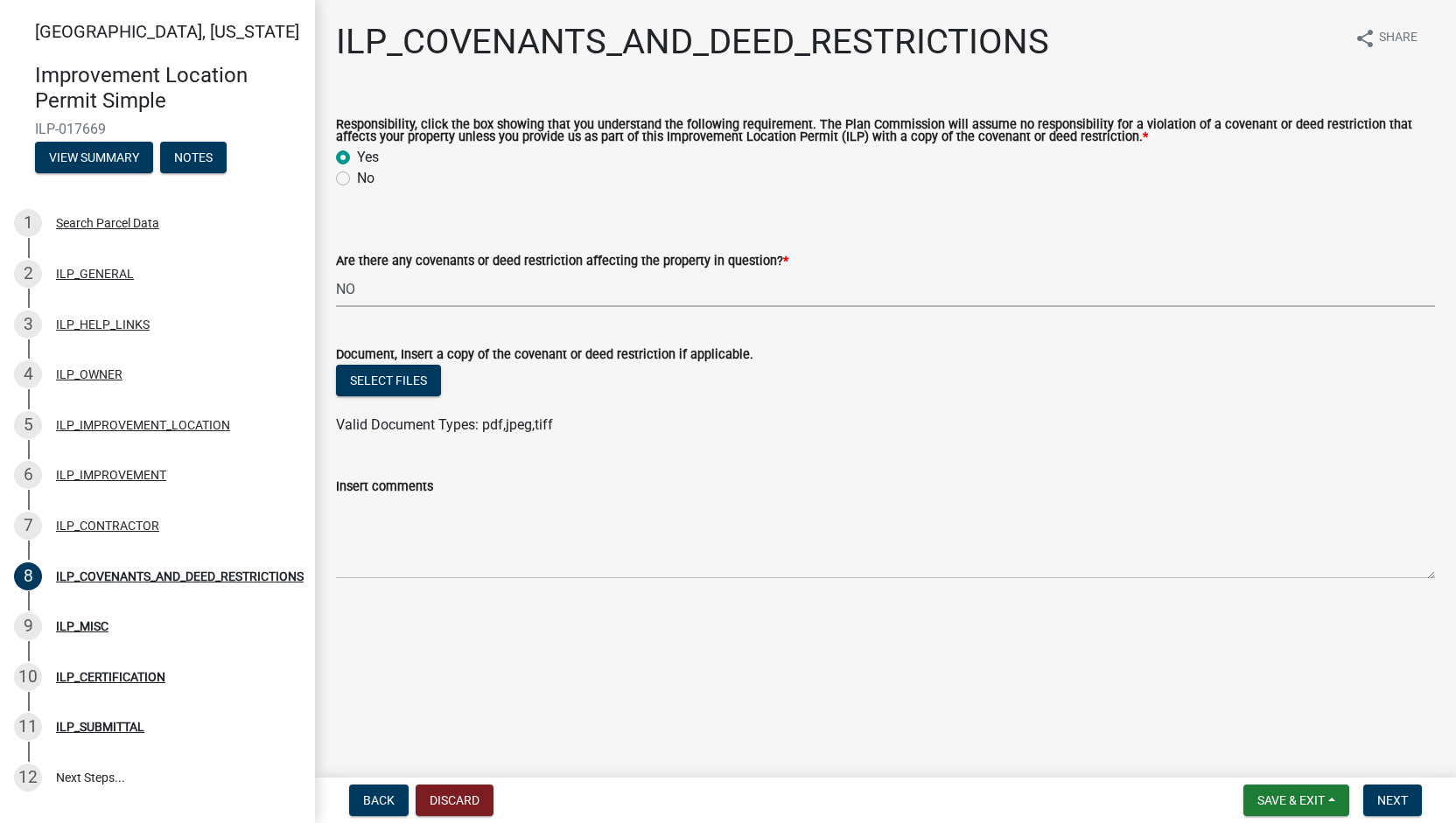
select select "8e2002f1-ace1-422c-92a0-aa7ffd64ff05"
click at [880, 447] on wm-data-entity-input "Document, Insert a copy of the covenant or deed restriction if applicable. Sele…" at bounding box center [885, 387] width 1099 height 129
click at [1392, 797] on span "Next" at bounding box center [1392, 800] width 31 height 14
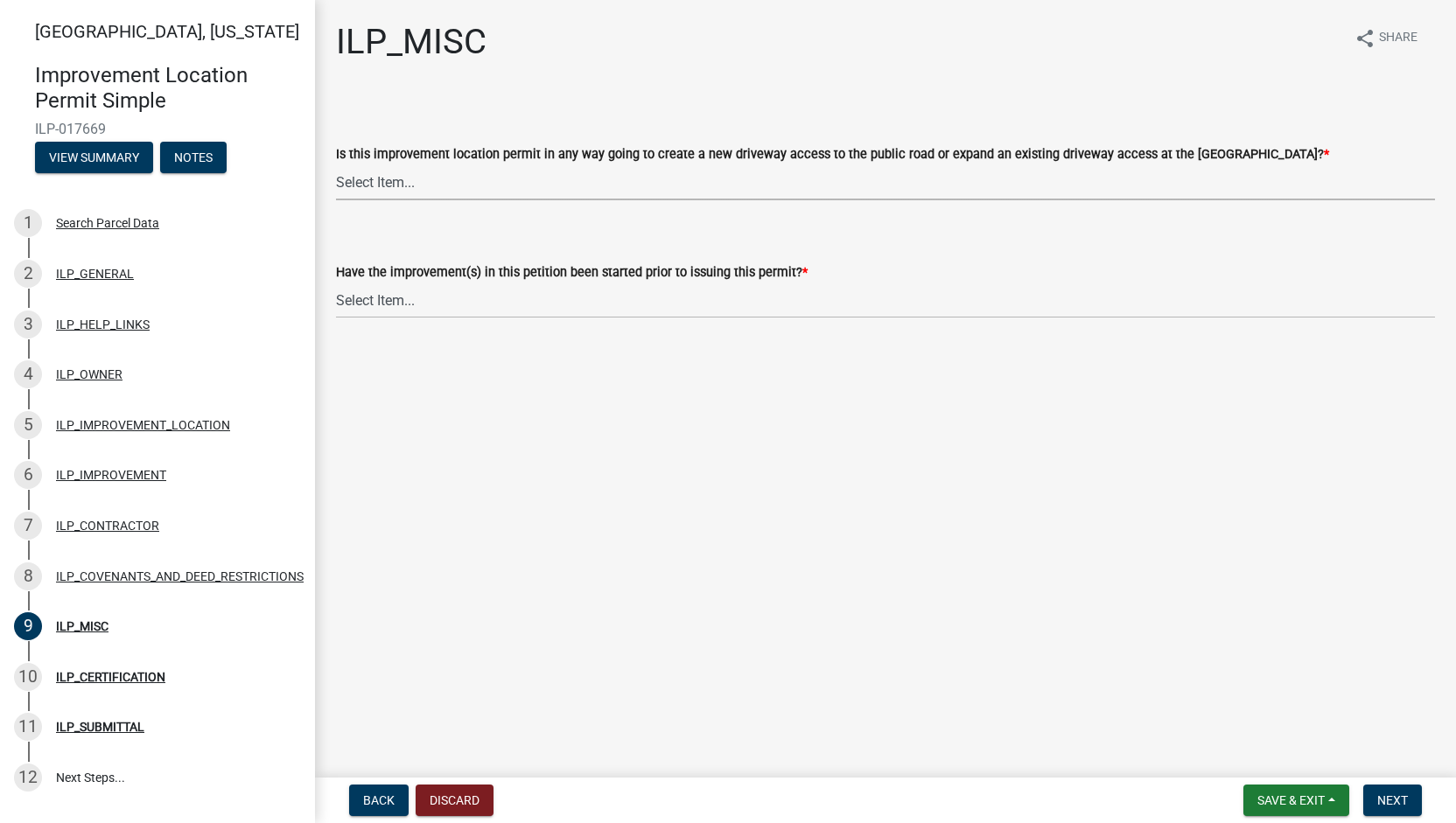
click at [376, 179] on select "Select Item... YES NO" at bounding box center [885, 182] width 1099 height 36
click at [336, 164] on select "Select Item... YES NO" at bounding box center [885, 182] width 1099 height 36
select select "efdfc372-da28-48aa-82f0-d86e80c7002d"
click at [386, 282] on select "Select Item... YES NO" at bounding box center [885, 300] width 1099 height 36
click at [336, 282] on select "Select Item... YES NO" at bounding box center [885, 300] width 1099 height 36
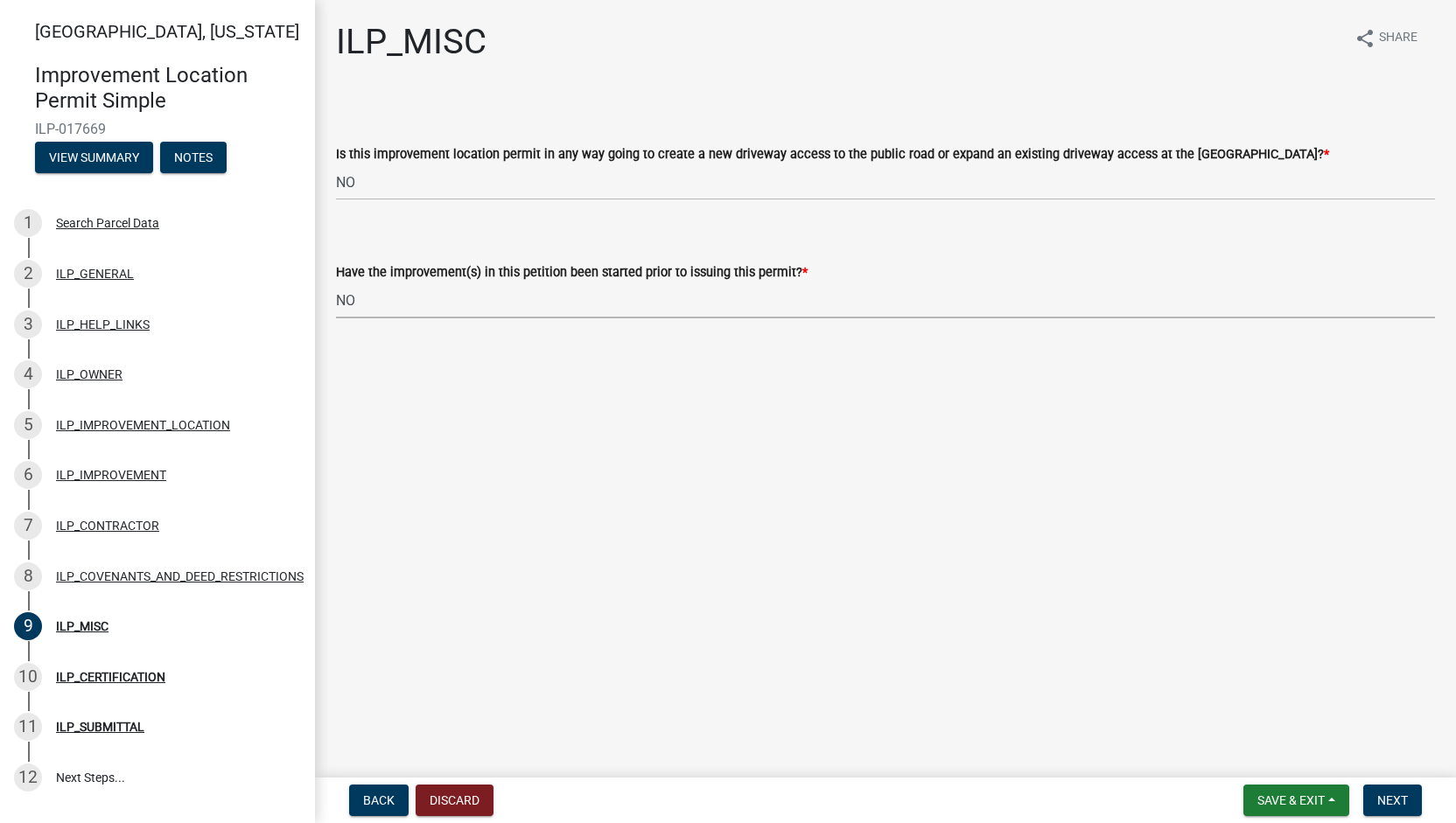
select select "87690217-1c5d-4f3f-89a3-85c12ce3295a"
click at [1388, 797] on span "Next" at bounding box center [1392, 800] width 31 height 14
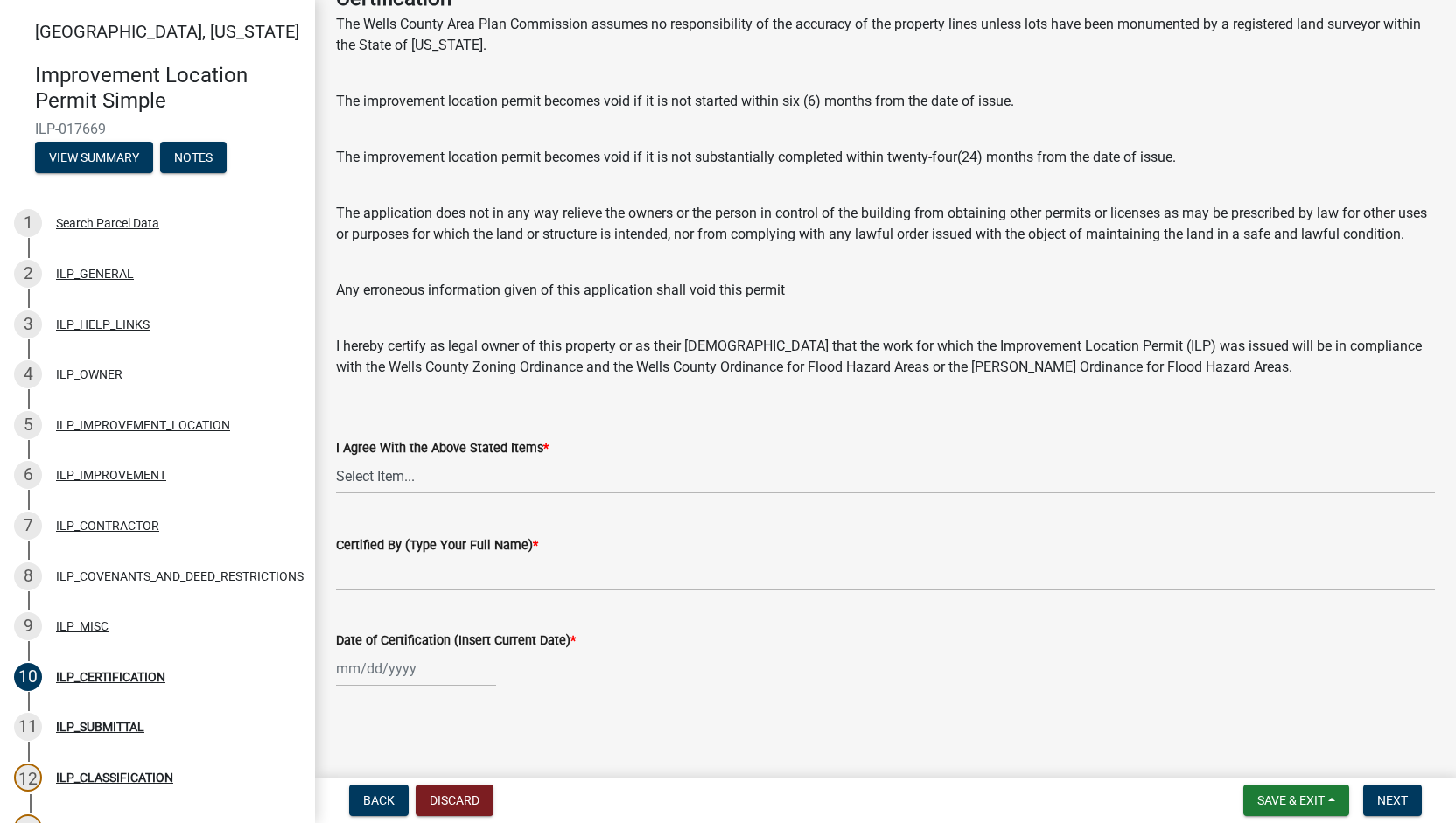
scroll to position [136, 0]
click at [415, 470] on select "Select Item... Yes" at bounding box center [885, 476] width 1099 height 36
click at [336, 458] on select "Select Item... Yes" at bounding box center [885, 476] width 1099 height 36
select select "bd96893d-fc5a-4886-96bc-c23f48f60341"
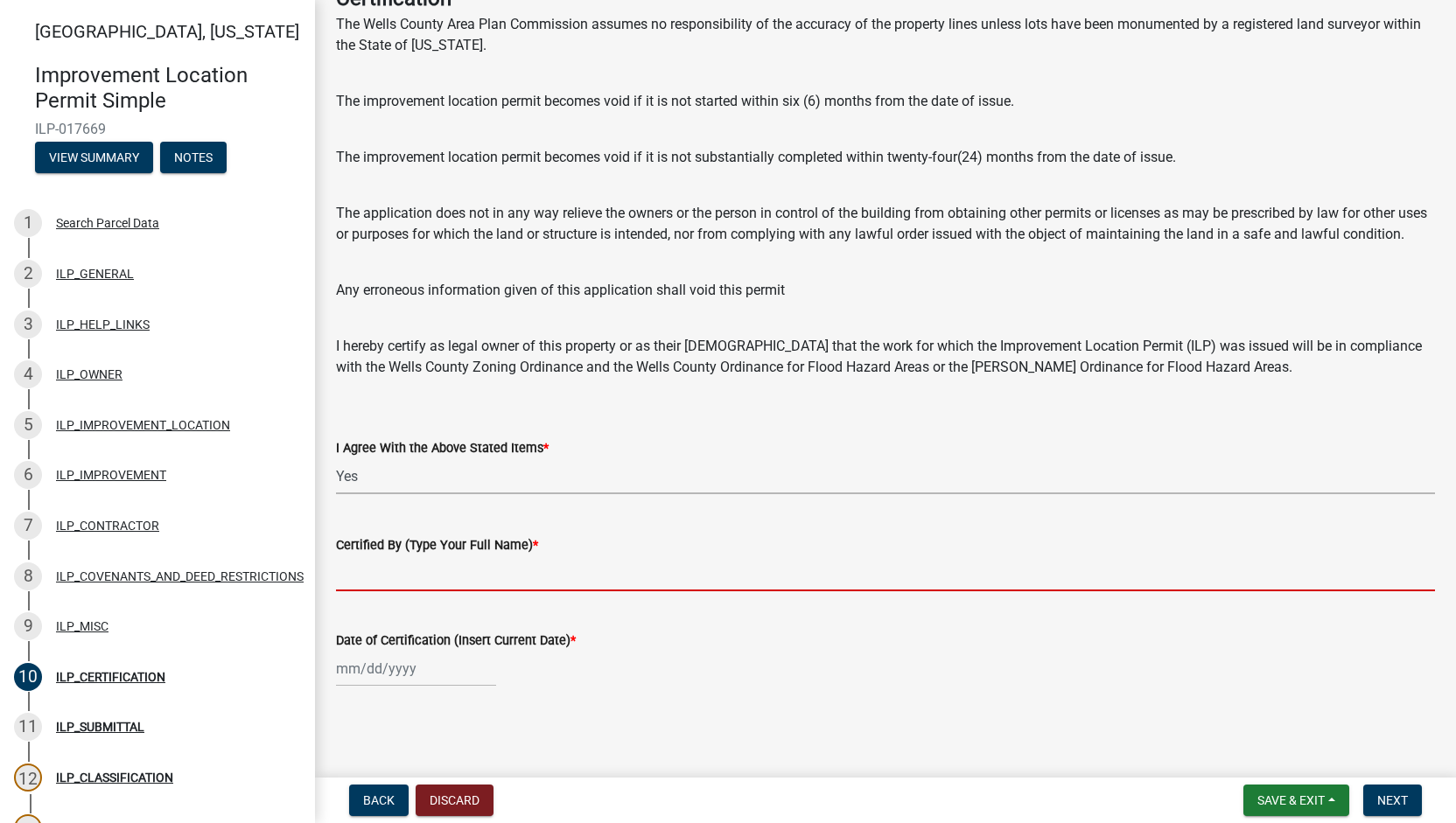
click at [358, 574] on input "Certified By (Type Your Full Name) *" at bounding box center [885, 573] width 1099 height 36
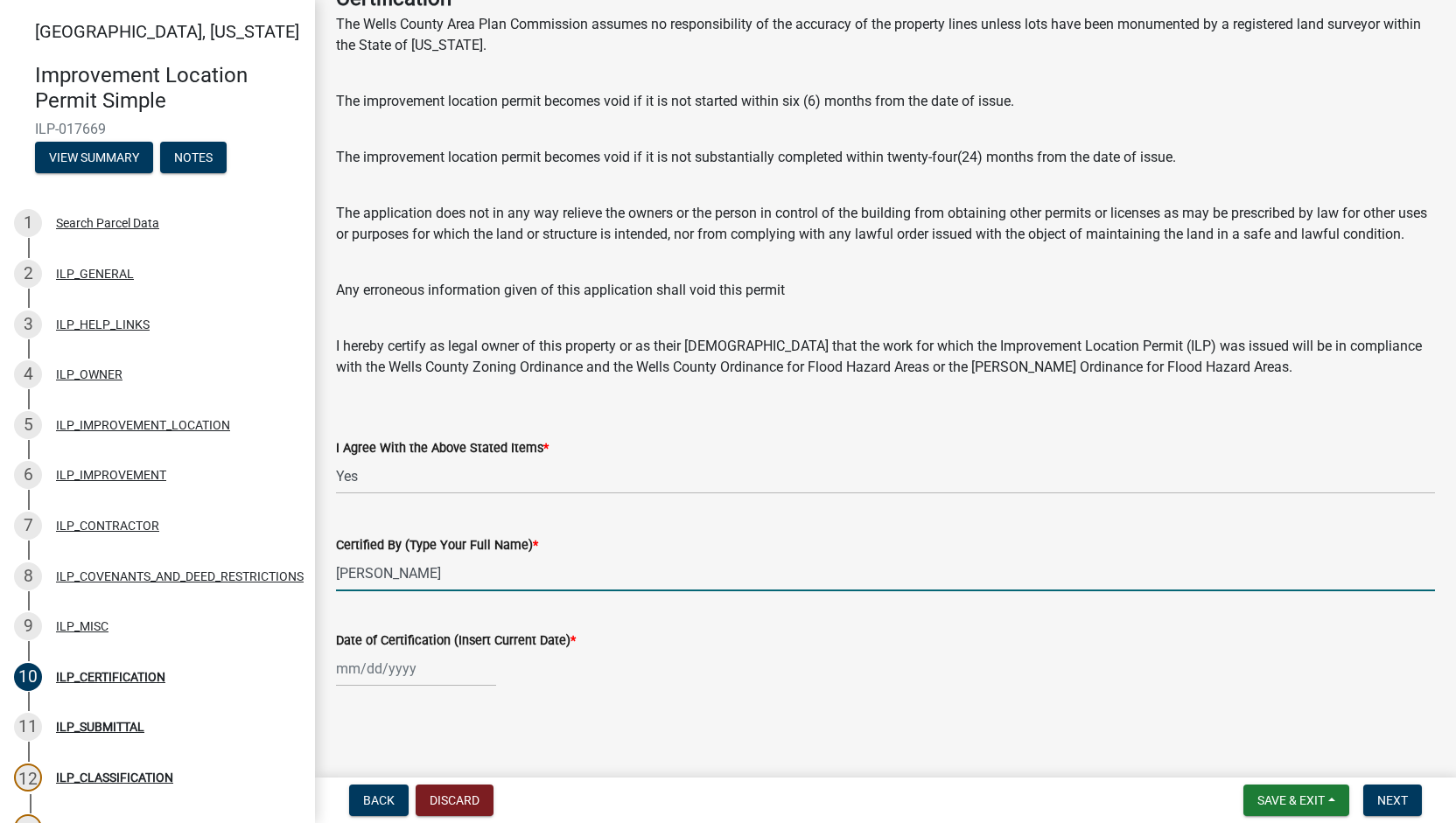
type input "[PERSON_NAME]"
click at [386, 655] on div at bounding box center [415, 668] width 160 height 36
select select "9"
select select "2025"
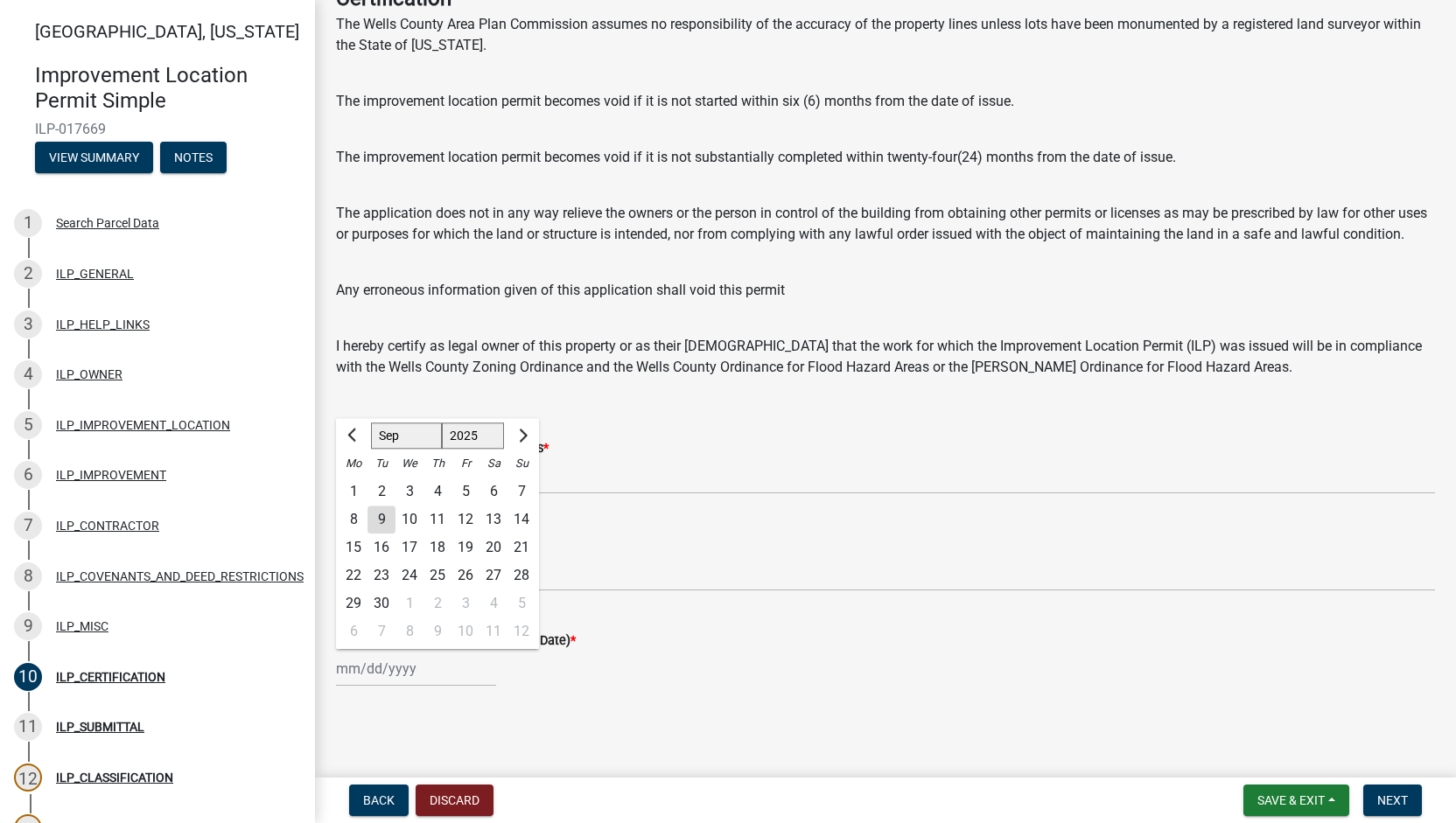
click at [410, 514] on div "10" at bounding box center [409, 519] width 28 height 28
type input "[DATE]"
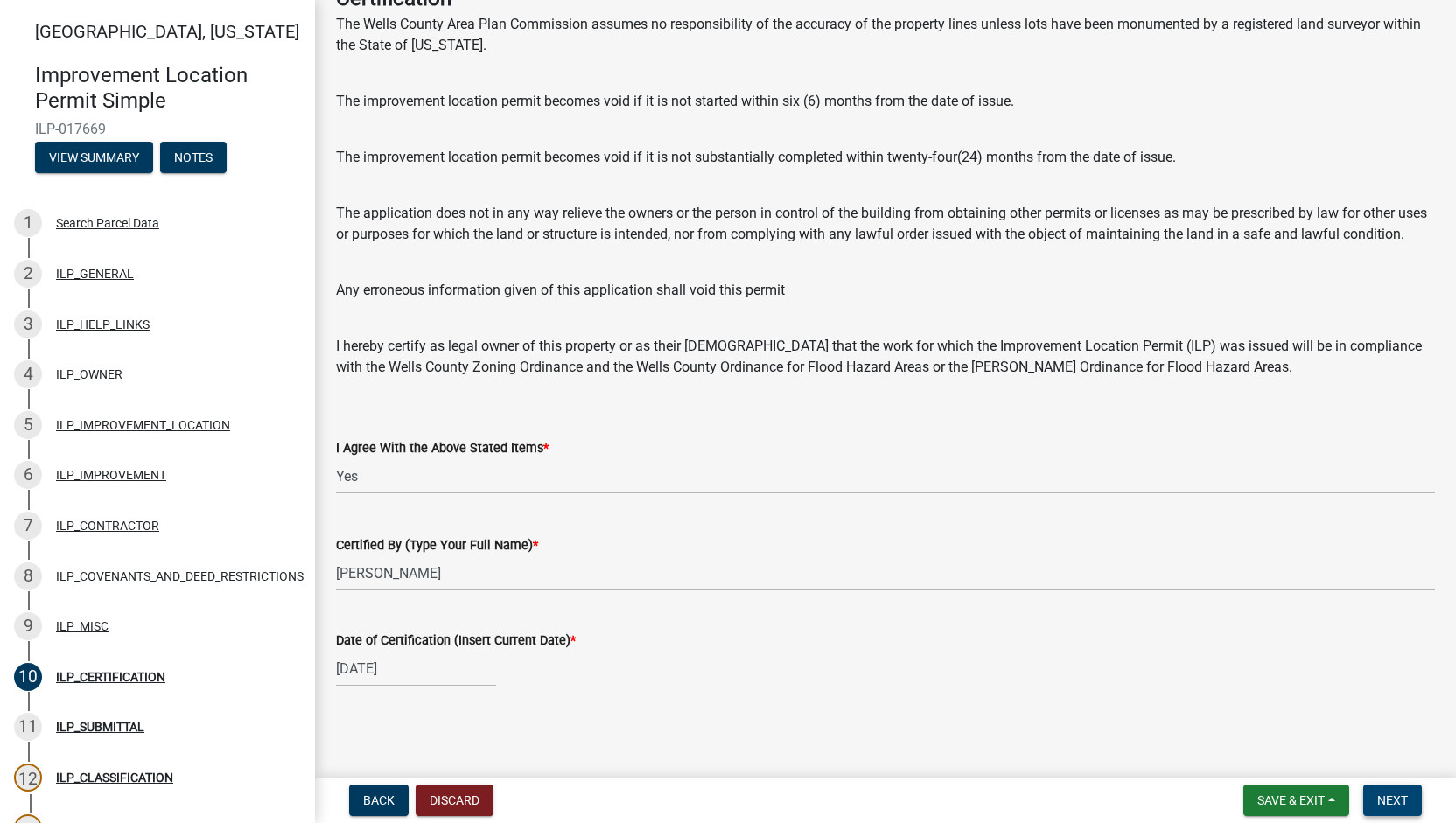
click at [1408, 797] on button "Next" at bounding box center [1392, 800] width 59 height 32
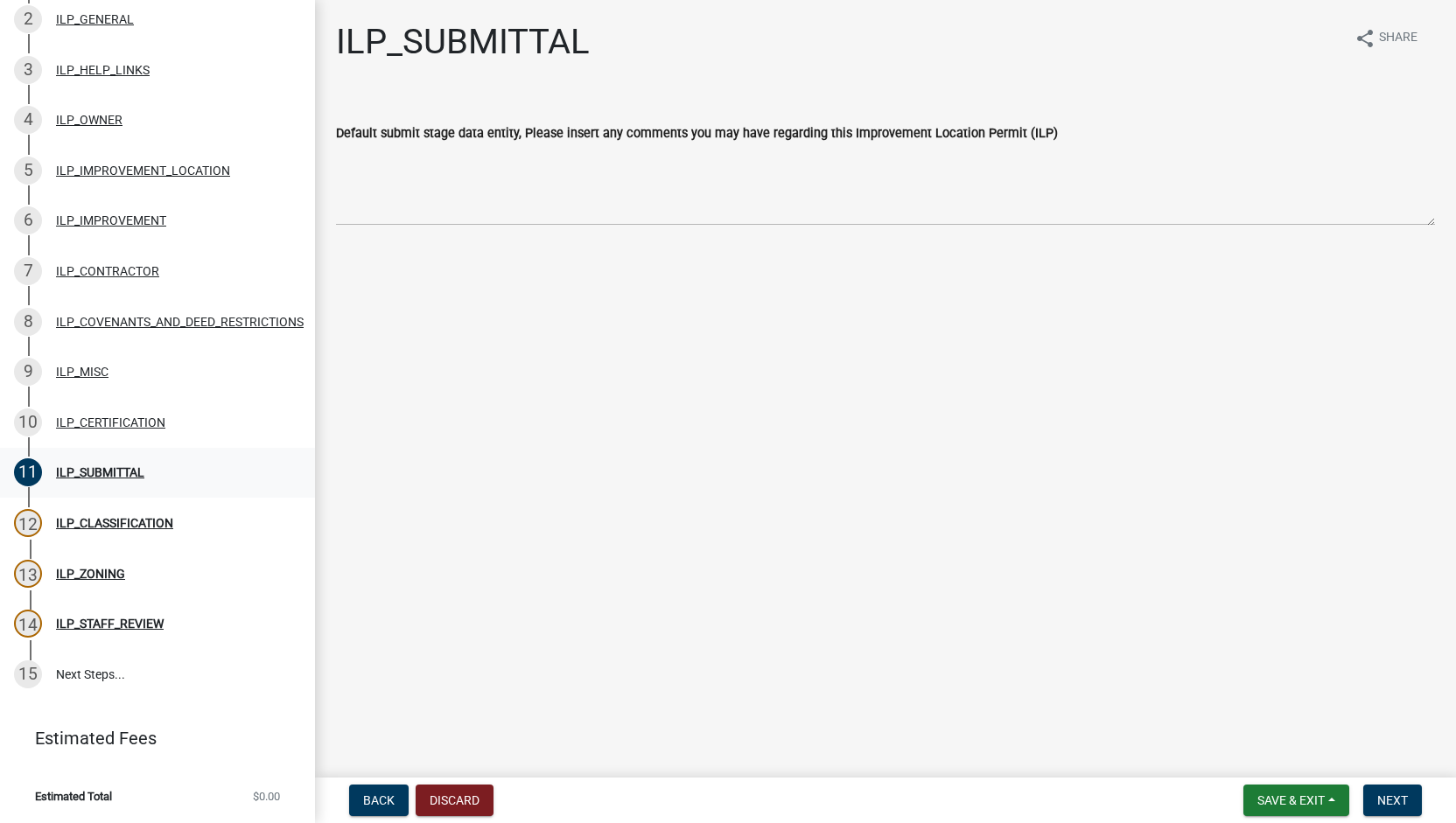
scroll to position [267, 0]
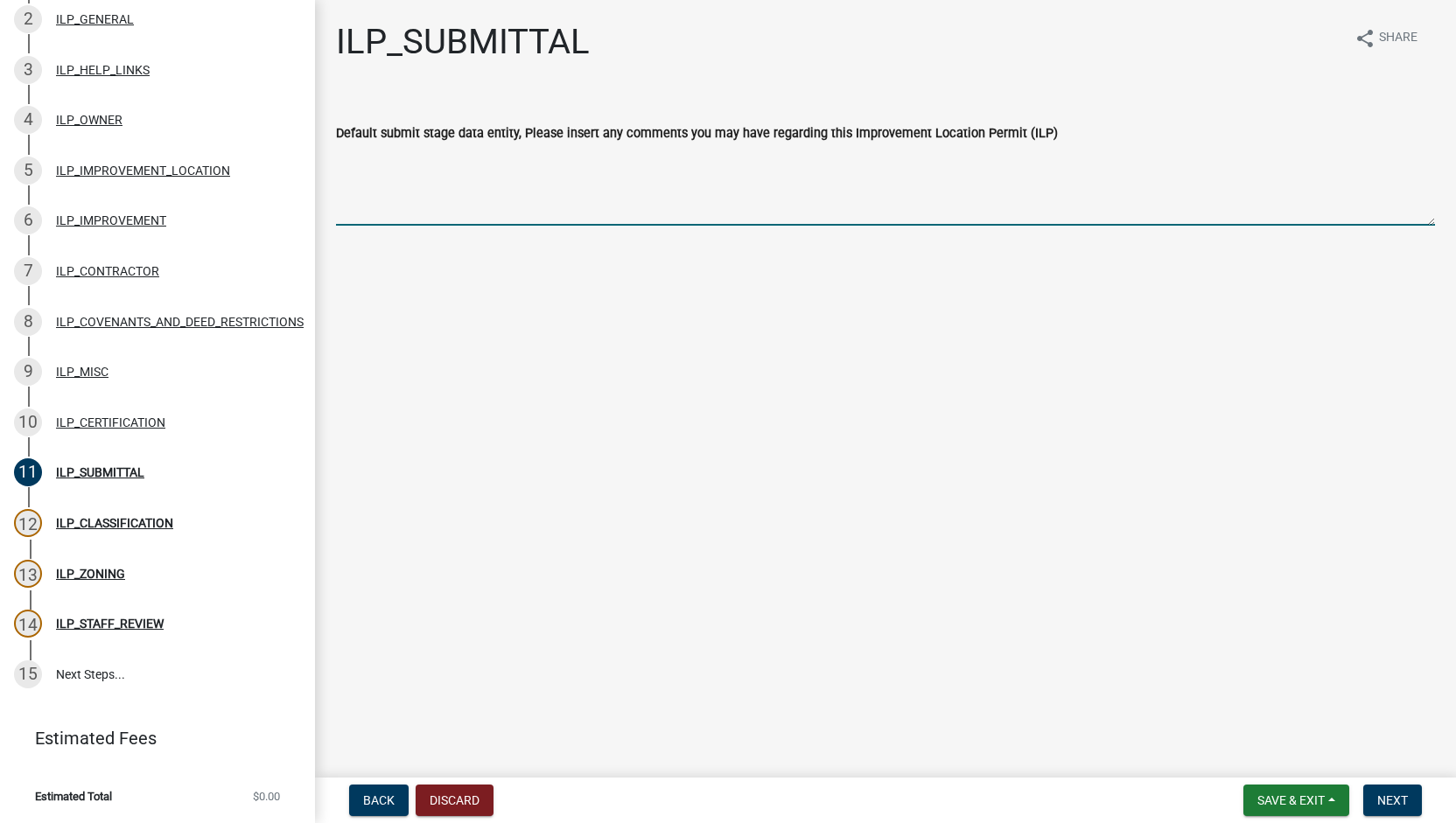
click at [558, 185] on textarea "Default submit stage data entity, Please insert any comments you may have regar…" at bounding box center [885, 184] width 1099 height 82
click at [1395, 795] on span "Next" at bounding box center [1392, 800] width 31 height 14
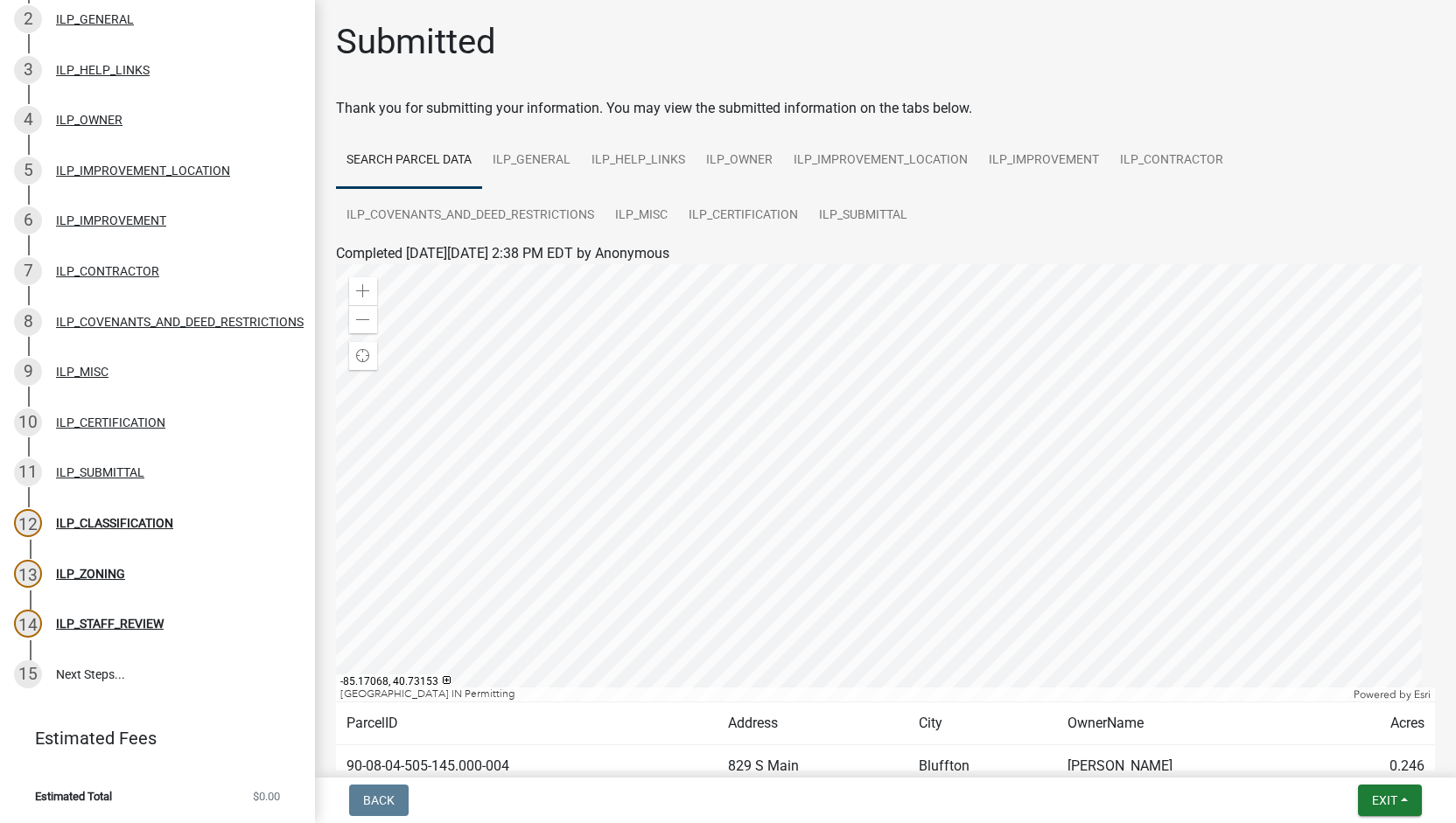
scroll to position [119, 0]
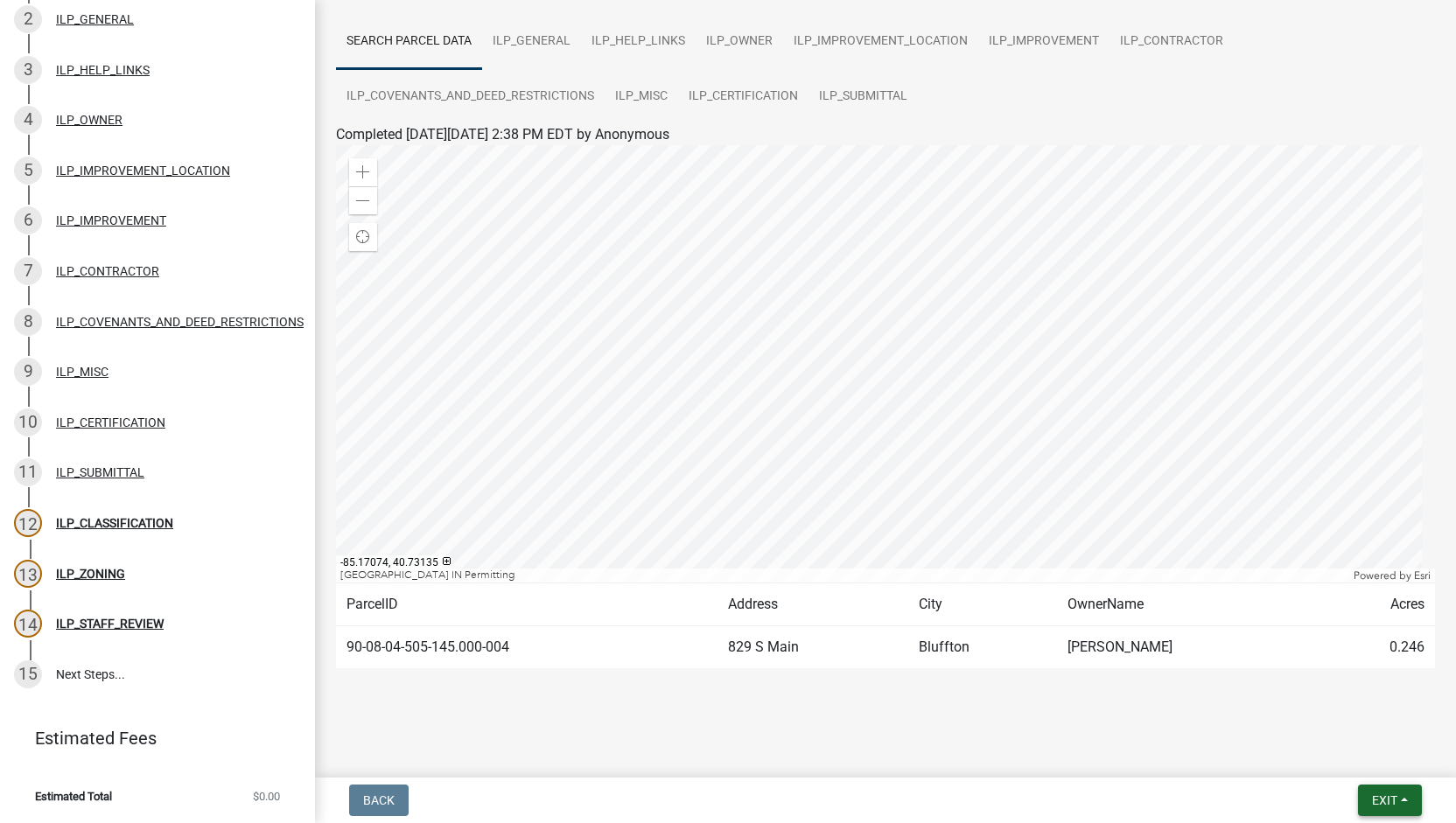
click at [1384, 798] on span "Exit" at bounding box center [1384, 800] width 25 height 14
click at [1334, 711] on button "Save" at bounding box center [1352, 712] width 140 height 42
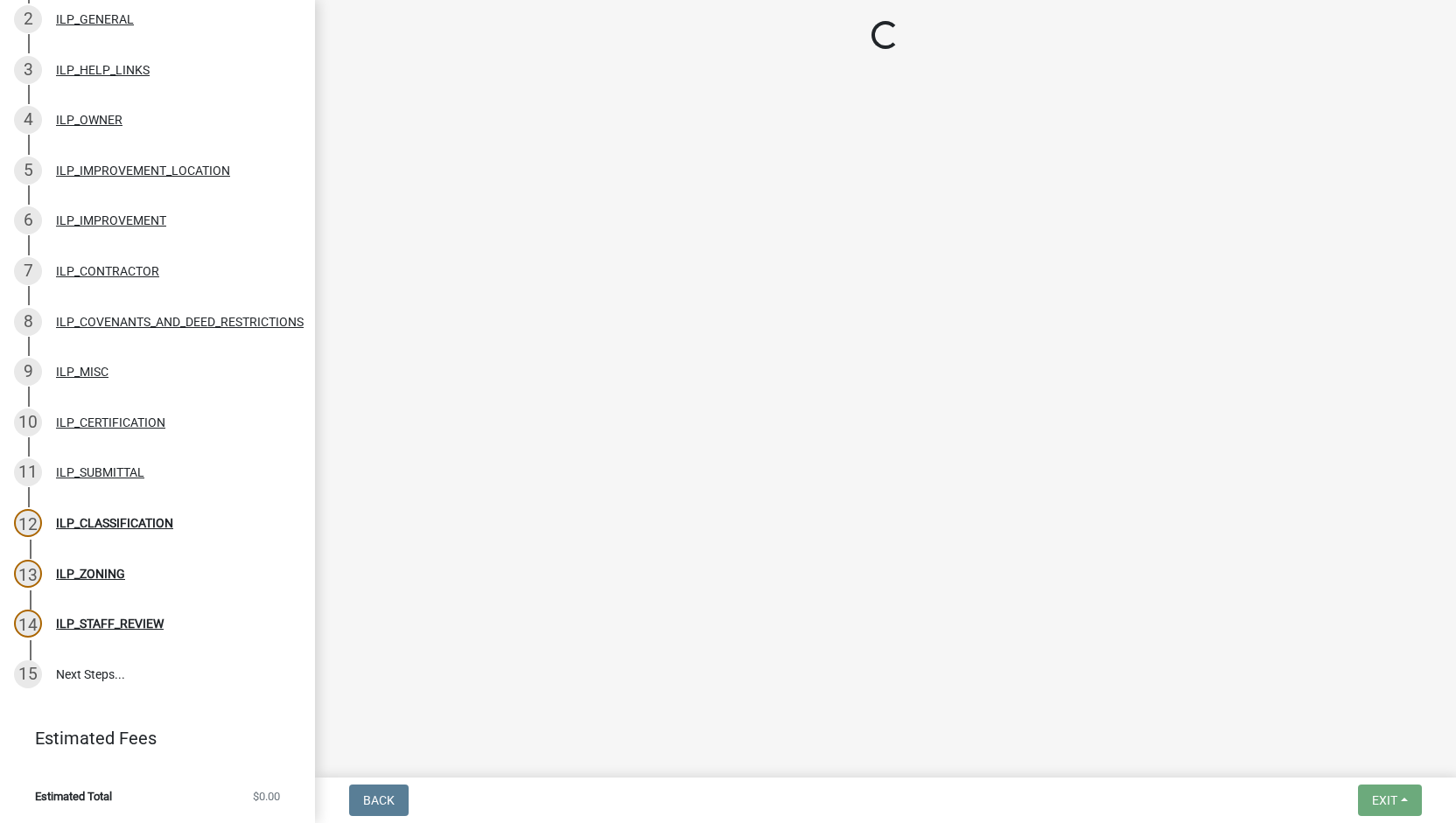
select select "71b507d0-569d-4a0a-b334-f72445909e69"
